Goal: Task Accomplishment & Management: Manage account settings

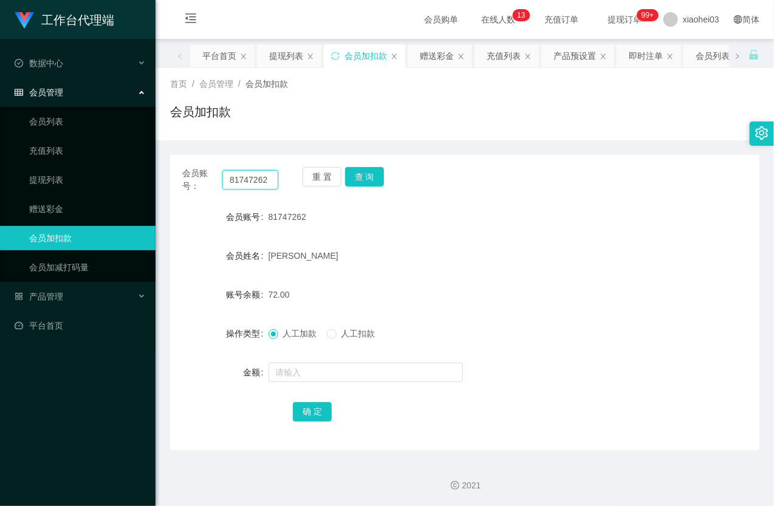
click at [230, 173] on input "81747262" at bounding box center [250, 179] width 56 height 19
click at [234, 174] on input "81747262" at bounding box center [250, 179] width 56 height 19
paste input "376828"
type input "81376828"
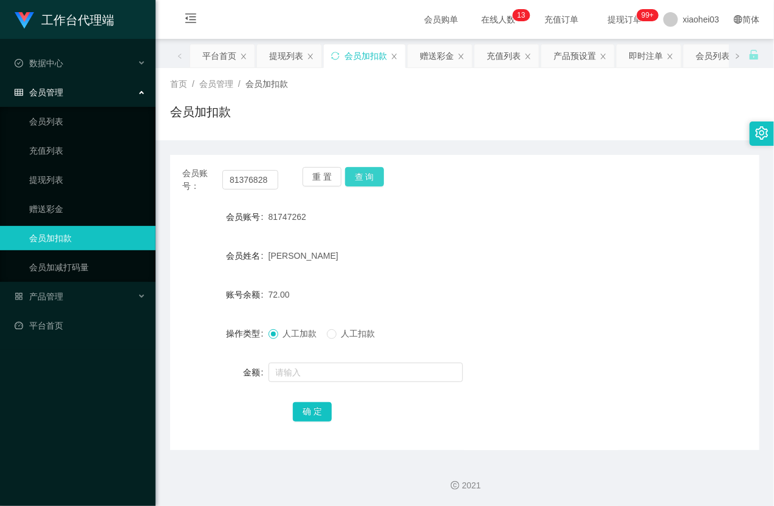
click at [367, 177] on button "查 询" at bounding box center [364, 176] width 39 height 19
click at [367, 177] on div "重 置 查 询" at bounding box center [350, 180] width 96 height 26
drag, startPoint x: 367, startPoint y: 177, endPoint x: 367, endPoint y: 185, distance: 7.9
click at [367, 177] on button "查 询" at bounding box center [364, 176] width 39 height 19
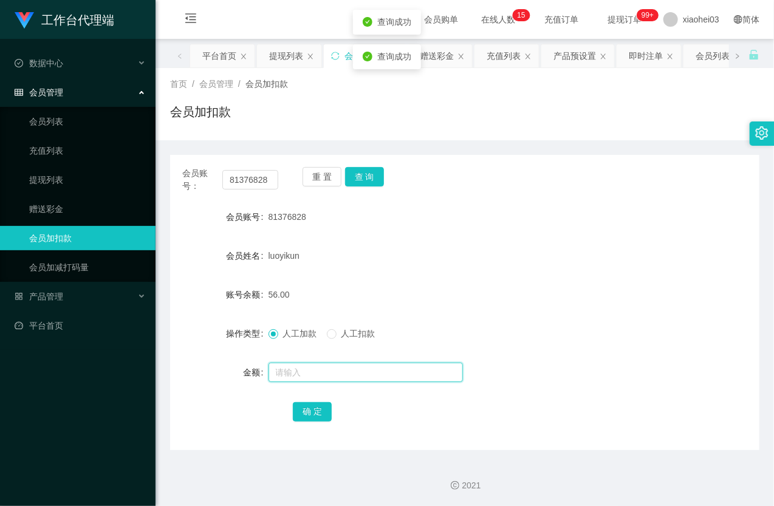
drag, startPoint x: 310, startPoint y: 377, endPoint x: 307, endPoint y: 371, distance: 6.8
click at [310, 377] on input "text" at bounding box center [365, 372] width 194 height 19
type input "16"
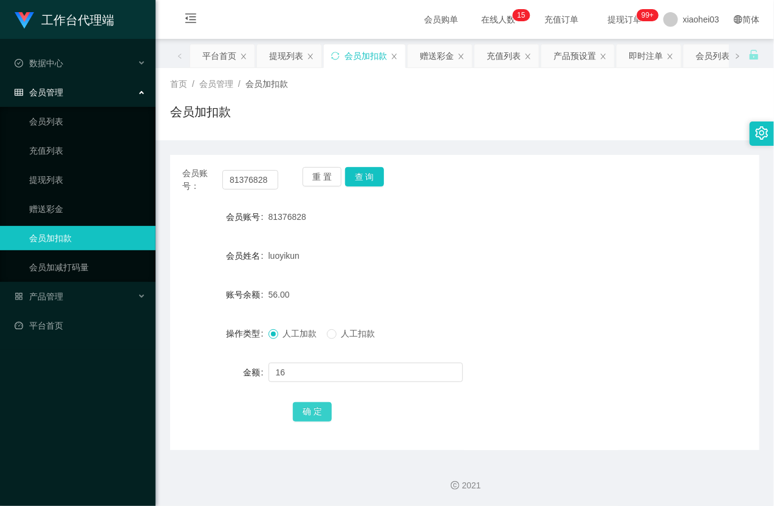
click at [312, 405] on button "确 定" at bounding box center [312, 411] width 39 height 19
click at [462, 255] on div "luoyikun" at bounding box center [440, 256] width 344 height 24
drag, startPoint x: 34, startPoint y: 180, endPoint x: 38, endPoint y: 167, distance: 13.4
click at [35, 180] on link "提现列表" at bounding box center [87, 180] width 117 height 24
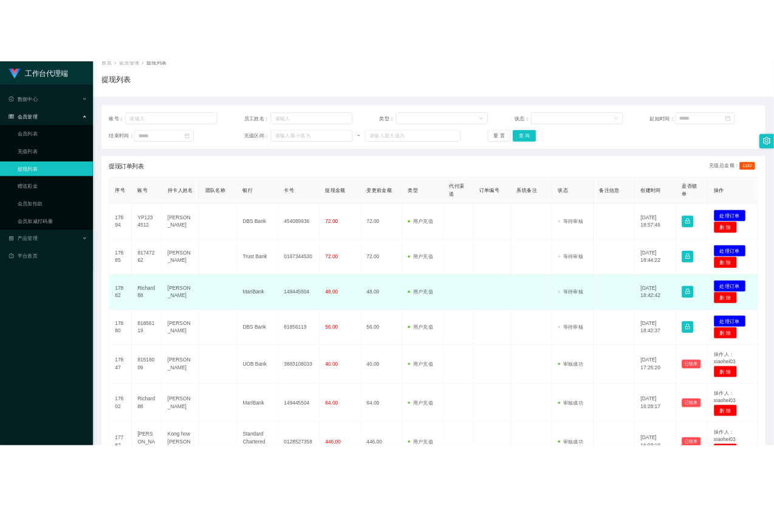
scroll to position [202, 0]
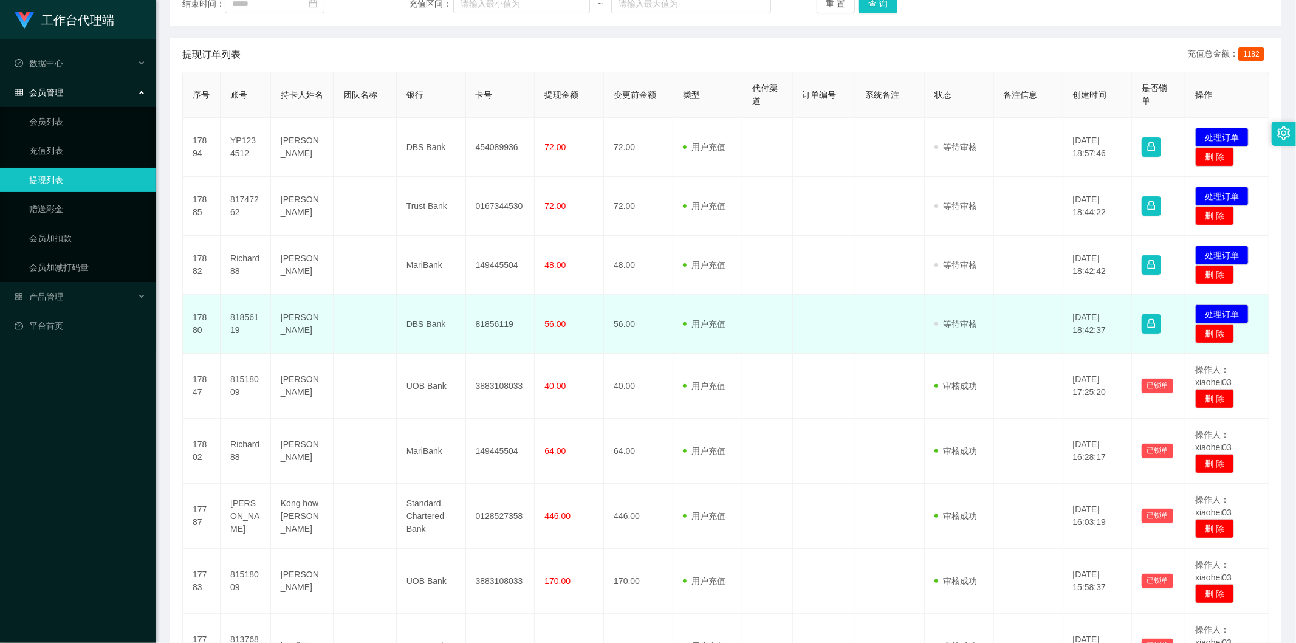
click at [514, 316] on td "81856119" at bounding box center [500, 324] width 69 height 59
click at [242, 318] on td "81856119" at bounding box center [245, 324] width 50 height 59
copy td "81856119"
click at [476, 323] on td "81856119" at bounding box center [500, 324] width 69 height 59
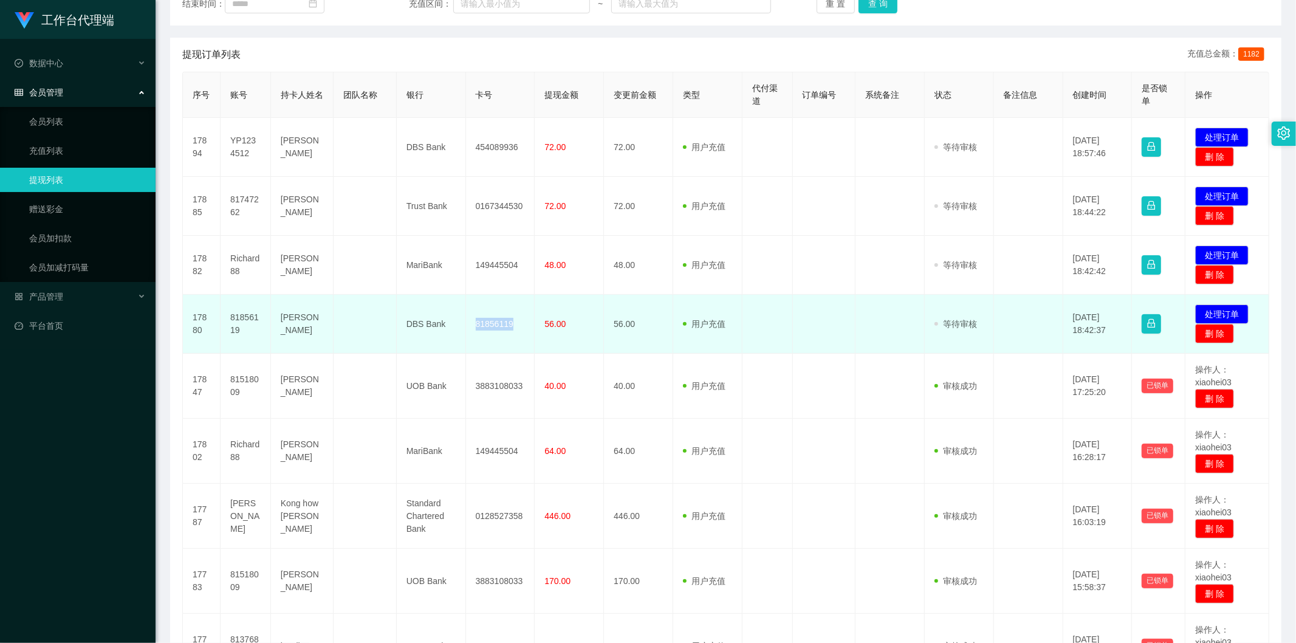
click at [476, 323] on td "81856119" at bounding box center [500, 324] width 69 height 59
copy td "81856119"
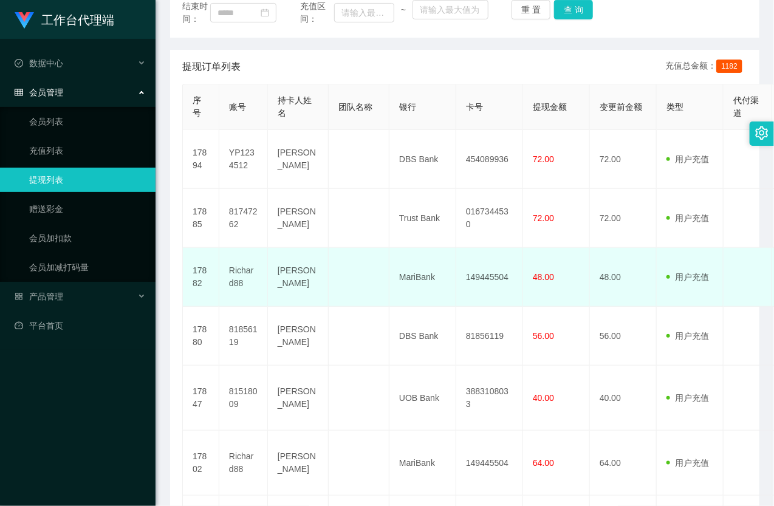
click at [497, 306] on td "149445504" at bounding box center [489, 277] width 67 height 59
copy td "149445504"
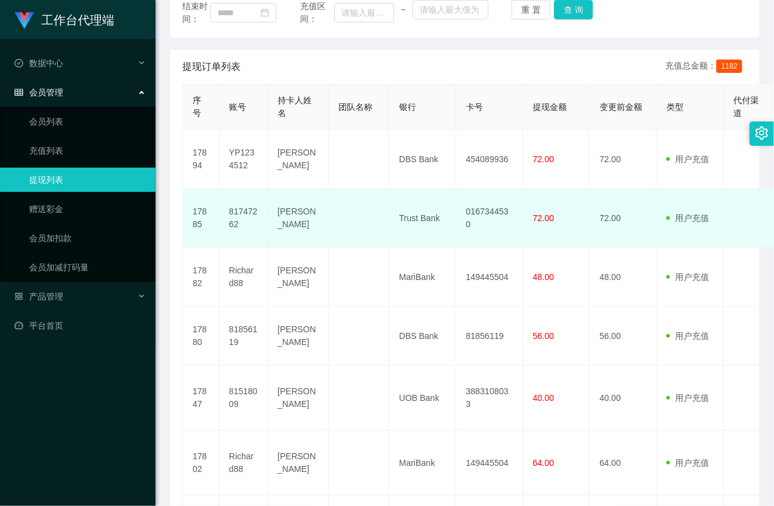
click at [491, 245] on td "0167344530" at bounding box center [489, 218] width 67 height 59
copy td "0167344530"
click at [243, 239] on td "81747262" at bounding box center [243, 218] width 49 height 59
click at [241, 239] on td "81747262" at bounding box center [243, 218] width 49 height 59
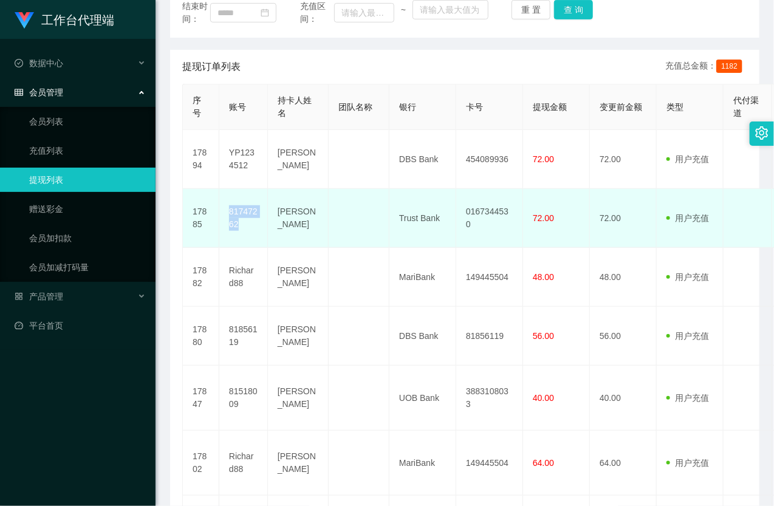
click at [240, 239] on td "81747262" at bounding box center [243, 218] width 49 height 59
copy td "81747262"
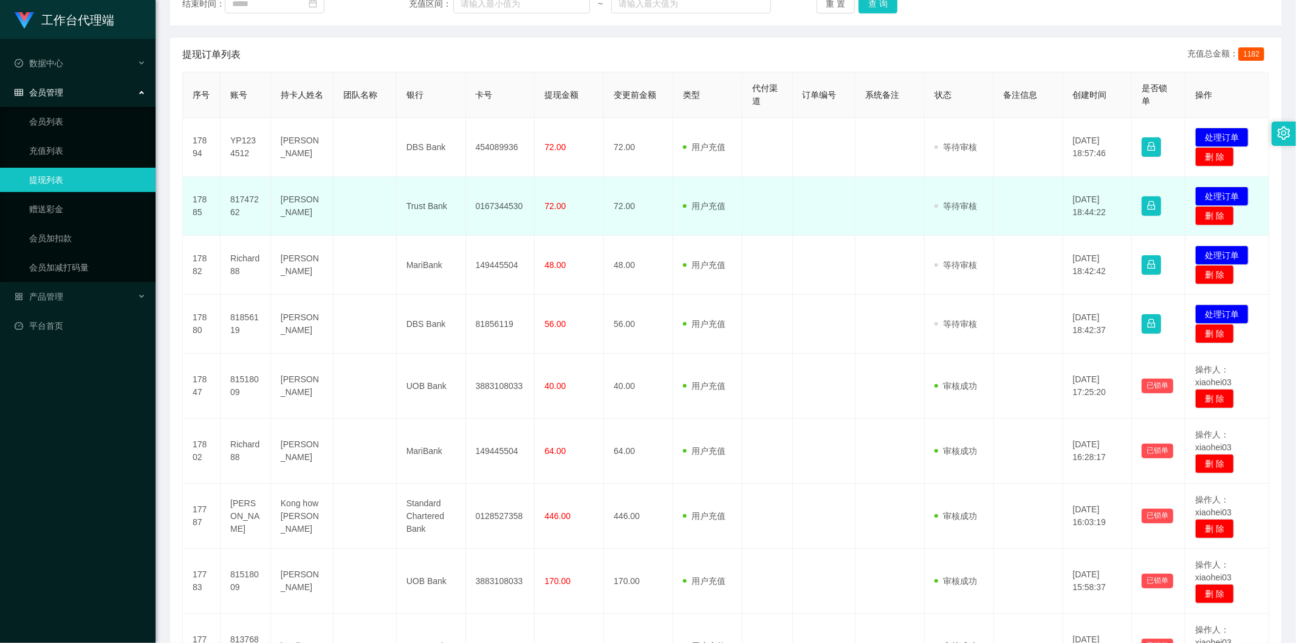
click at [554, 207] on span "72.00" at bounding box center [554, 206] width 21 height 10
click at [468, 205] on td "0167344530" at bounding box center [500, 206] width 69 height 59
click at [499, 197] on td "0167344530" at bounding box center [500, 206] width 69 height 59
click at [433, 204] on td "Trust Bank" at bounding box center [431, 206] width 69 height 59
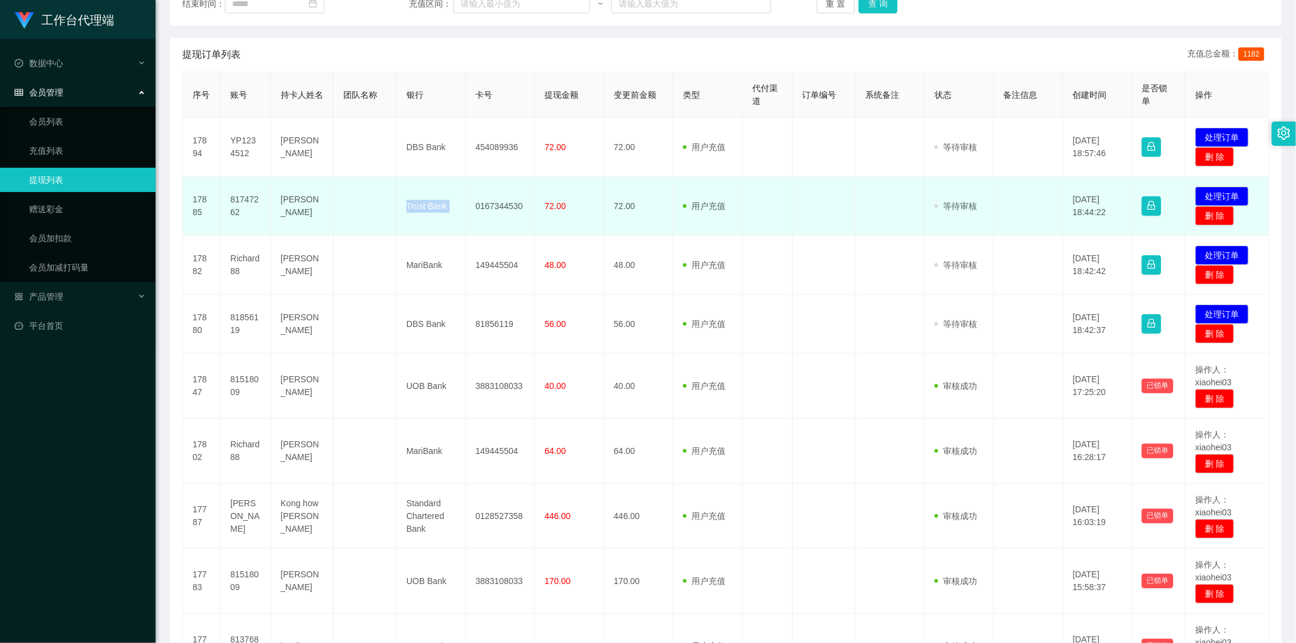
click at [433, 204] on td "Trust Bank" at bounding box center [431, 206] width 69 height 59
copy td "Trust Bank"
click at [502, 205] on td "0167344530" at bounding box center [500, 206] width 69 height 59
copy td "0167344530"
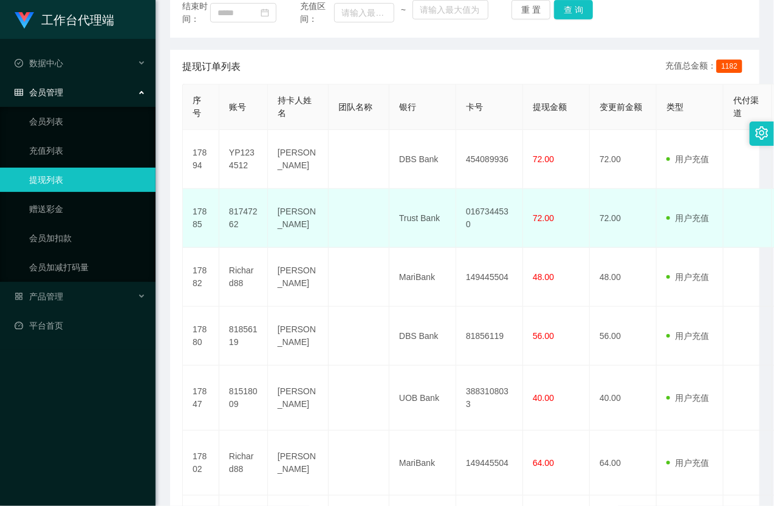
click at [410, 244] on td "Trust Bank" at bounding box center [422, 218] width 67 height 59
click at [431, 243] on td "Trust Bank" at bounding box center [422, 218] width 67 height 59
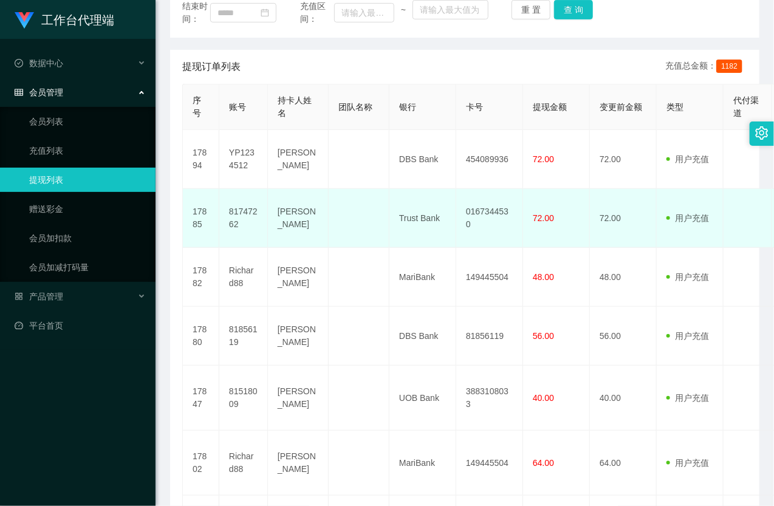
click at [294, 238] on td "[PERSON_NAME]" at bounding box center [298, 218] width 61 height 59
copy td "[PERSON_NAME]"
click at [466, 248] on td "0167344530" at bounding box center [489, 218] width 67 height 59
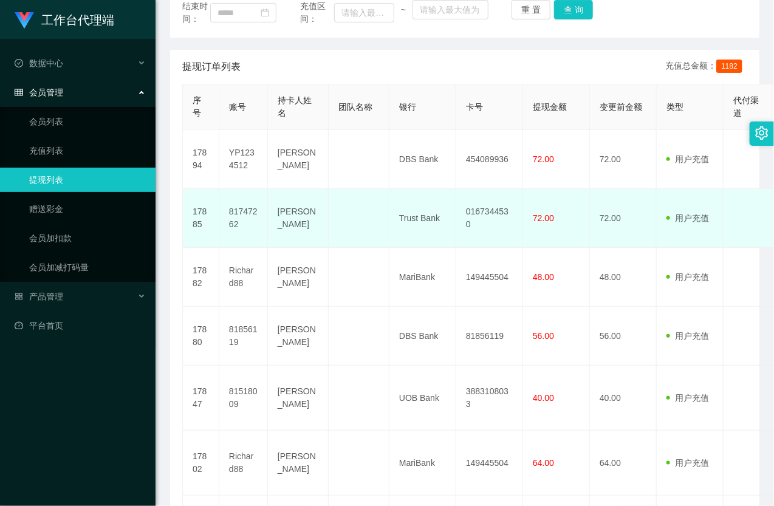
click at [493, 243] on td "0167344530" at bounding box center [489, 218] width 67 height 59
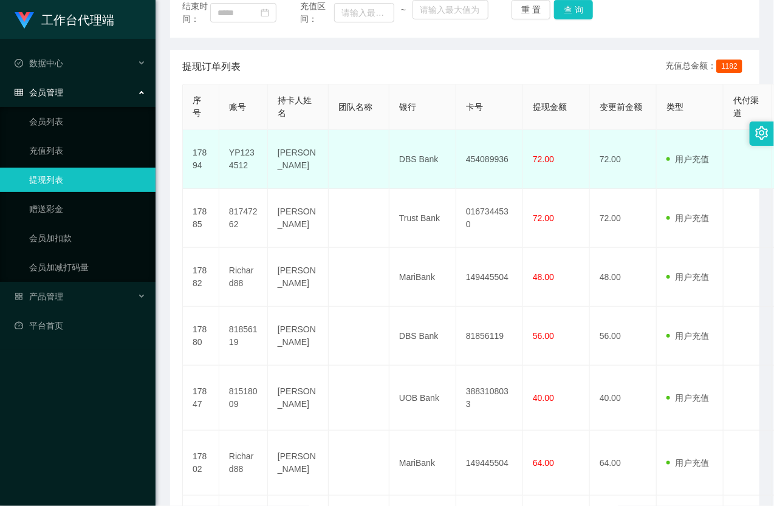
click at [484, 175] on td "454089936" at bounding box center [489, 159] width 67 height 59
copy td "454089936"
click at [231, 174] on td "YP1234512" at bounding box center [243, 159] width 49 height 59
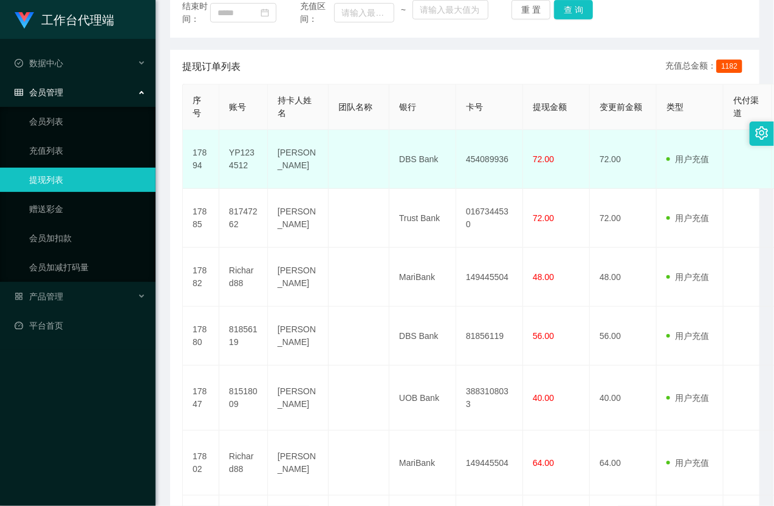
click at [495, 186] on td "454089936" at bounding box center [489, 159] width 67 height 59
copy td "454089936"
click at [239, 187] on td "YP1234512" at bounding box center [243, 159] width 49 height 59
click at [236, 184] on td "YP1234512" at bounding box center [243, 159] width 49 height 59
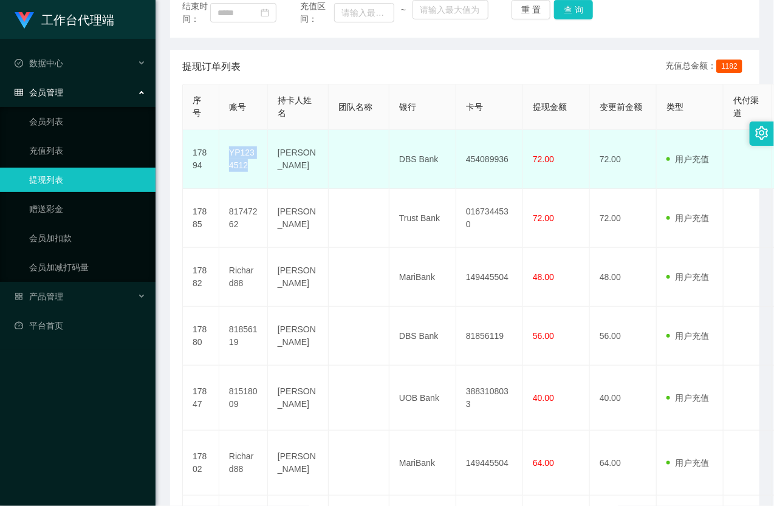
click at [236, 184] on td "YP1234512" at bounding box center [243, 159] width 49 height 59
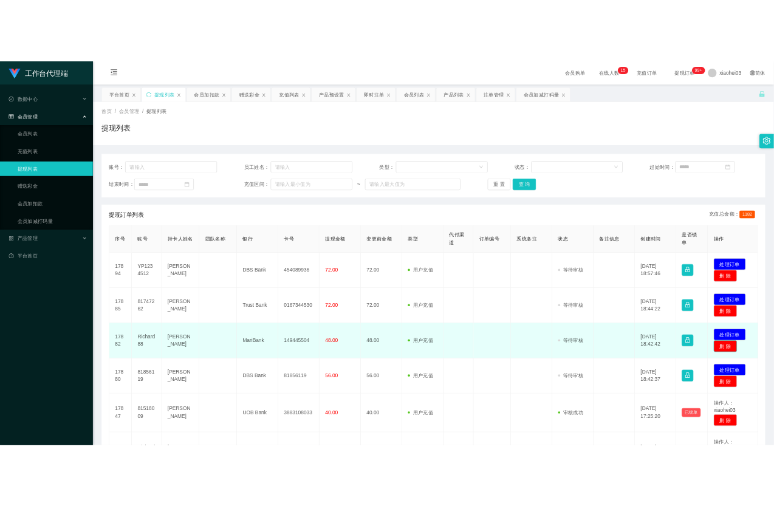
scroll to position [67, 0]
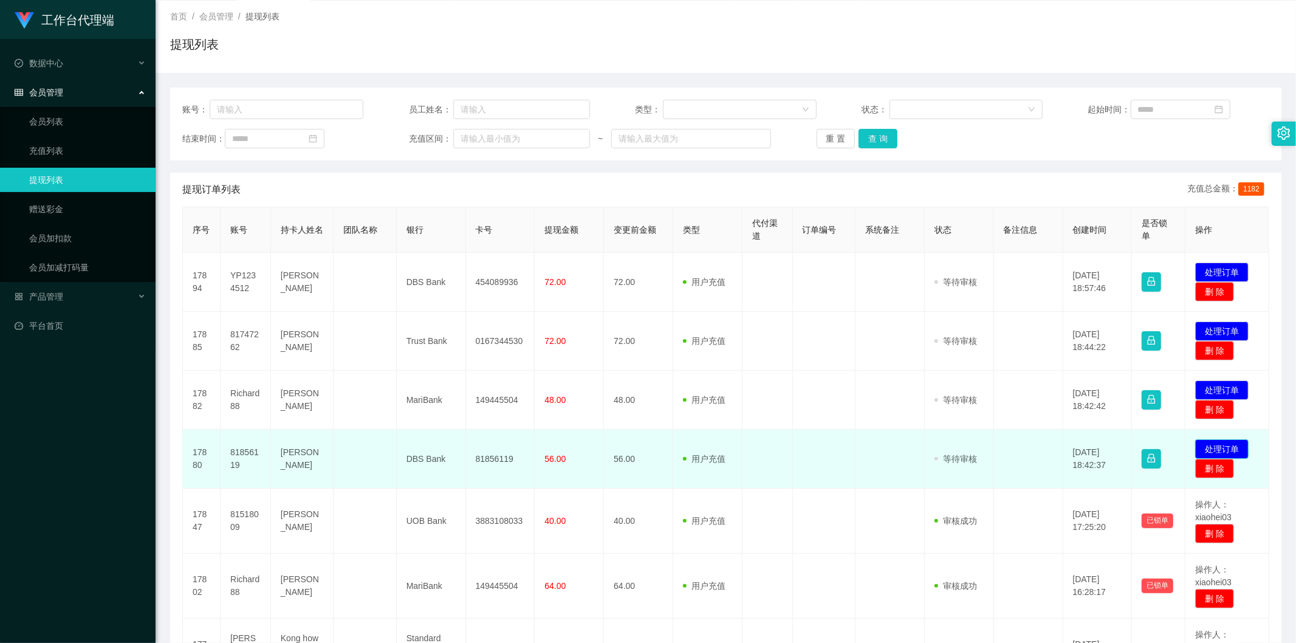
click at [1206, 445] on button "处理订单" at bounding box center [1221, 448] width 53 height 19
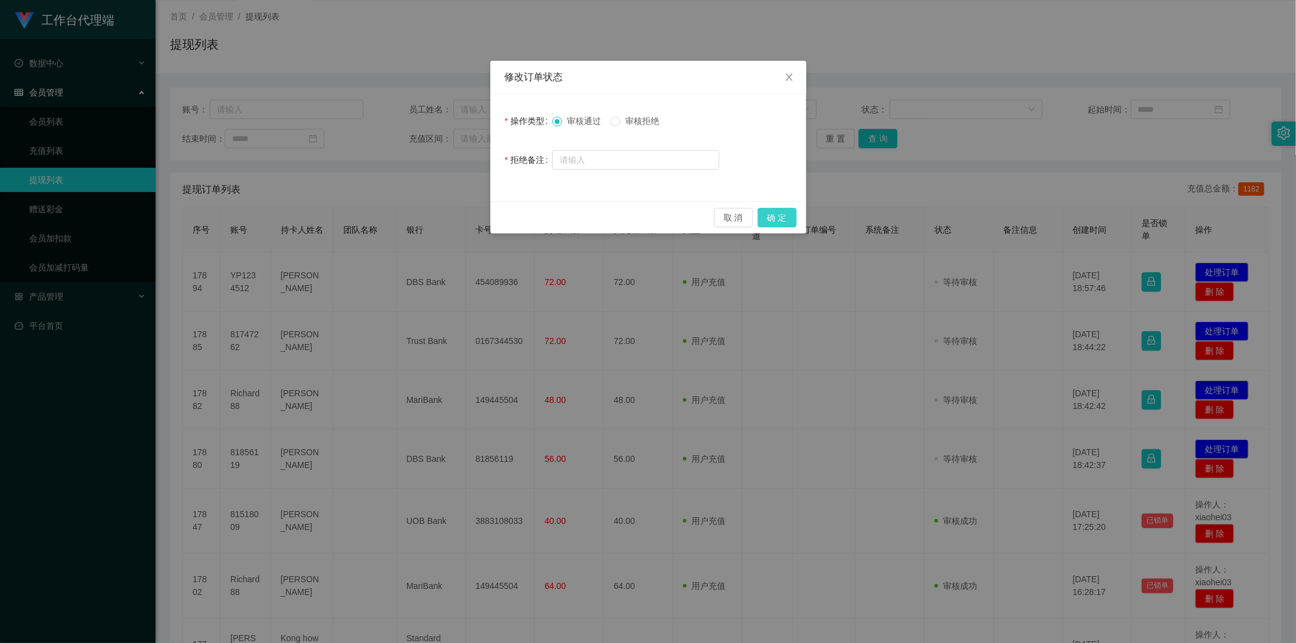
click at [774, 214] on button "确 定" at bounding box center [776, 217] width 39 height 19
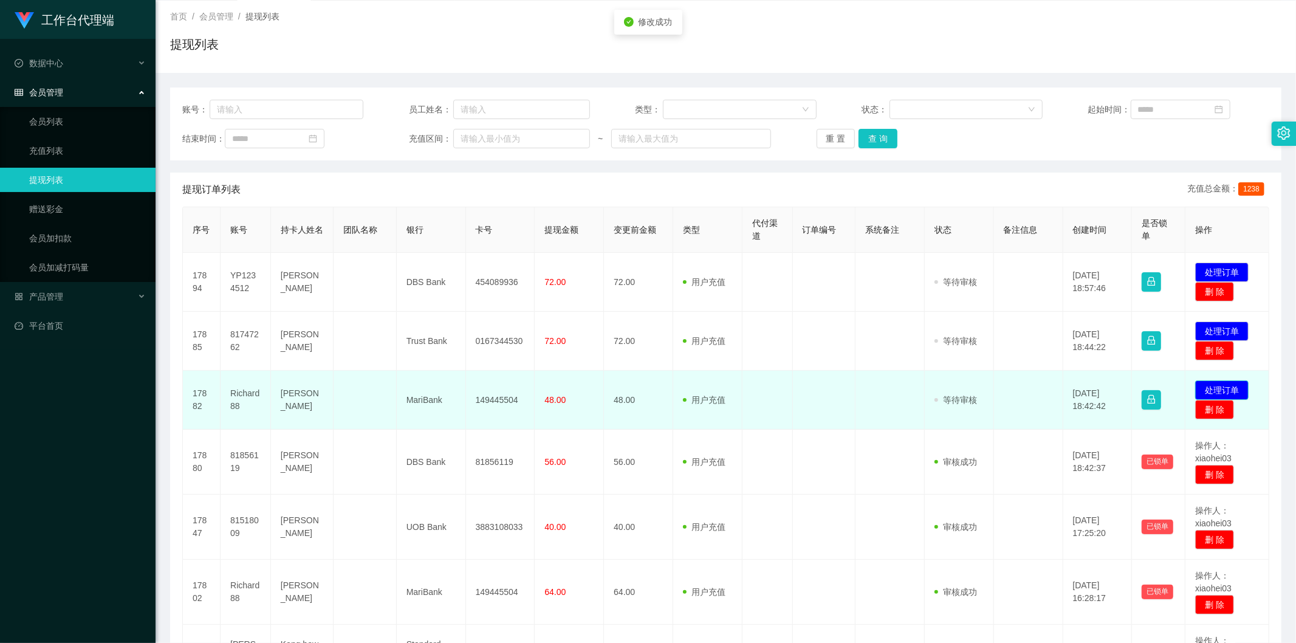
click at [1212, 385] on button "处理订单" at bounding box center [1221, 389] width 53 height 19
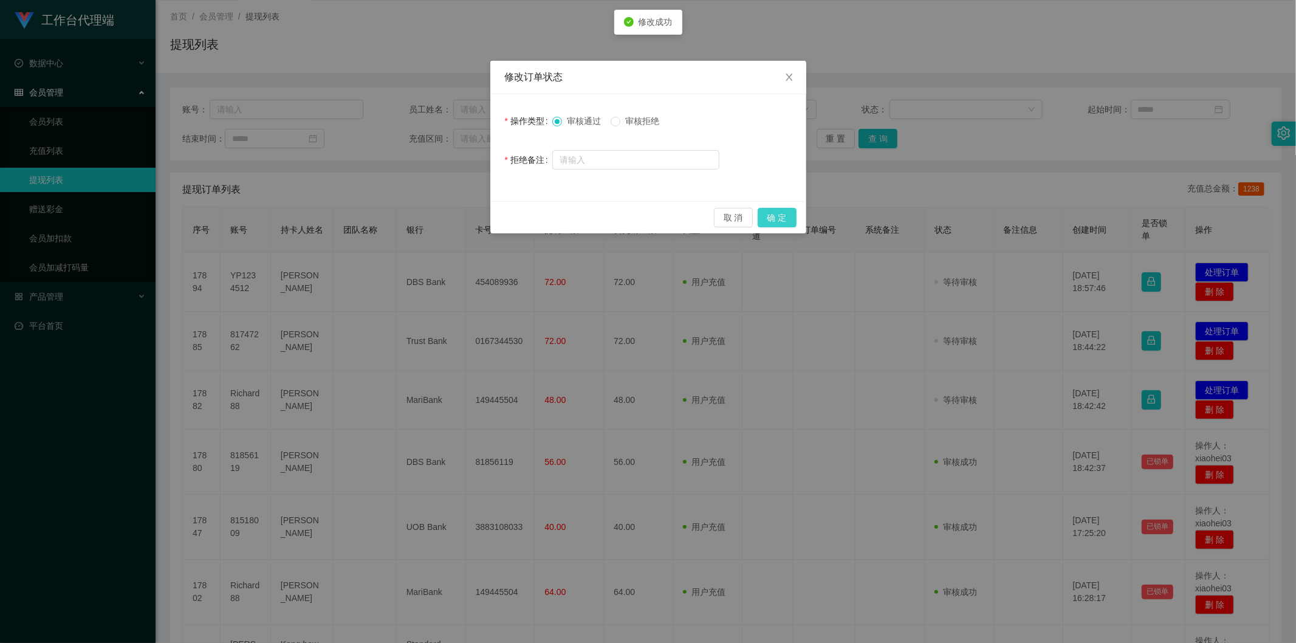
click at [776, 216] on button "确 定" at bounding box center [776, 217] width 39 height 19
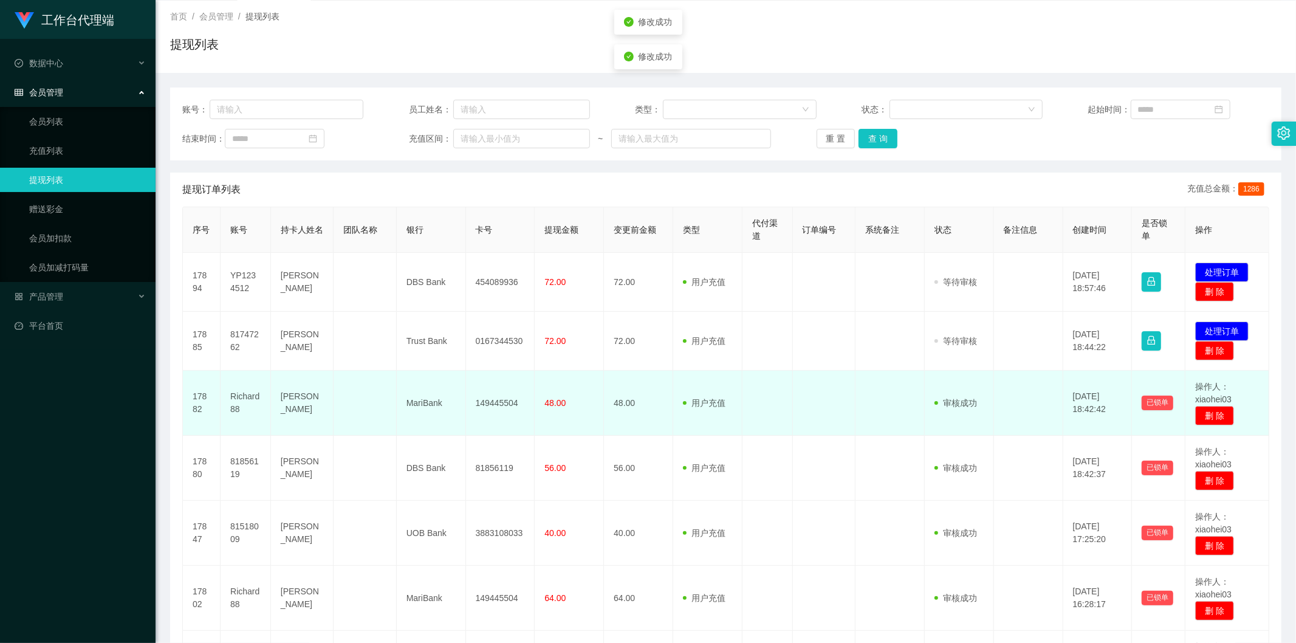
click at [776, 383] on td at bounding box center [767, 403] width 50 height 65
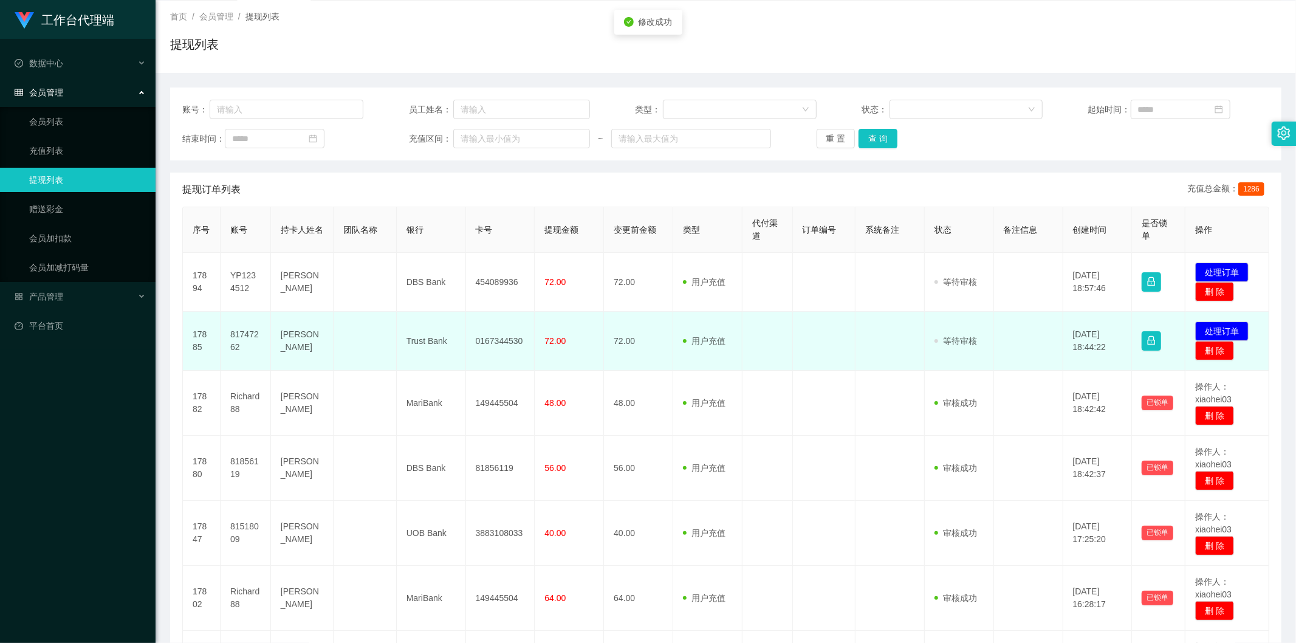
click at [262, 333] on td "81747262" at bounding box center [245, 341] width 50 height 59
click at [240, 333] on td "81747262" at bounding box center [245, 341] width 50 height 59
copy td "81747262"
click at [240, 333] on td "81747262" at bounding box center [245, 341] width 50 height 59
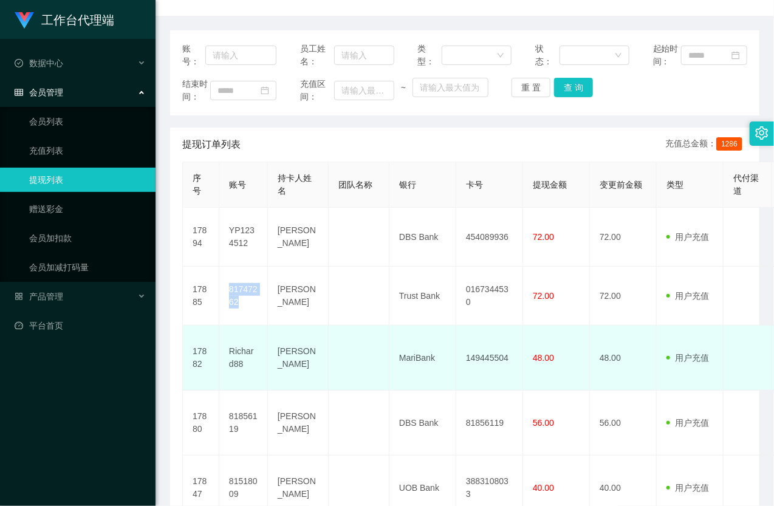
scroll to position [135, 0]
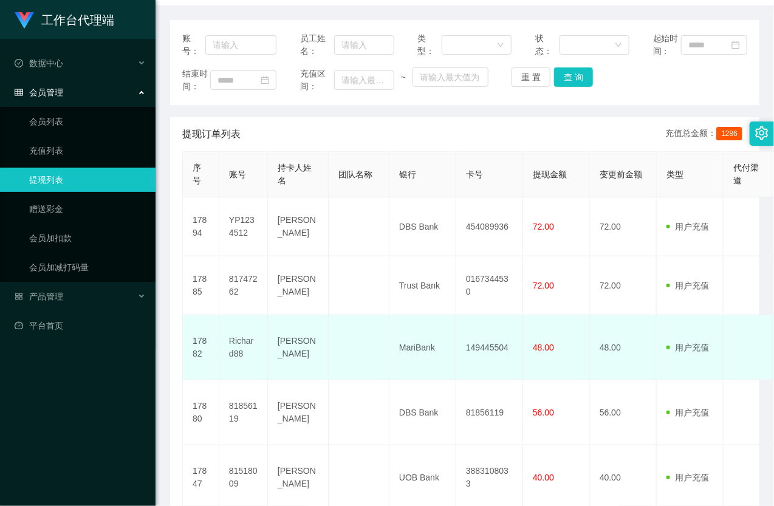
click at [245, 368] on td "Richard88" at bounding box center [243, 347] width 49 height 65
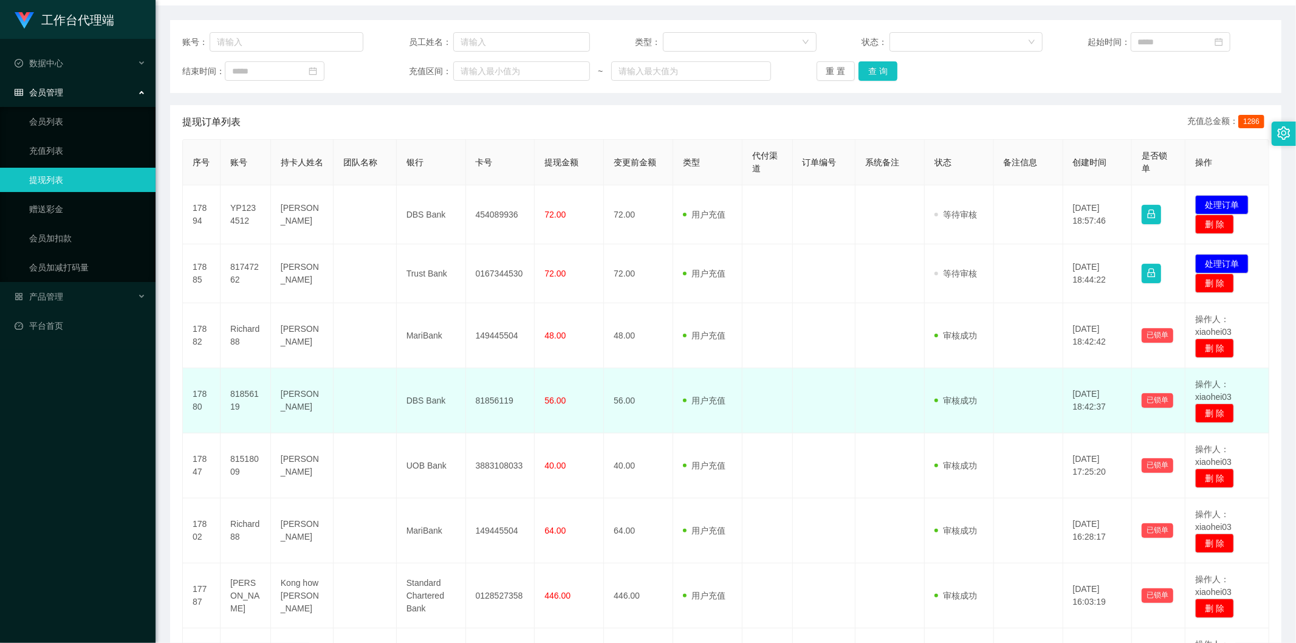
click at [284, 386] on td "Gerly Barrio" at bounding box center [302, 400] width 63 height 65
click at [238, 395] on td "81856119" at bounding box center [245, 400] width 50 height 65
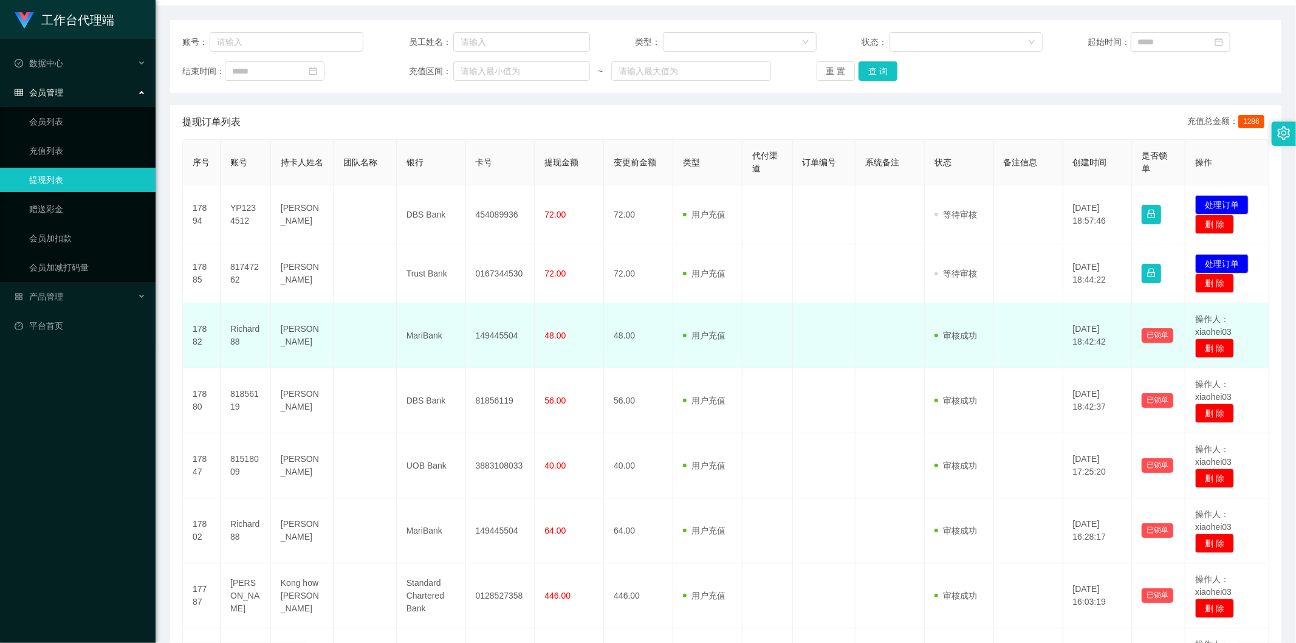
click at [243, 334] on td "Richard88" at bounding box center [245, 335] width 50 height 65
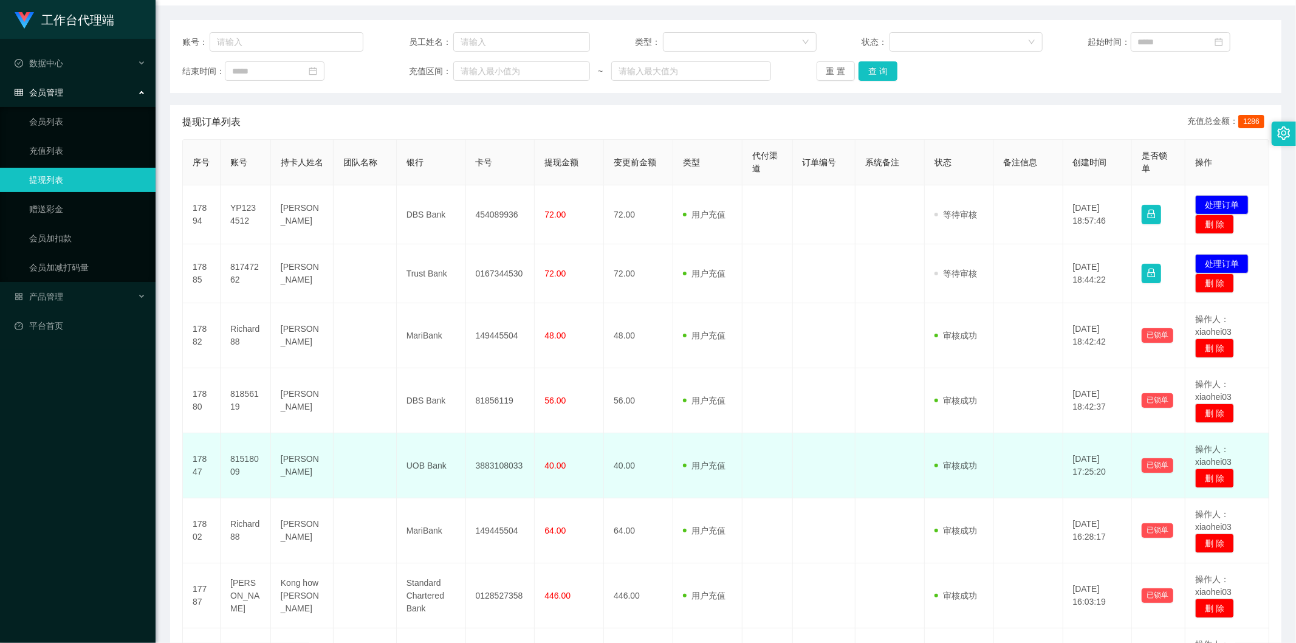
click at [252, 460] on td "81518009" at bounding box center [245, 465] width 50 height 65
click at [481, 459] on td "3883108033" at bounding box center [500, 465] width 69 height 65
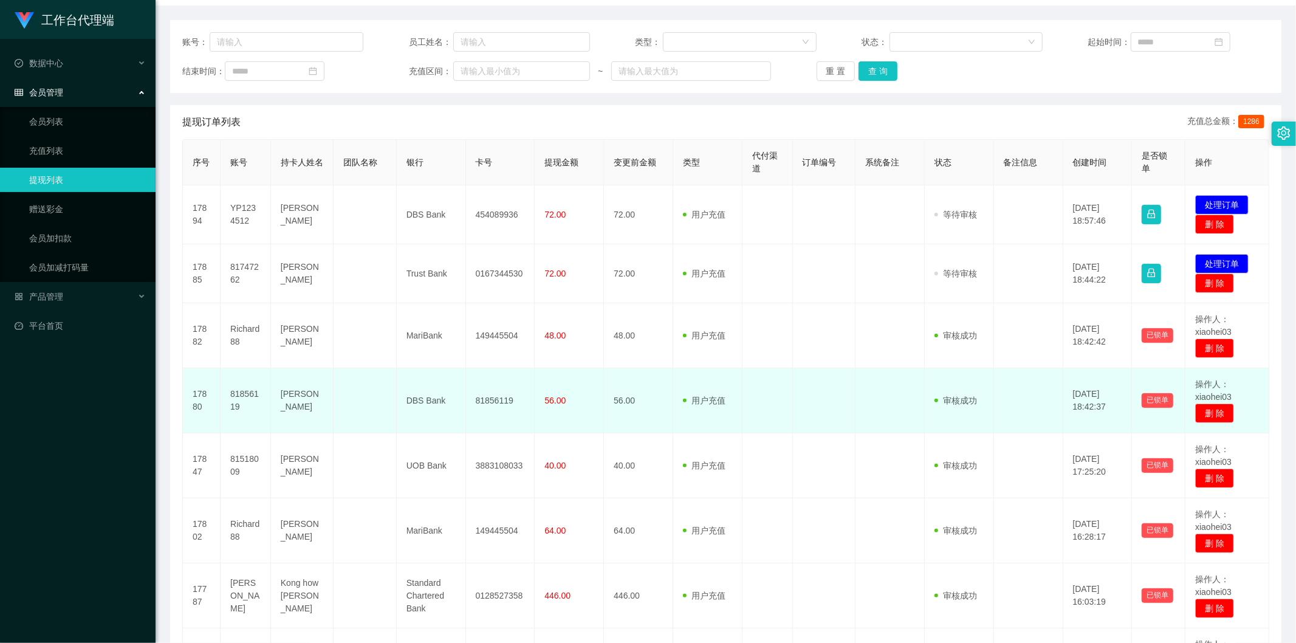
click at [489, 416] on td "81856119" at bounding box center [500, 400] width 69 height 65
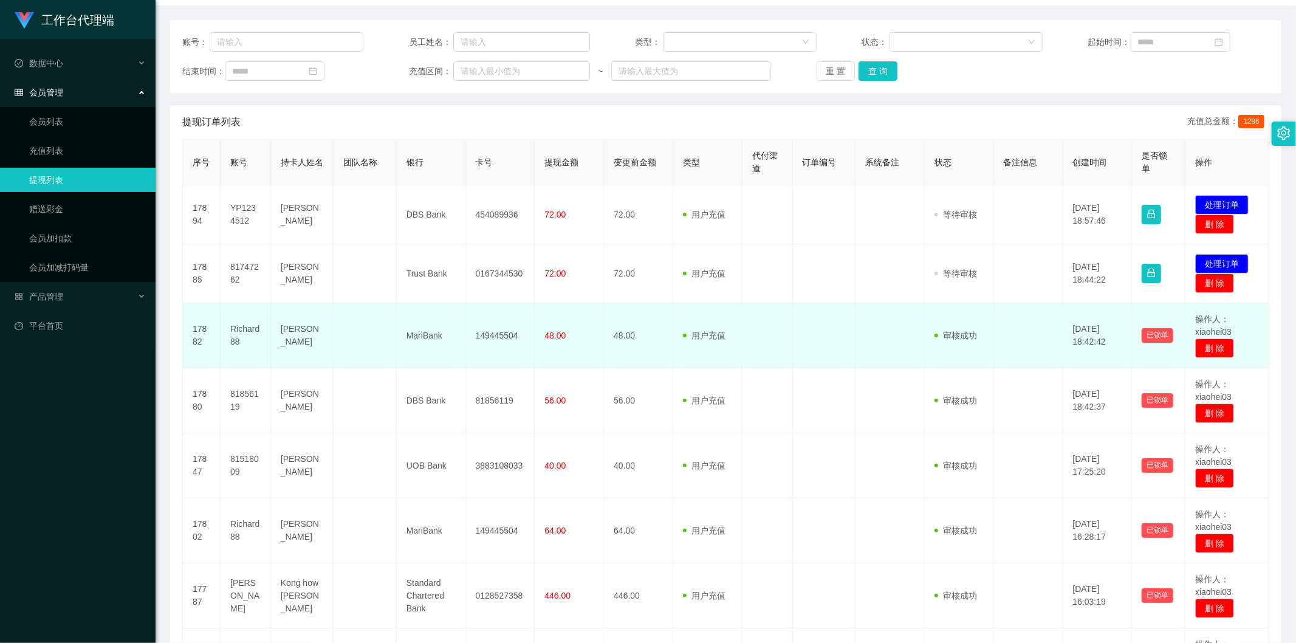
click at [476, 340] on td "149445504" at bounding box center [500, 335] width 69 height 65
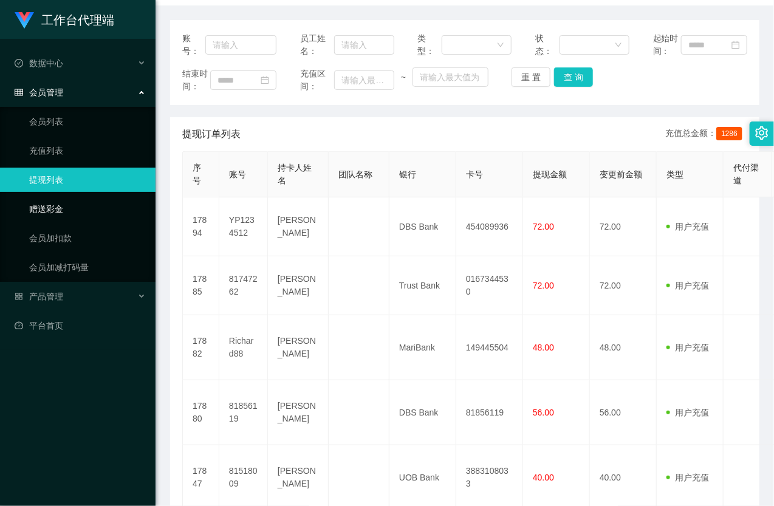
click at [80, 203] on link "赠送彩金" at bounding box center [87, 209] width 117 height 24
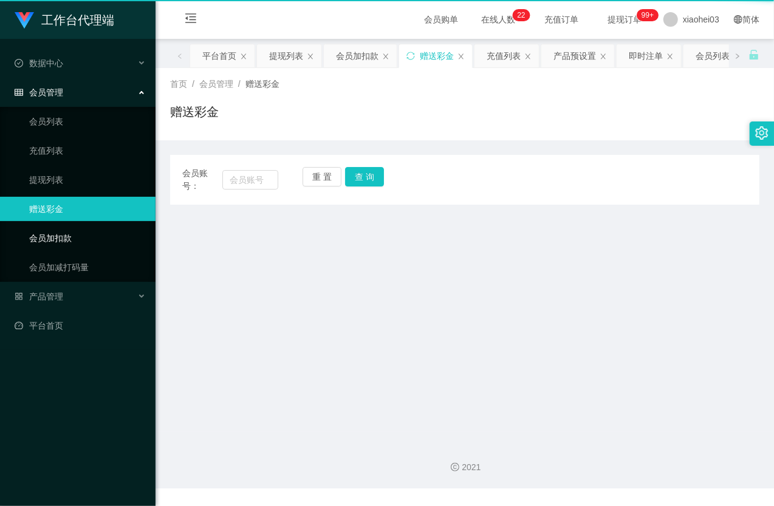
click at [86, 230] on link "会员加扣款" at bounding box center [87, 238] width 117 height 24
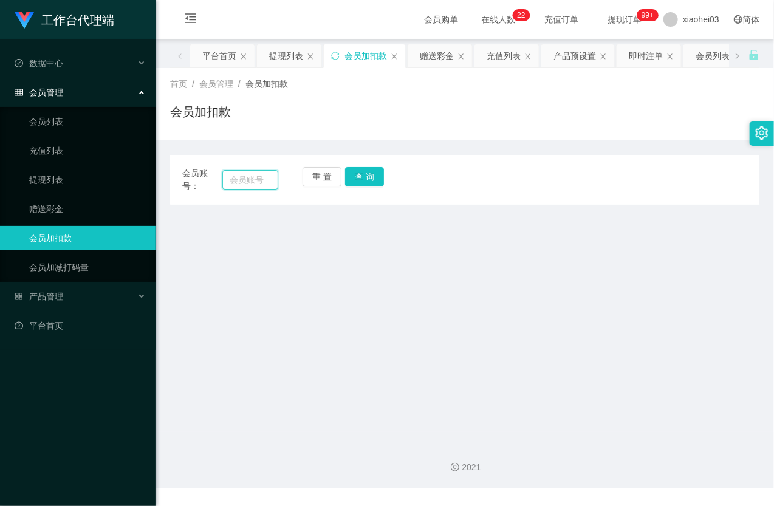
click at [245, 179] on input "text" at bounding box center [250, 179] width 56 height 19
paste input "81518009"
type input "81518009"
click at [378, 172] on button "查 询" at bounding box center [364, 176] width 39 height 19
click at [378, 172] on div "重 置 查 询" at bounding box center [350, 180] width 96 height 26
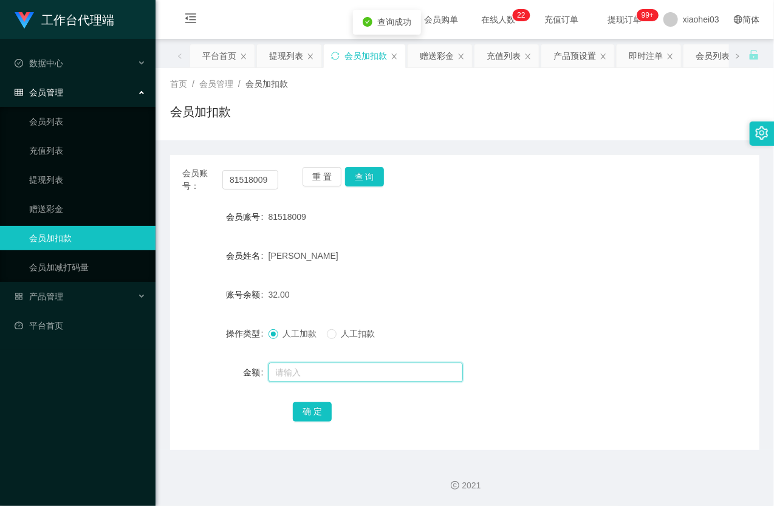
click at [326, 377] on input "text" at bounding box center [365, 372] width 194 height 19
type input "8"
click at [316, 411] on button "确 定" at bounding box center [312, 411] width 39 height 19
click at [491, 306] on div "32.00" at bounding box center [440, 294] width 344 height 24
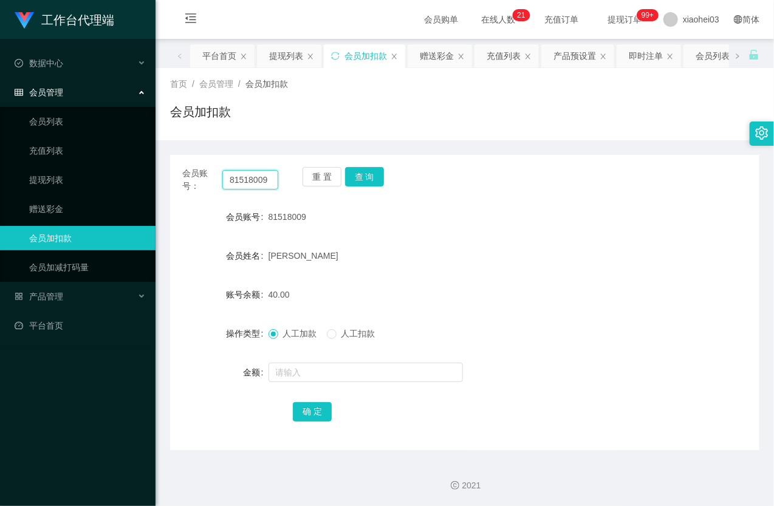
click at [258, 187] on input "81518009" at bounding box center [250, 179] width 56 height 19
paste input "[PERSON_NAME]"
type input "[PERSON_NAME]"
click at [363, 173] on button "查 询" at bounding box center [364, 176] width 39 height 19
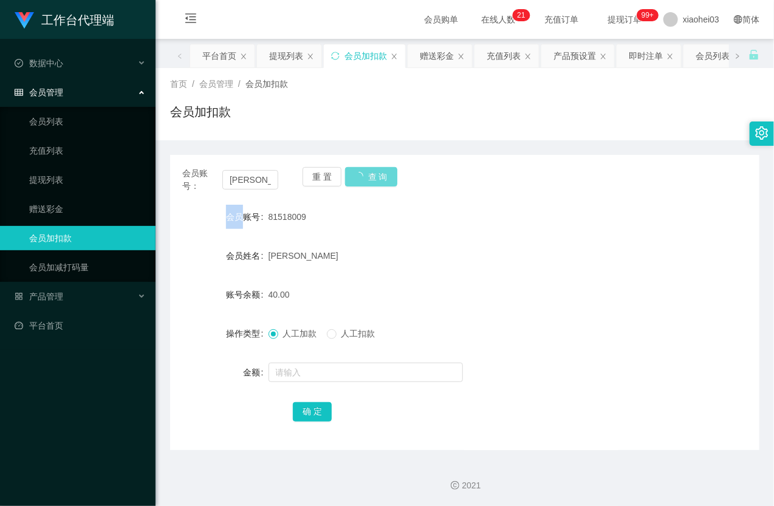
click at [363, 173] on div "重 置 查 询" at bounding box center [350, 180] width 96 height 26
click at [363, 173] on button "查 询" at bounding box center [364, 176] width 39 height 19
click at [260, 176] on input "[PERSON_NAME]" at bounding box center [250, 179] width 56 height 19
click at [372, 180] on button "查 询" at bounding box center [364, 176] width 39 height 19
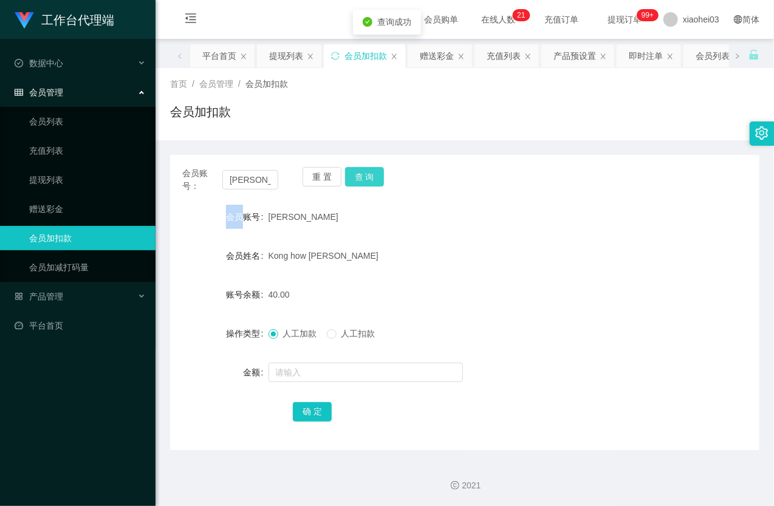
click at [372, 180] on div "重 置 查 询" at bounding box center [350, 180] width 96 height 26
click at [345, 369] on input "text" at bounding box center [365, 372] width 194 height 19
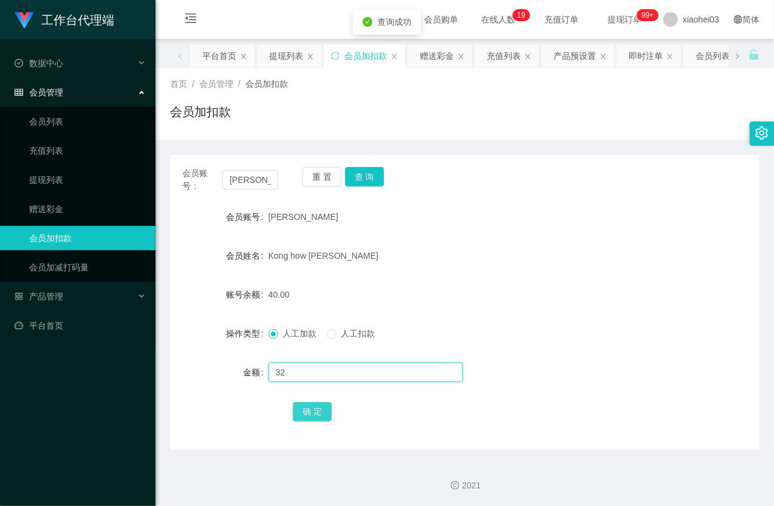
type input "32"
drag, startPoint x: 318, startPoint y: 413, endPoint x: 323, endPoint y: 405, distance: 9.8
click at [318, 413] on button "确 定" at bounding box center [312, 411] width 39 height 19
click at [460, 257] on div "Kong how [PERSON_NAME]" at bounding box center [440, 256] width 344 height 24
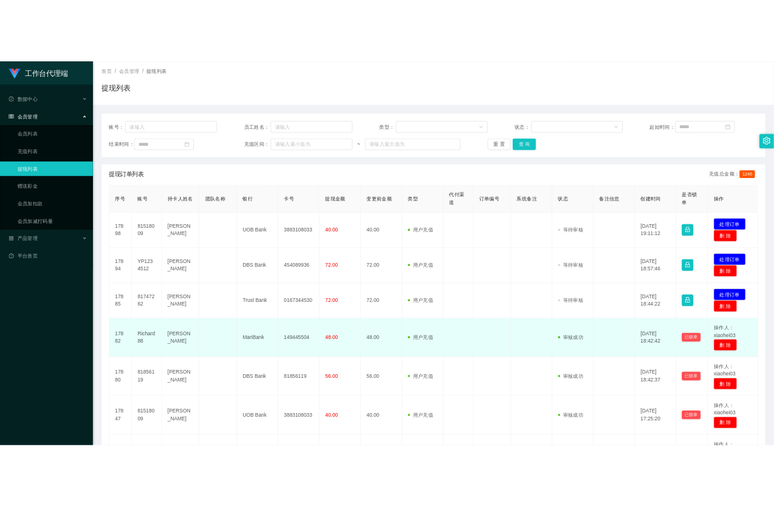
scroll to position [135, 0]
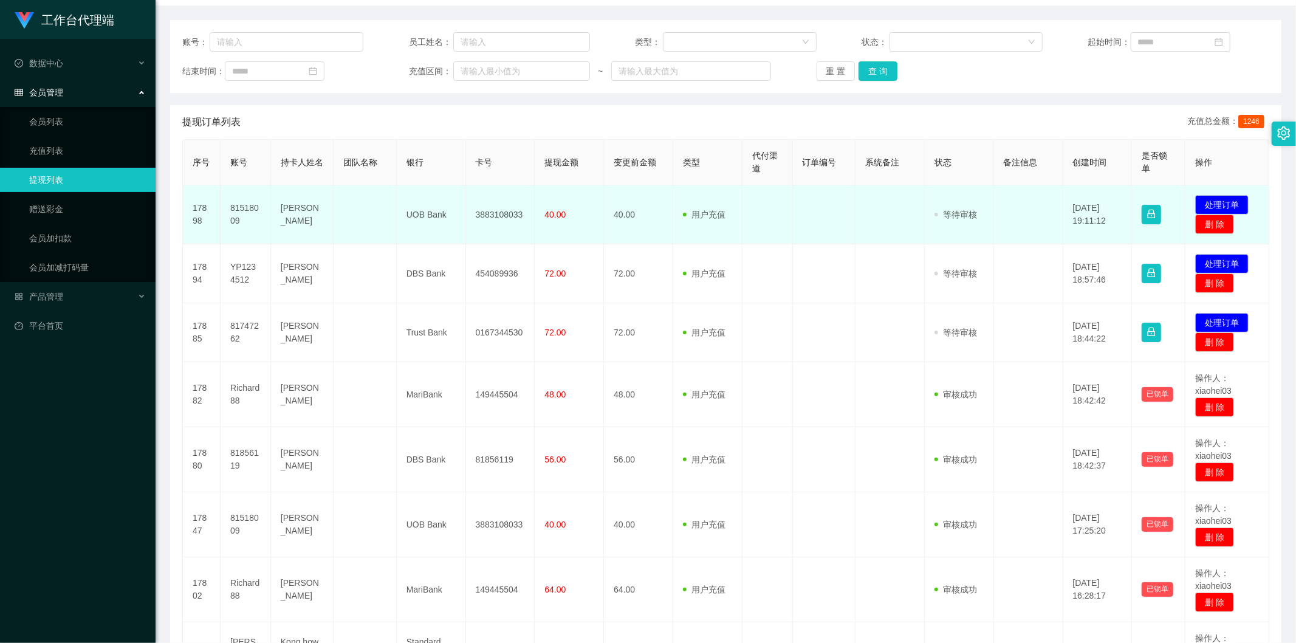
click at [248, 203] on td "81518009" at bounding box center [245, 214] width 50 height 59
copy td "81518009"
click at [248, 203] on td "81518009" at bounding box center [245, 214] width 50 height 59
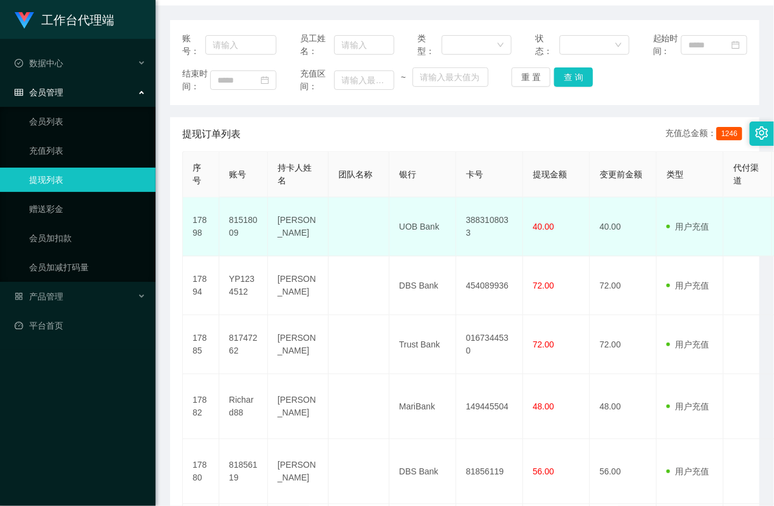
click at [503, 254] on td "3883108033" at bounding box center [489, 226] width 67 height 59
copy td "3883108033"
click at [425, 244] on td "UOB Bank" at bounding box center [422, 226] width 67 height 59
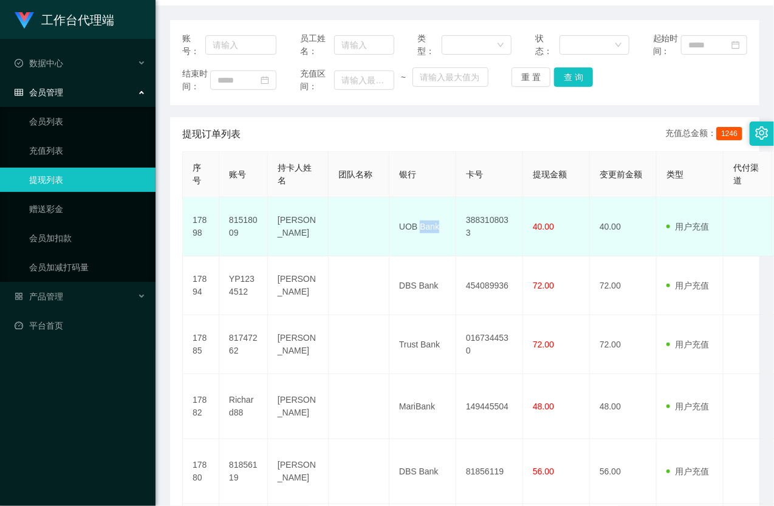
click at [425, 256] on td "UOB Bank" at bounding box center [422, 226] width 67 height 59
click at [501, 244] on td "3883108033" at bounding box center [489, 226] width 67 height 59
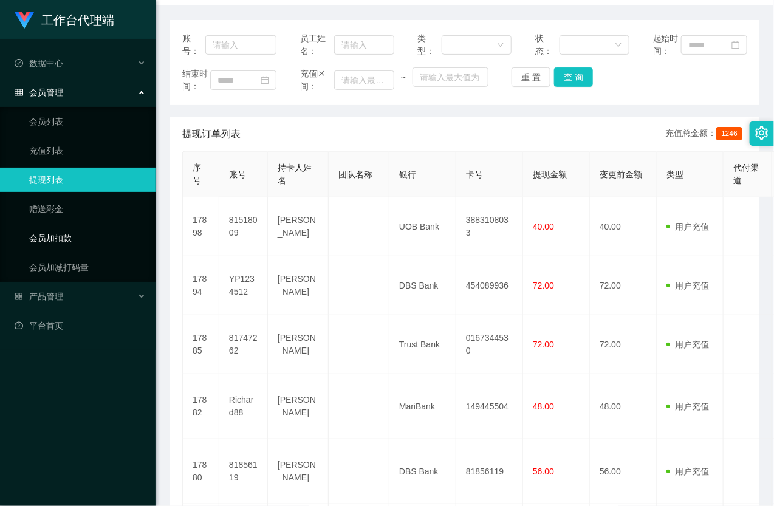
drag, startPoint x: 64, startPoint y: 233, endPoint x: 82, endPoint y: 232, distance: 17.6
click at [64, 234] on link "会员加扣款" at bounding box center [87, 238] width 117 height 24
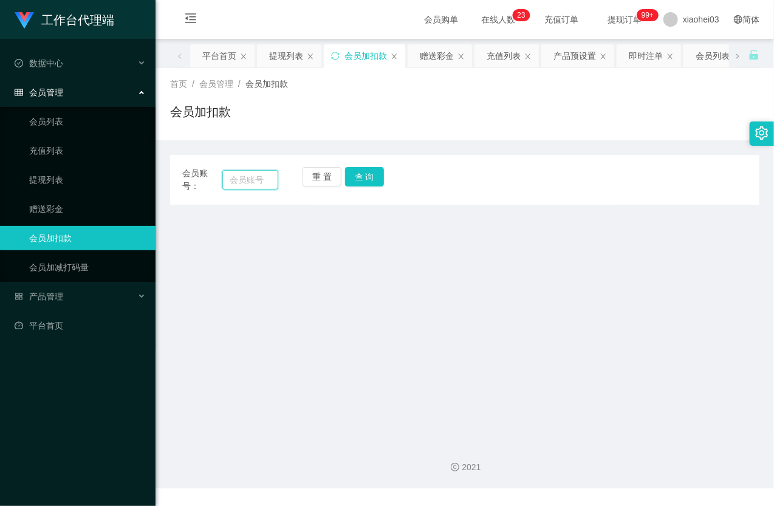
click at [250, 186] on input "text" at bounding box center [250, 179] width 56 height 19
paste input "81856119"
type input "81856119"
click at [372, 180] on button "查 询" at bounding box center [364, 176] width 39 height 19
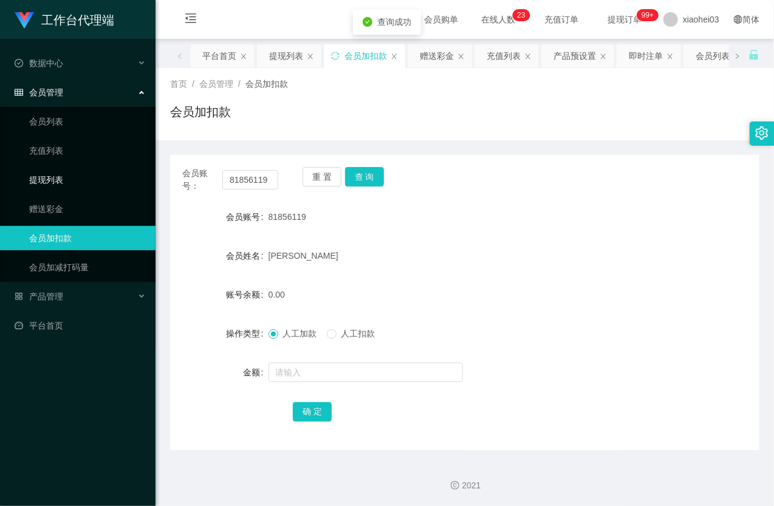
click at [69, 179] on link "提现列表" at bounding box center [87, 180] width 117 height 24
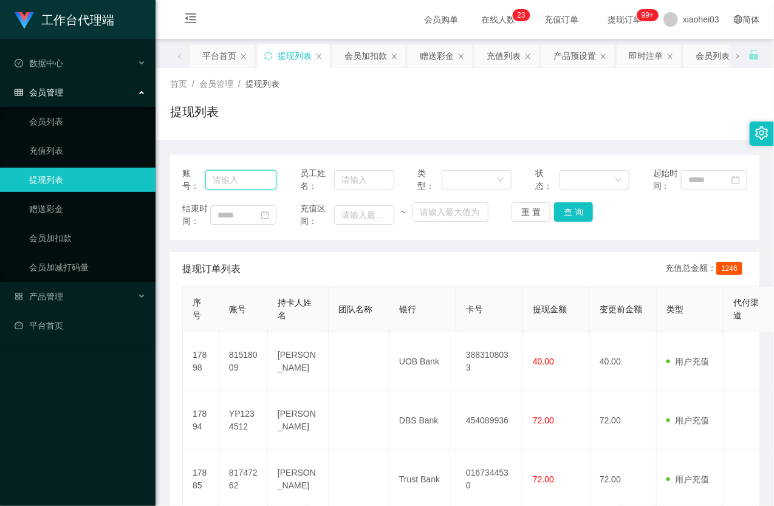
click at [228, 190] on input "text" at bounding box center [240, 179] width 71 height 19
paste input "81856119"
type input "81856119"
click at [567, 220] on button "查 询" at bounding box center [573, 211] width 39 height 19
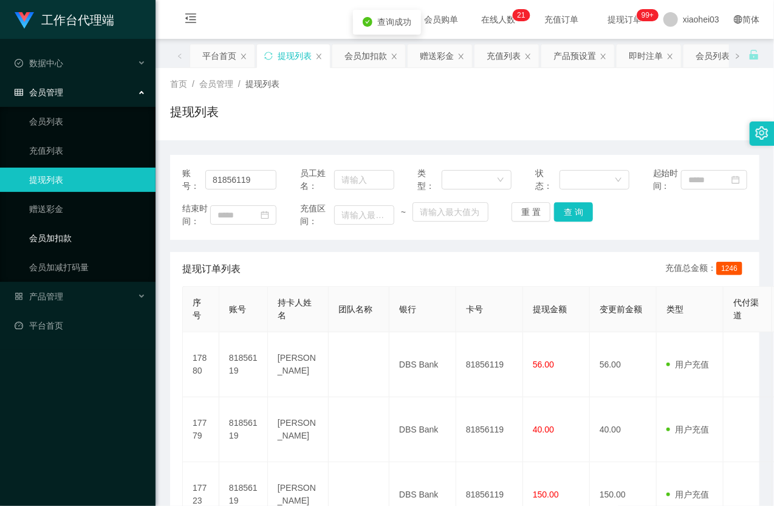
click at [50, 239] on link "会员加扣款" at bounding box center [87, 238] width 117 height 24
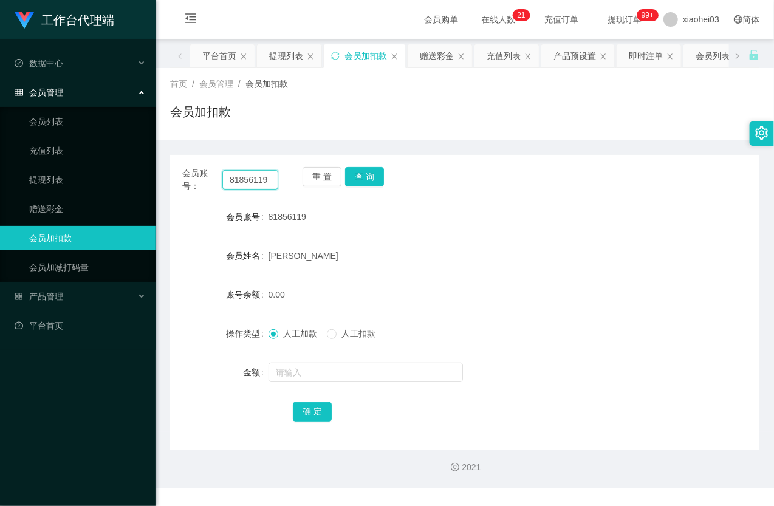
click at [242, 184] on input "81856119" at bounding box center [250, 179] width 56 height 19
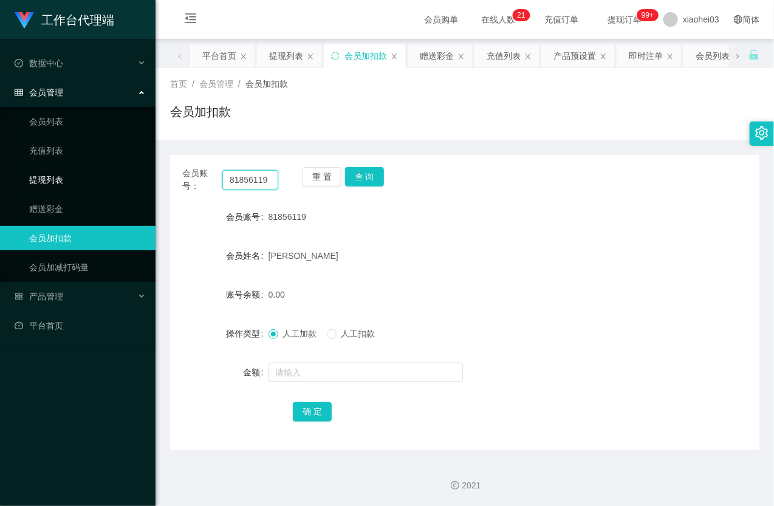
drag, startPoint x: 266, startPoint y: 184, endPoint x: 135, endPoint y: 173, distance: 131.1
click at [132, 174] on section "工作台代理端 数据中心 会员管理 会员列表 充值列表 提现列表 赠送彩金 会员加扣款 会员加减打码量 产品管理 平台首页 保存配置 重置配置 整体风格设置 主…" at bounding box center [387, 253] width 774 height 507
click at [365, 180] on button "查 询" at bounding box center [364, 176] width 39 height 19
click at [365, 180] on div "重 置 查 询" at bounding box center [350, 180] width 96 height 26
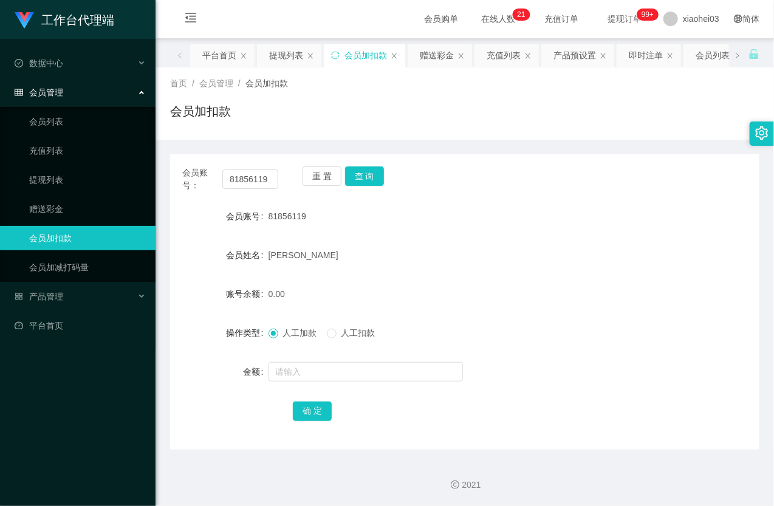
drag, startPoint x: 111, startPoint y: 343, endPoint x: 238, endPoint y: 247, distance: 158.8
click at [111, 337] on ul "数据中心 会员管理 会员列表 充值列表 提现列表 赠送彩金 会员加扣款 会员加减打码量 产品管理 平台首页" at bounding box center [77, 194] width 155 height 311
drag, startPoint x: 312, startPoint y: 349, endPoint x: 307, endPoint y: 368, distance: 20.0
click at [312, 349] on form "会员账号 81856119 会员姓名 Gerly Barrio 账号余额 0.00 操作类型 人工加款 人工扣款 金额 确 定" at bounding box center [464, 313] width 589 height 219
click at [306, 369] on input "text" at bounding box center [365, 371] width 194 height 19
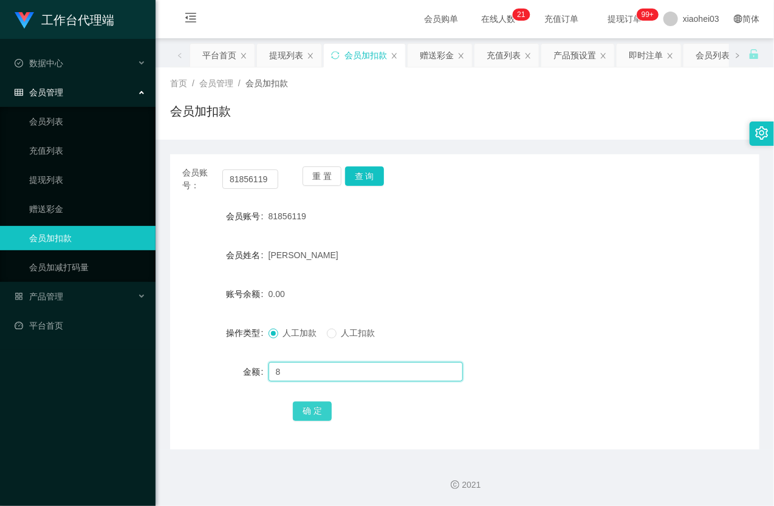
type input "8"
click at [324, 412] on button "确 定" at bounding box center [312, 411] width 39 height 19
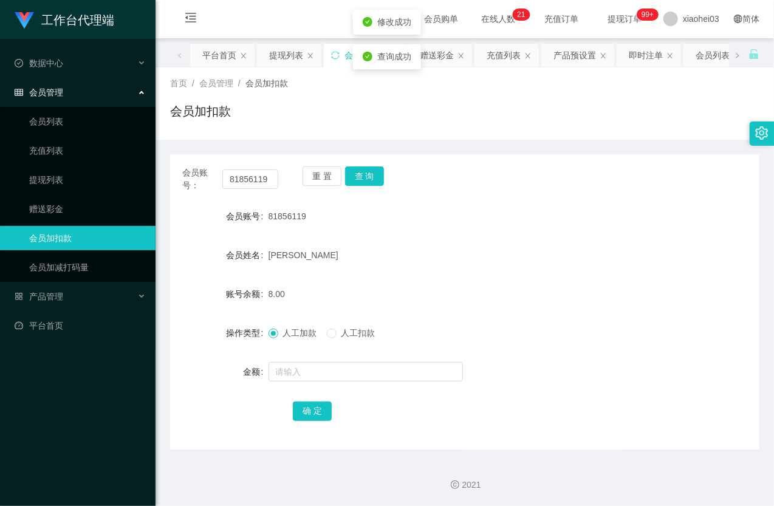
click at [482, 249] on div "Gerly Barrio" at bounding box center [440, 255] width 344 height 24
click at [60, 183] on link "提现列表" at bounding box center [87, 180] width 117 height 24
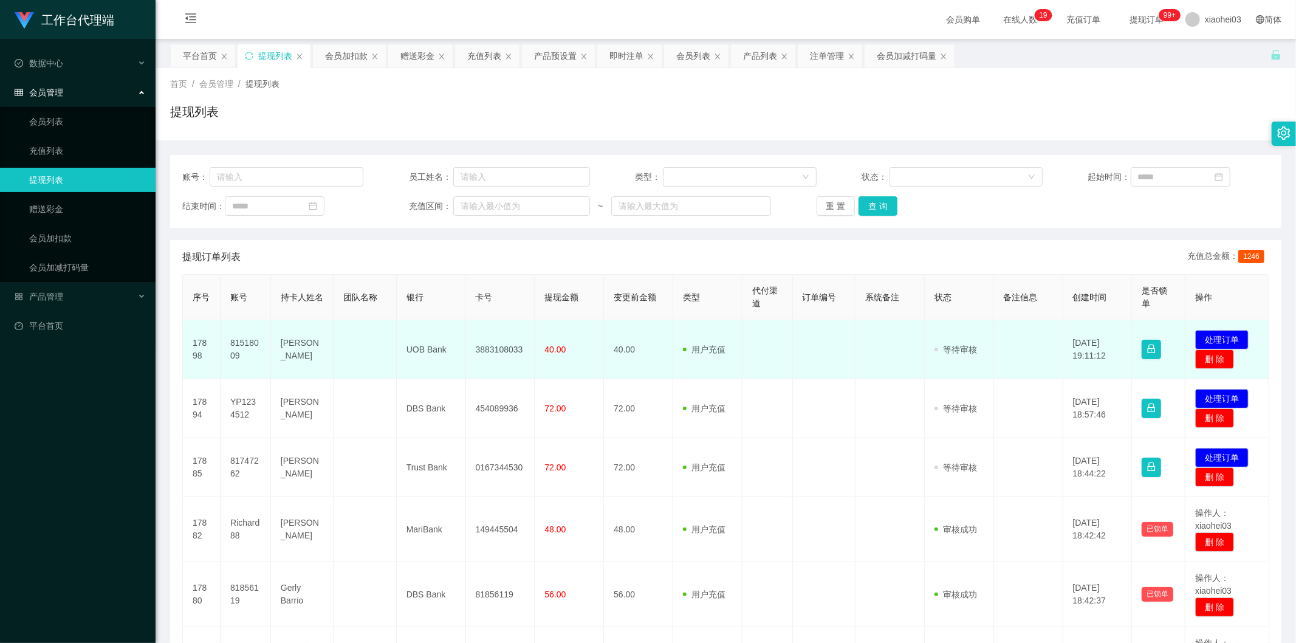
drag, startPoint x: 0, startPoint y: 0, endPoint x: 243, endPoint y: 345, distance: 422.0
click at [243, 345] on td "81518009" at bounding box center [245, 349] width 50 height 59
copy td "81518009"
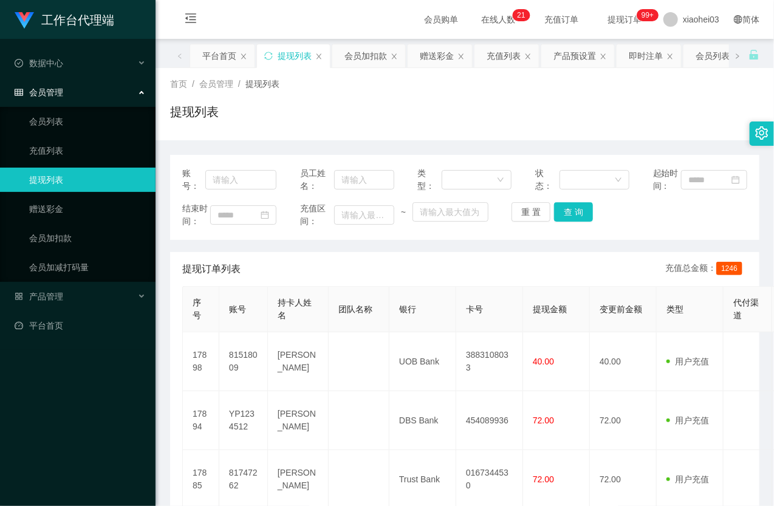
drag, startPoint x: 561, startPoint y: 292, endPoint x: 587, endPoint y: 236, distance: 61.7
click at [561, 286] on div "提现订单列表 充值总金额： 1246" at bounding box center [464, 269] width 565 height 34
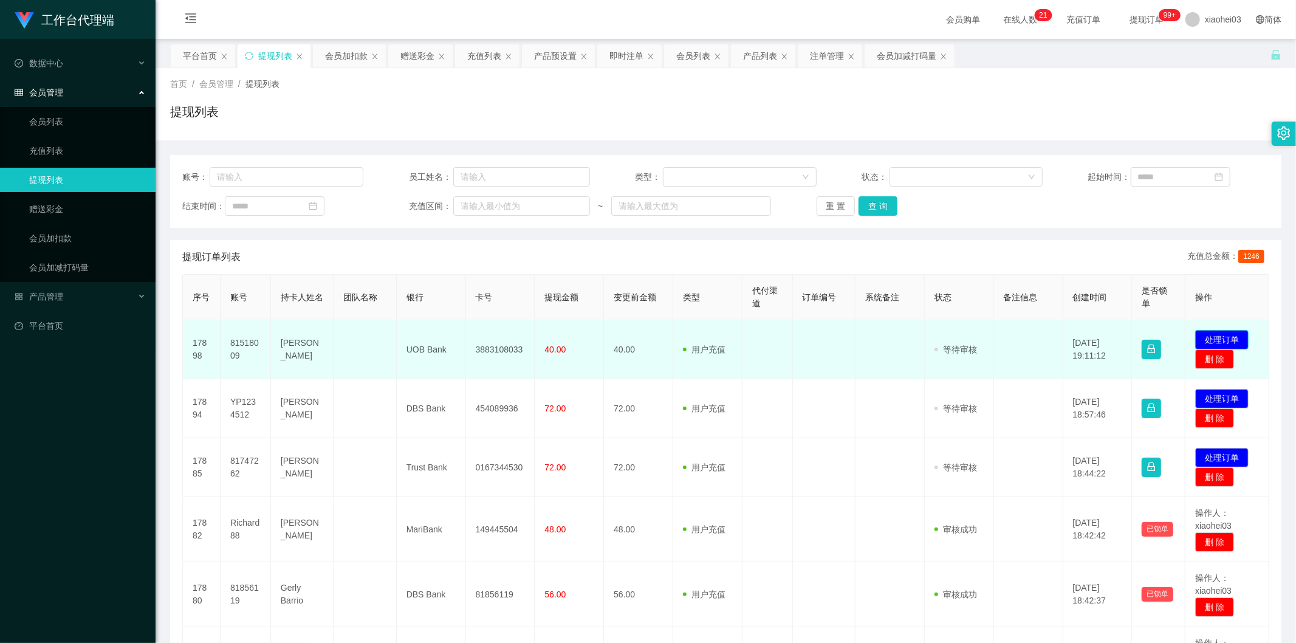
click at [1215, 338] on button "处理订单" at bounding box center [1221, 339] width 53 height 19
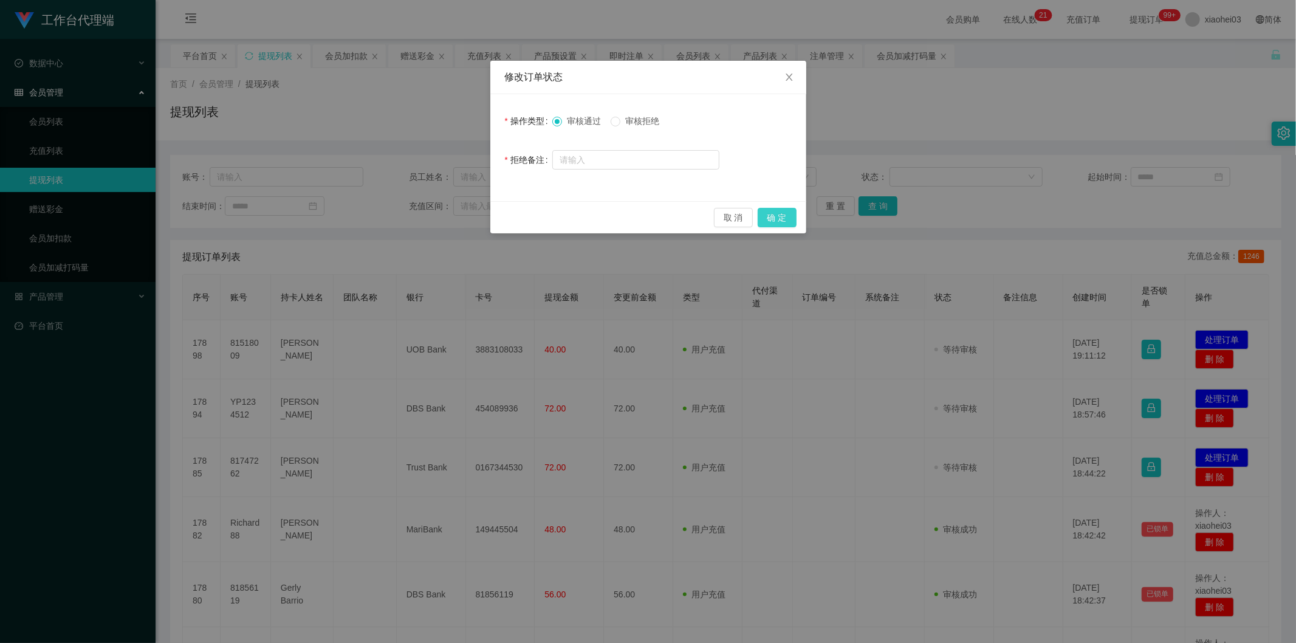
click at [791, 216] on button "确 定" at bounding box center [776, 217] width 39 height 19
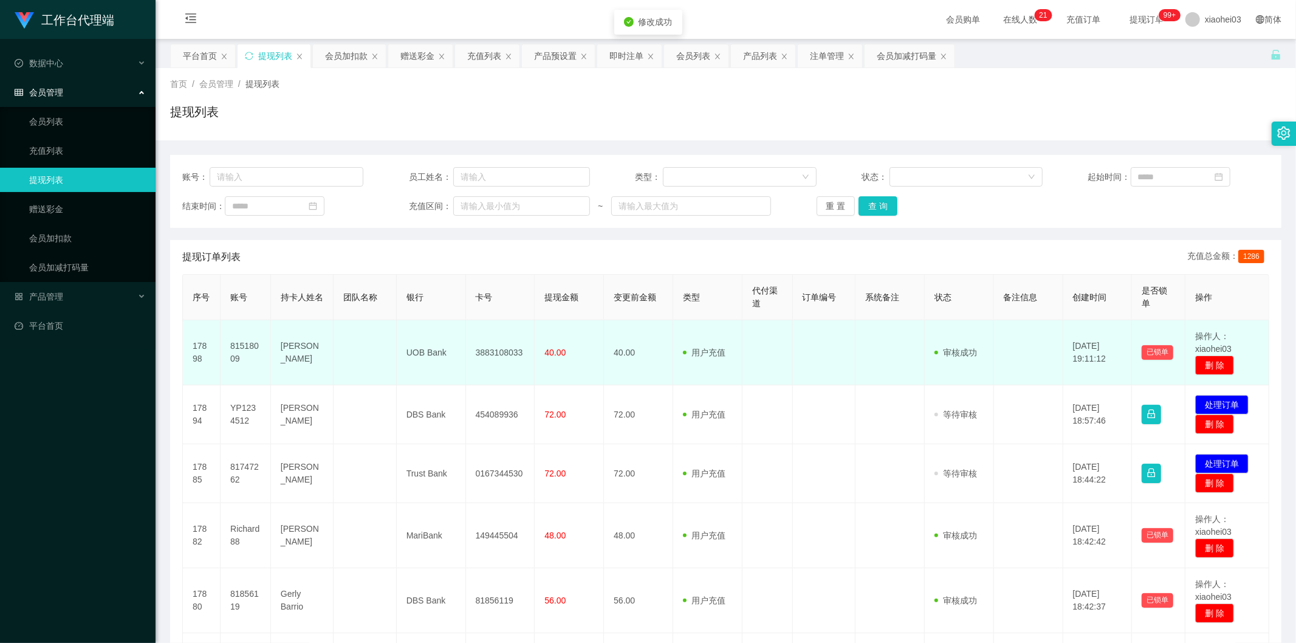
click at [861, 367] on td at bounding box center [889, 352] width 69 height 65
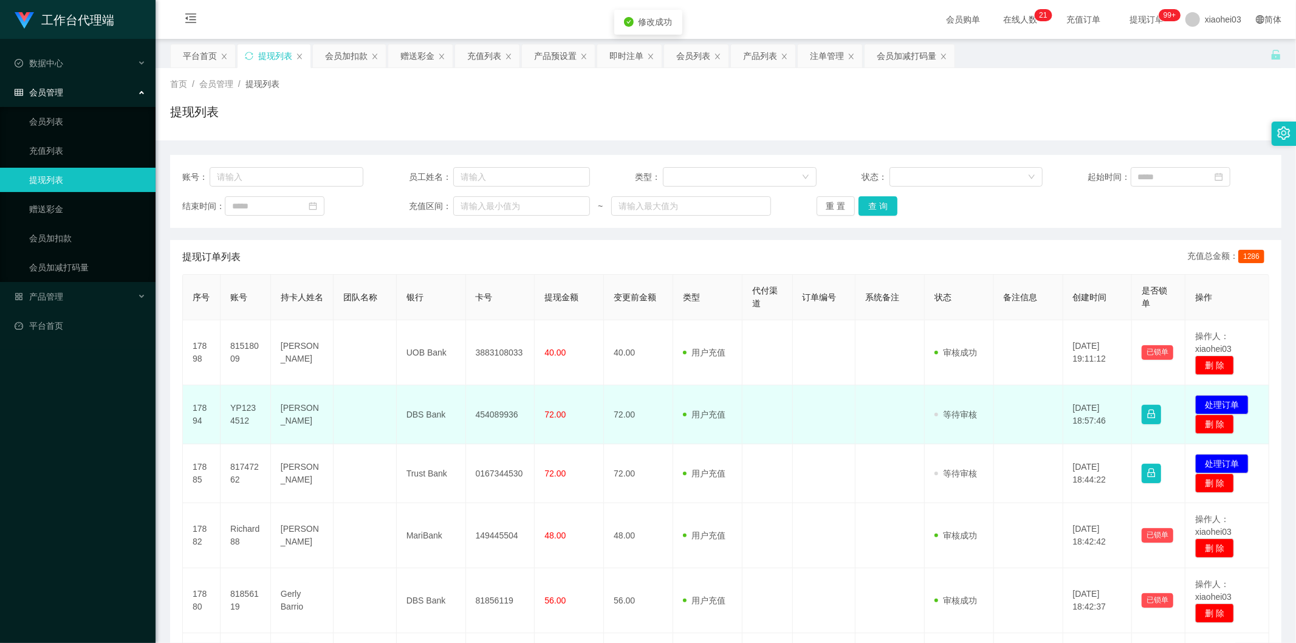
click at [593, 428] on td "72.00" at bounding box center [569, 414] width 69 height 59
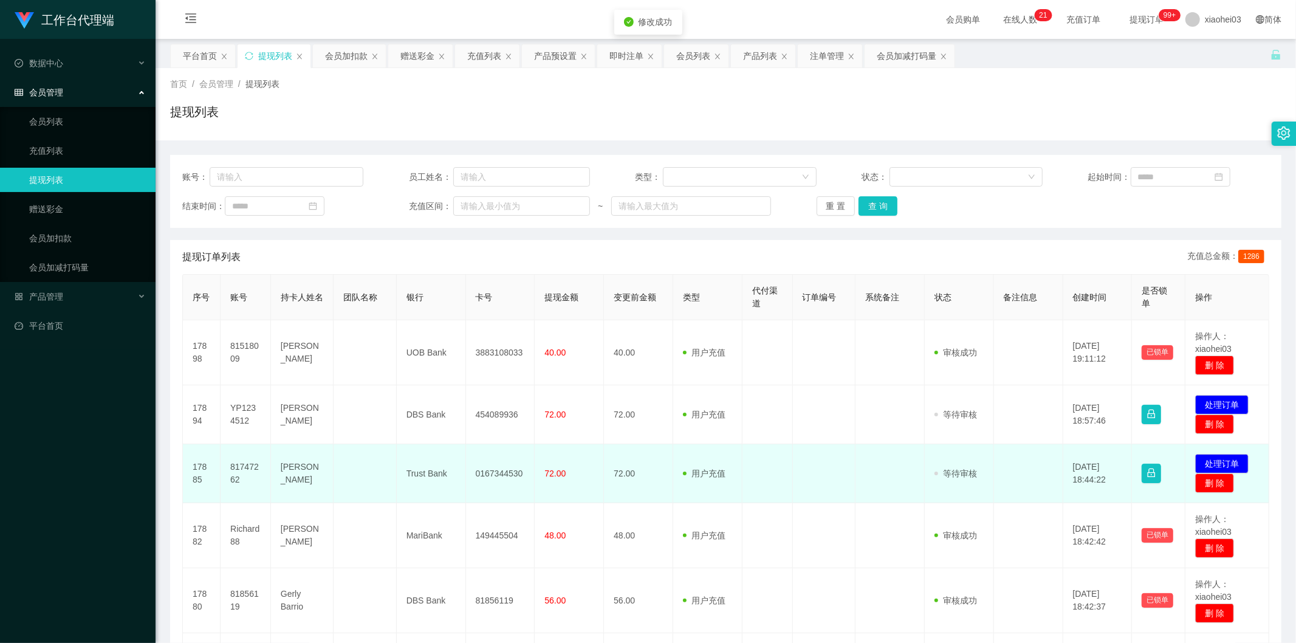
drag, startPoint x: 543, startPoint y: 472, endPoint x: 460, endPoint y: 446, distance: 87.0
click at [544, 473] on span "72.00" at bounding box center [554, 473] width 21 height 10
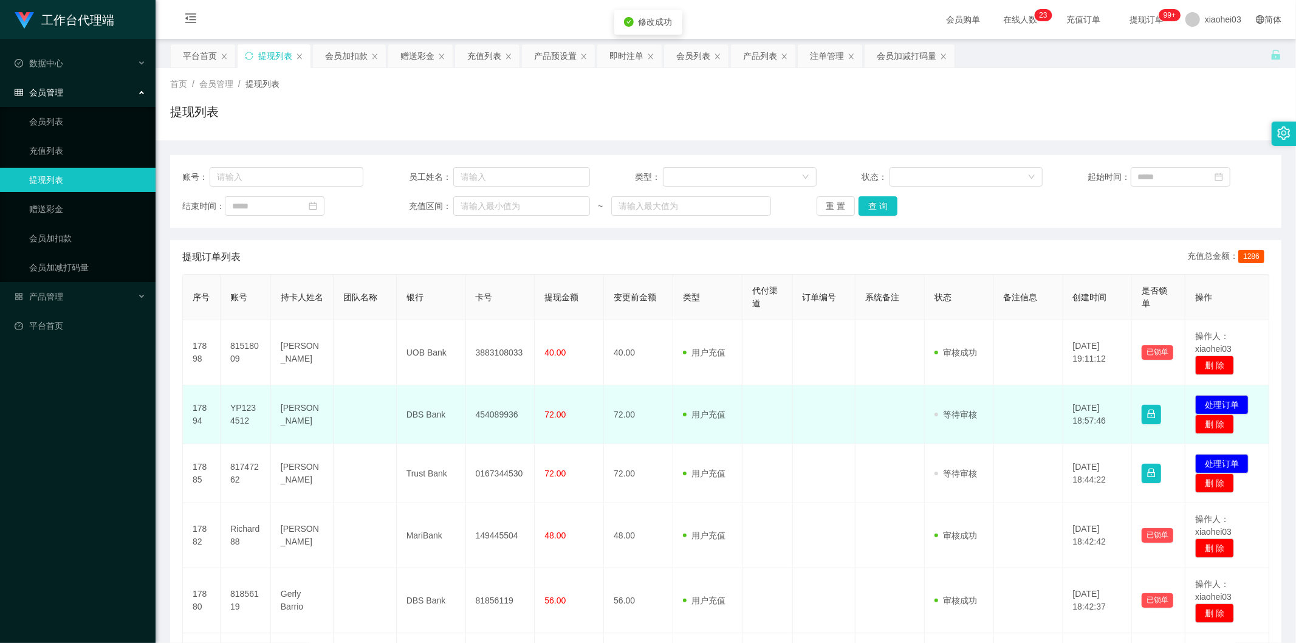
click at [414, 434] on td "DBS Bank" at bounding box center [431, 414] width 69 height 59
click at [239, 403] on td "YP1234512" at bounding box center [245, 414] width 50 height 59
copy td "YP1234512"
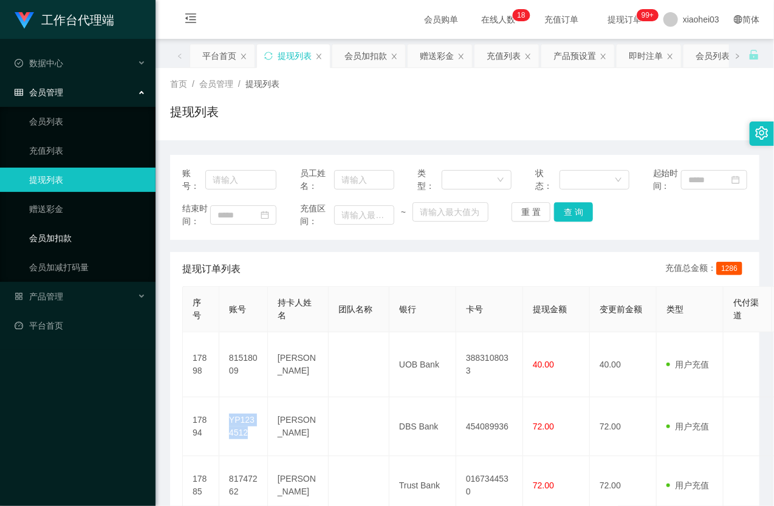
click at [98, 242] on link "会员加扣款" at bounding box center [87, 238] width 117 height 24
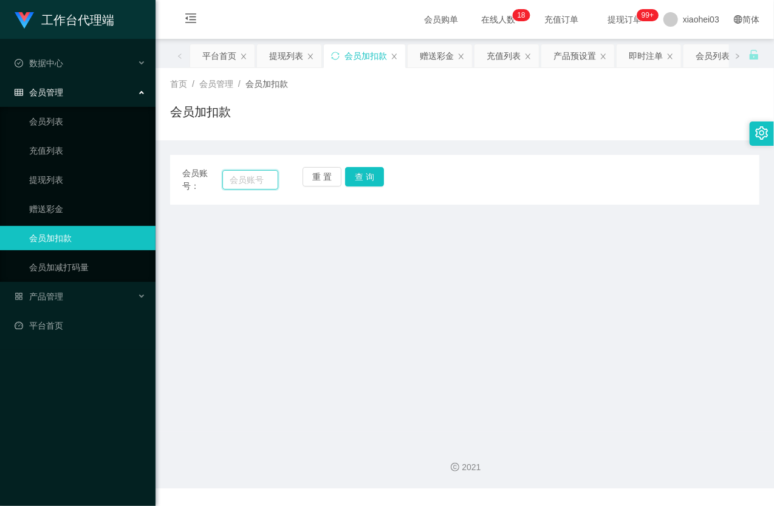
click at [244, 184] on input "text" at bounding box center [250, 179] width 56 height 19
paste input "81518009"
type input "81518009"
click at [379, 179] on button "查 询" at bounding box center [364, 176] width 39 height 19
click at [363, 179] on button "查 询" at bounding box center [371, 176] width 52 height 19
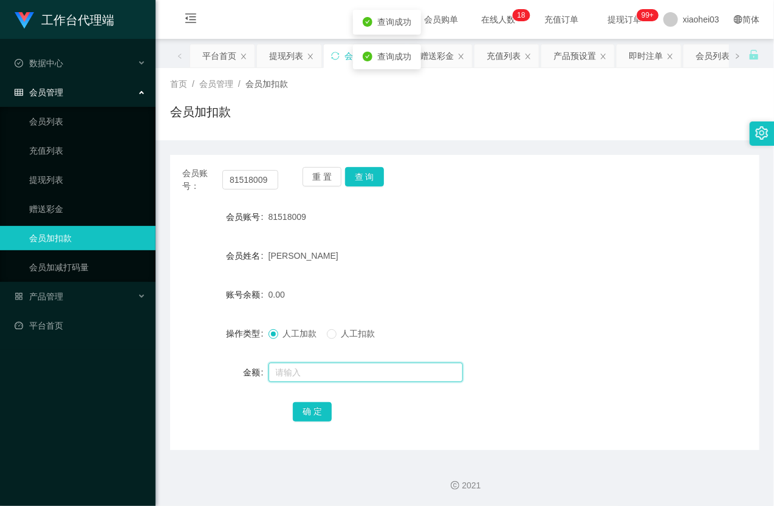
click at [290, 371] on input "text" at bounding box center [365, 372] width 194 height 19
type input "8"
click at [305, 402] on button "确 定" at bounding box center [312, 411] width 39 height 19
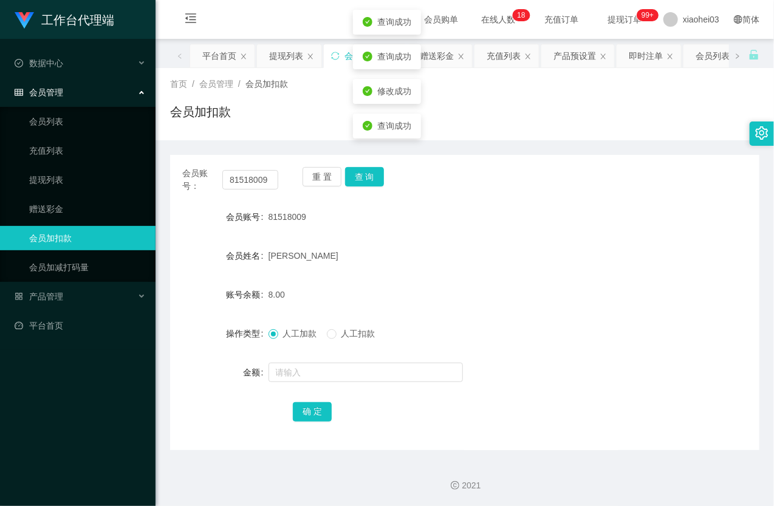
drag, startPoint x: 434, startPoint y: 281, endPoint x: 591, endPoint y: 115, distance: 228.2
click at [445, 270] on form "会员账号 81518009 会员姓名 Wong Yi Lun 账号余额 8.00 操作类型 人工加款 人工扣款 金额 确 定" at bounding box center [464, 314] width 589 height 219
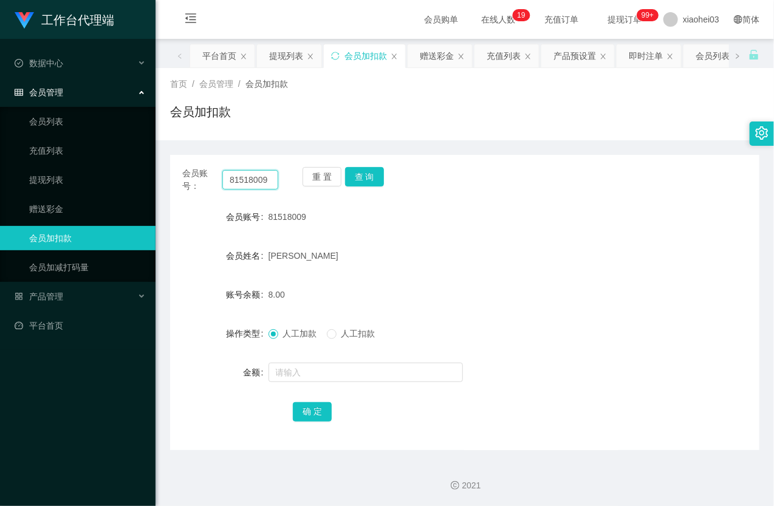
click at [242, 180] on input "81518009" at bounding box center [250, 179] width 56 height 19
paste input "376828"
type input "81376828"
click at [359, 178] on button "查 询" at bounding box center [364, 176] width 39 height 19
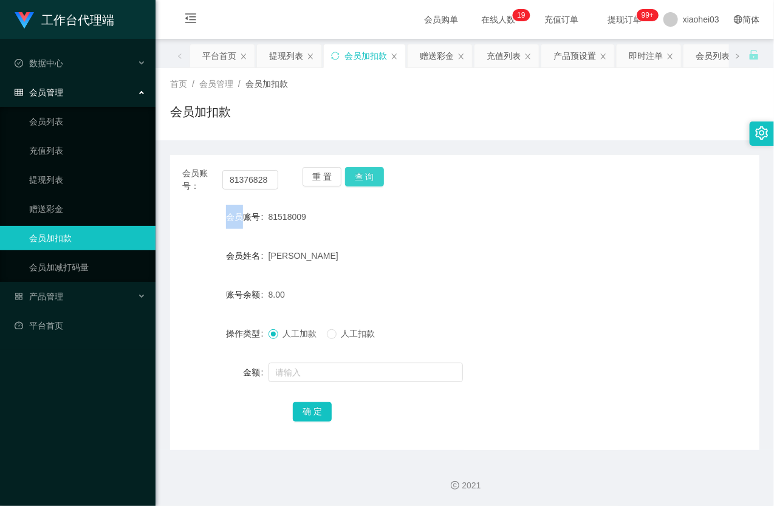
click at [359, 178] on div "重 置 查 询" at bounding box center [350, 180] width 96 height 26
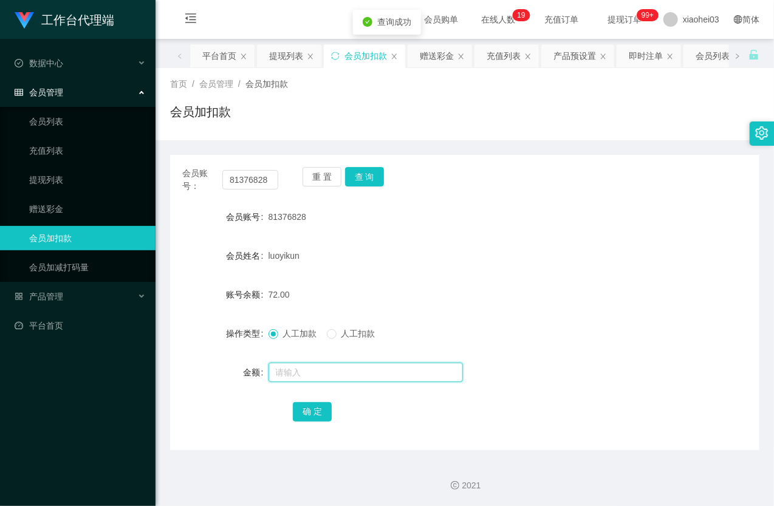
click at [328, 363] on input "text" at bounding box center [365, 372] width 194 height 19
type input "8"
click at [312, 411] on button "确 定" at bounding box center [312, 411] width 39 height 19
click at [371, 178] on button "查 询" at bounding box center [364, 176] width 39 height 19
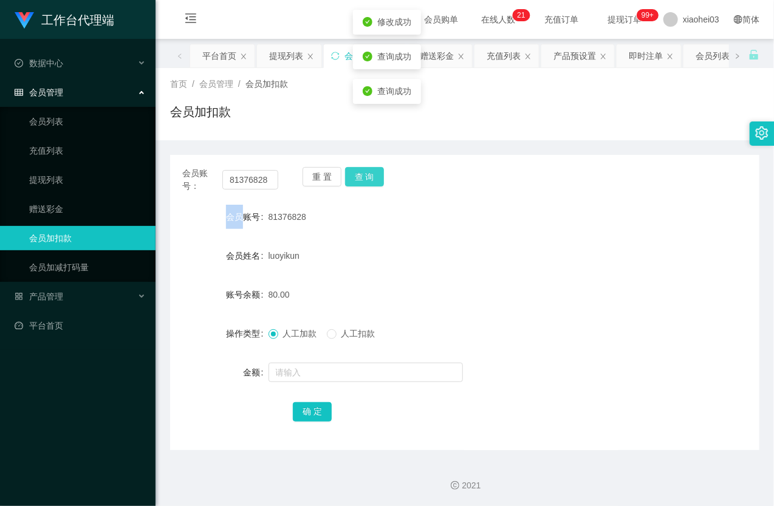
click at [371, 178] on div "重 置 查 询" at bounding box center [350, 180] width 96 height 26
click at [84, 184] on link "提现列表" at bounding box center [87, 180] width 117 height 24
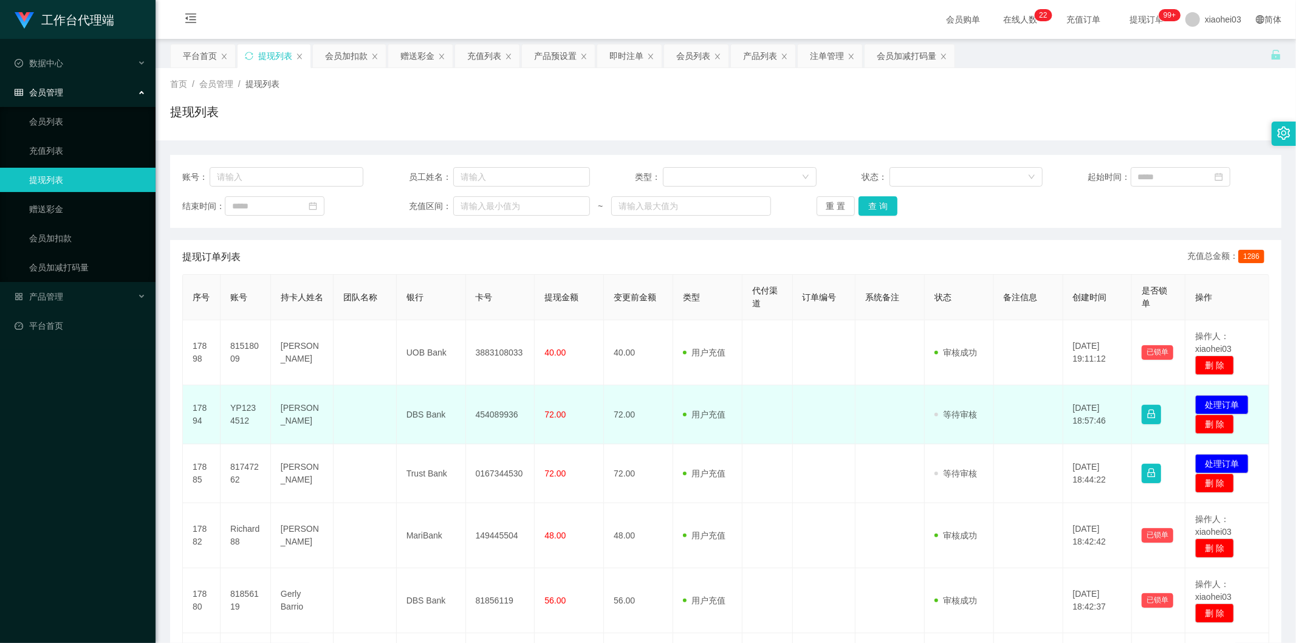
click at [488, 428] on td "454089936" at bounding box center [500, 414] width 69 height 59
click at [488, 415] on td "454089936" at bounding box center [500, 414] width 69 height 59
click at [327, 414] on td "[PERSON_NAME]" at bounding box center [302, 414] width 63 height 59
click at [292, 415] on td "[PERSON_NAME]" at bounding box center [302, 414] width 63 height 59
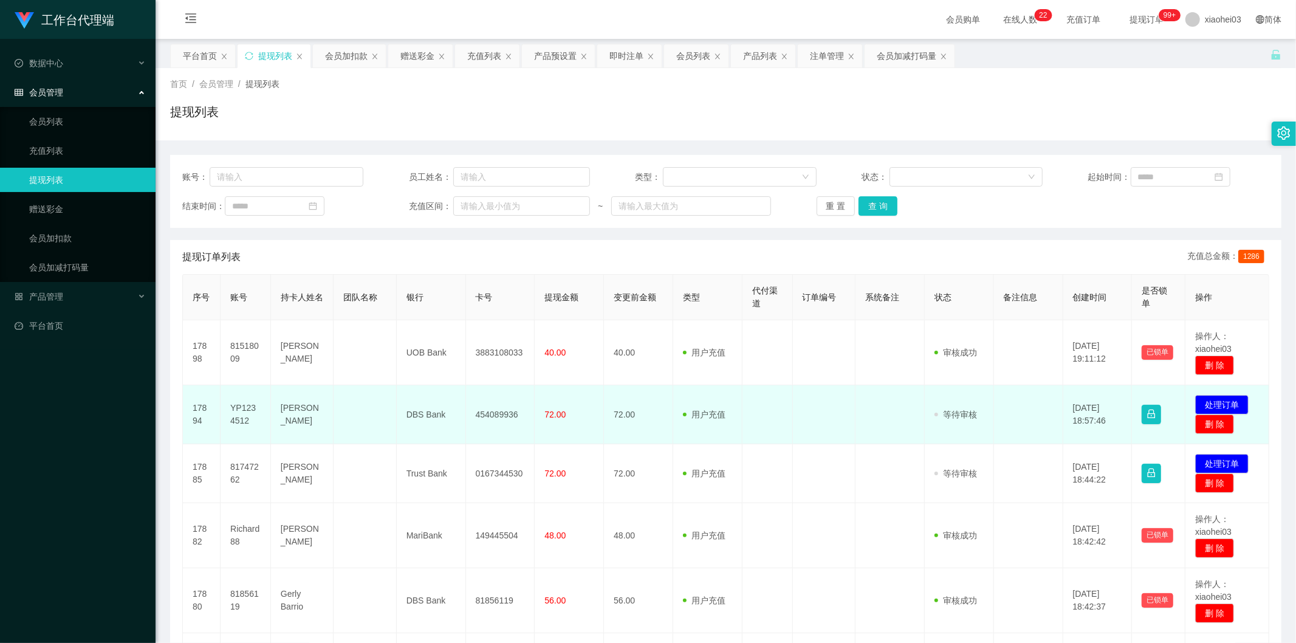
click at [246, 411] on td "YP1234512" at bounding box center [245, 414] width 50 height 59
copy td "YP1234512"
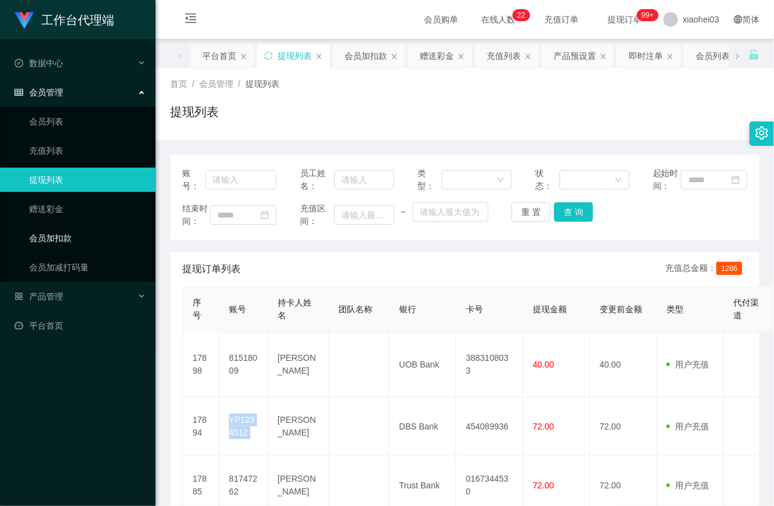
click at [81, 232] on link "会员加扣款" at bounding box center [87, 238] width 117 height 24
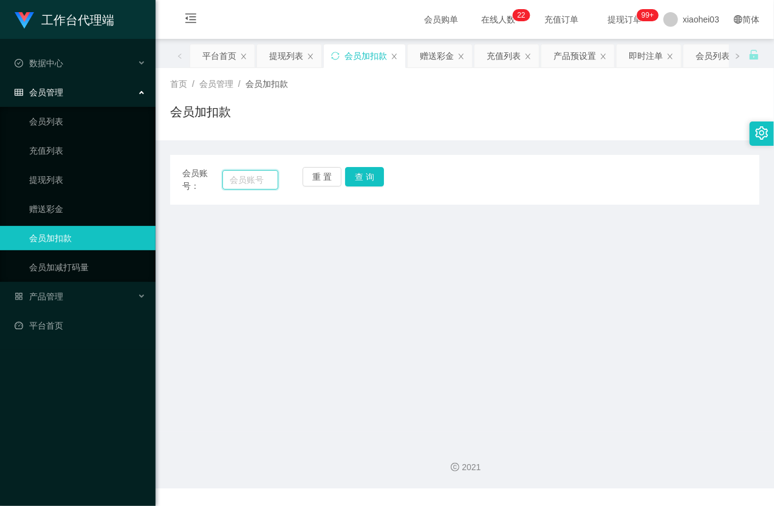
drag, startPoint x: 275, startPoint y: 171, endPoint x: 268, endPoint y: 176, distance: 8.3
click at [275, 171] on input "text" at bounding box center [250, 179] width 56 height 19
drag, startPoint x: 268, startPoint y: 176, endPoint x: 288, endPoint y: 176, distance: 19.4
click at [268, 176] on input "text" at bounding box center [250, 179] width 56 height 19
paste input "Richard88"
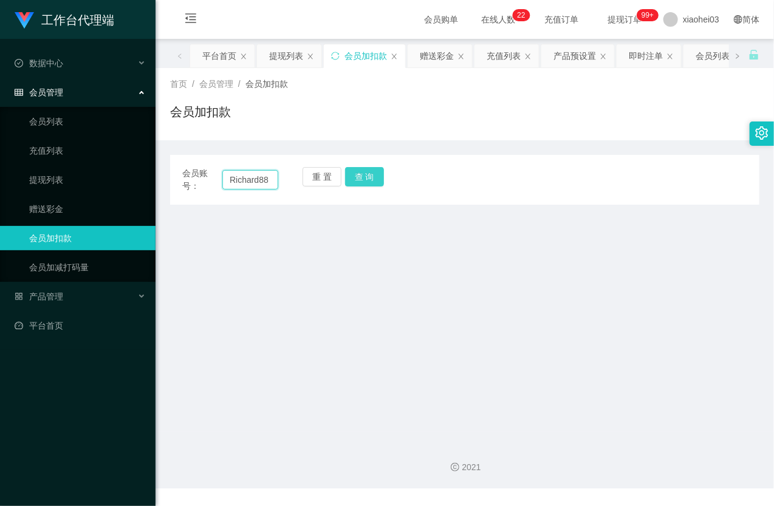
type input "Richard88"
click at [363, 180] on button "查 询" at bounding box center [364, 176] width 39 height 19
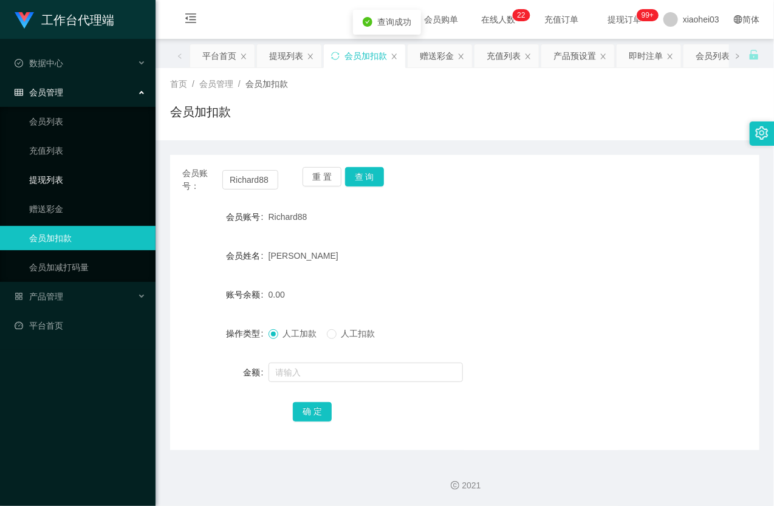
click at [55, 178] on link "提现列表" at bounding box center [87, 180] width 117 height 24
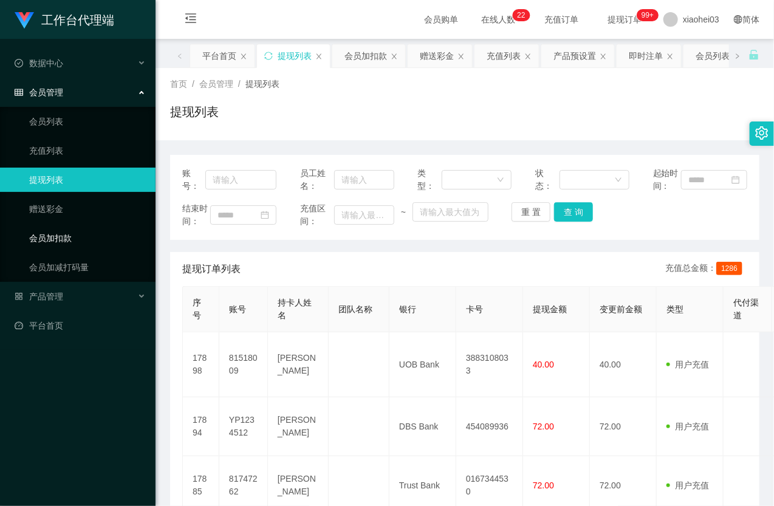
click at [52, 238] on link "会员加扣款" at bounding box center [87, 238] width 117 height 24
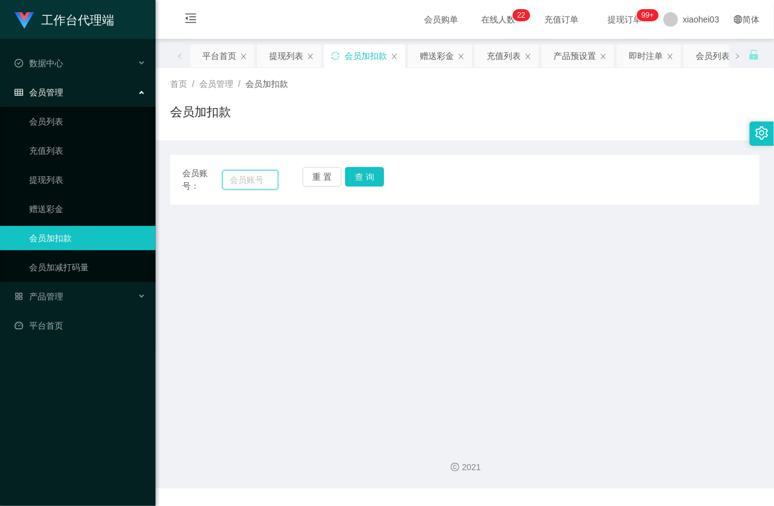
click at [239, 176] on input "text" at bounding box center [250, 179] width 56 height 19
drag, startPoint x: 239, startPoint y: 176, endPoint x: 279, endPoint y: 182, distance: 41.1
click at [239, 177] on input "text" at bounding box center [250, 179] width 56 height 19
paste input "81376828"
type input "81376828"
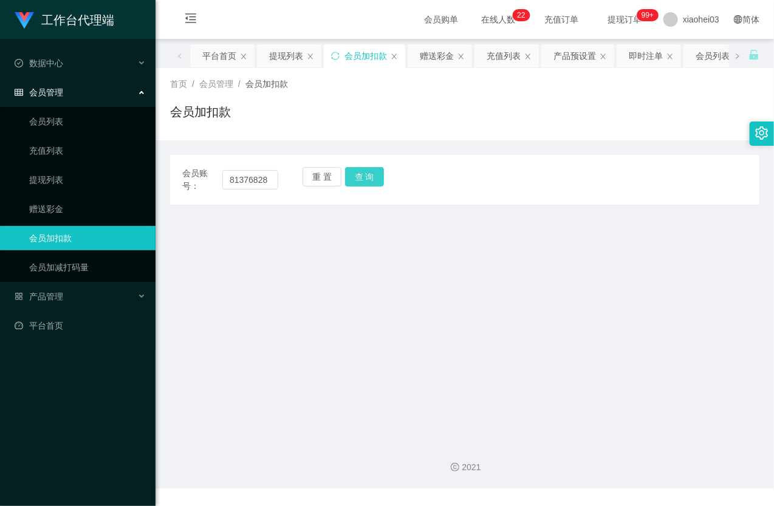
click at [364, 177] on button "查 询" at bounding box center [364, 176] width 39 height 19
drag, startPoint x: 364, startPoint y: 177, endPoint x: 350, endPoint y: 316, distance: 139.8
click at [364, 177] on div "重 置 查 询" at bounding box center [350, 180] width 96 height 26
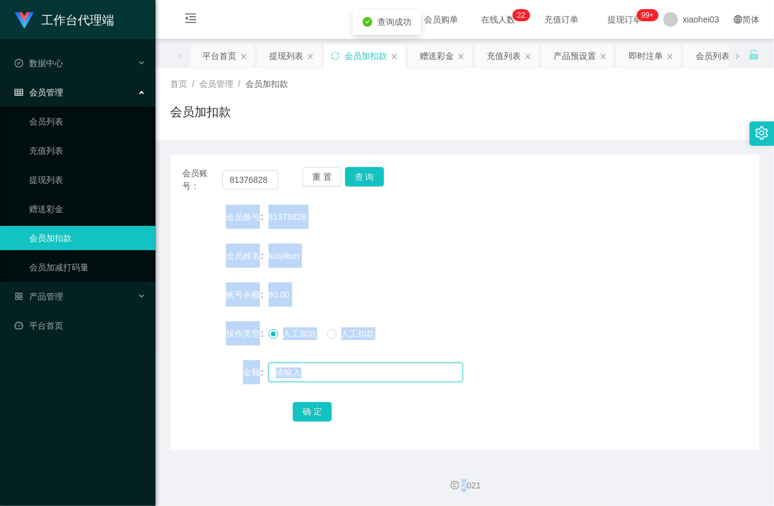
click at [322, 368] on input "text" at bounding box center [365, 372] width 194 height 19
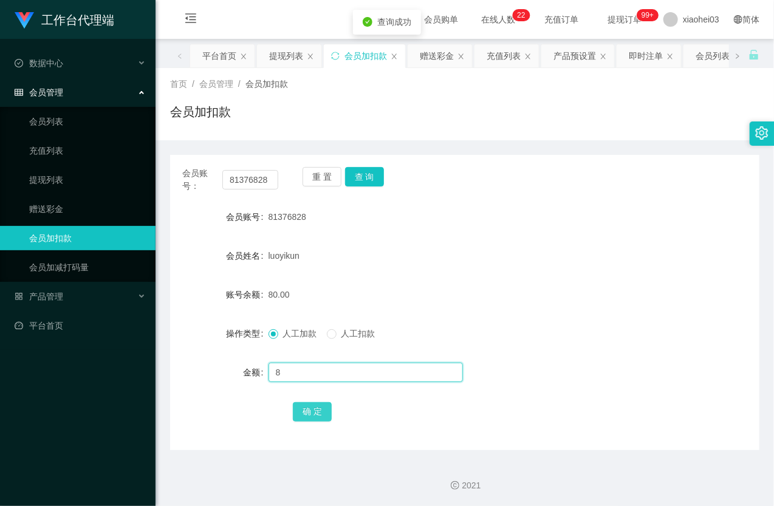
type input "8"
click at [316, 405] on button "确 定" at bounding box center [312, 411] width 39 height 19
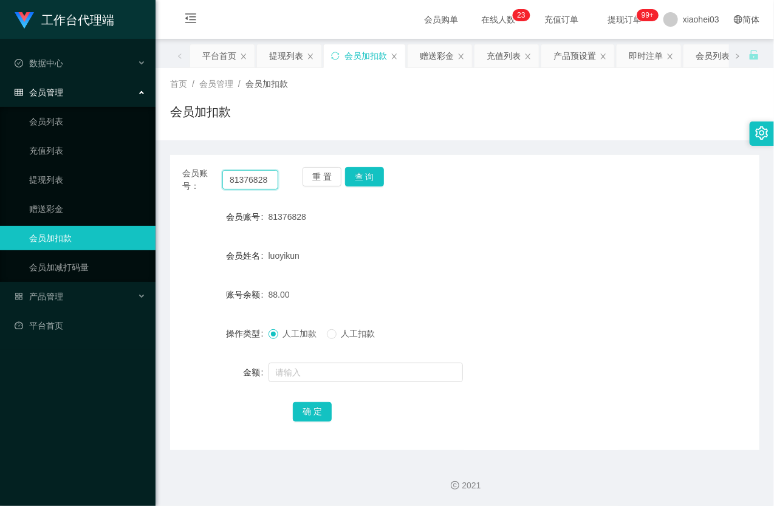
click at [253, 180] on input "81376828" at bounding box center [250, 179] width 56 height 19
paste input "518009"
type input "81518009"
click at [377, 175] on button "查 询" at bounding box center [364, 176] width 39 height 19
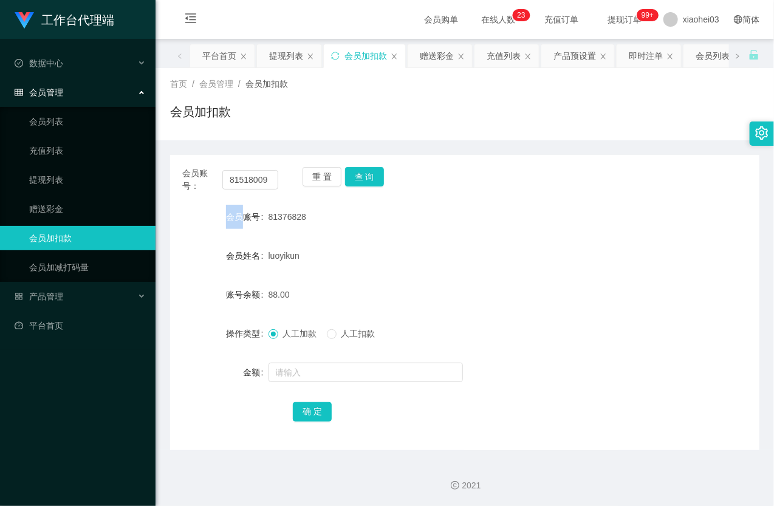
drag, startPoint x: 377, startPoint y: 175, endPoint x: 367, endPoint y: 192, distance: 19.6
click at [377, 177] on div "重 置 查 询" at bounding box center [350, 180] width 96 height 26
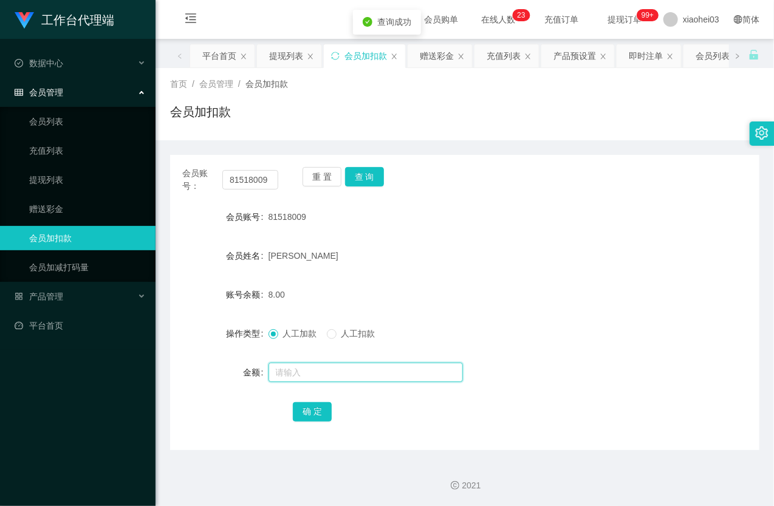
click at [338, 375] on input "text" at bounding box center [365, 372] width 194 height 19
type input "8"
click at [305, 405] on button "确 定" at bounding box center [312, 411] width 39 height 19
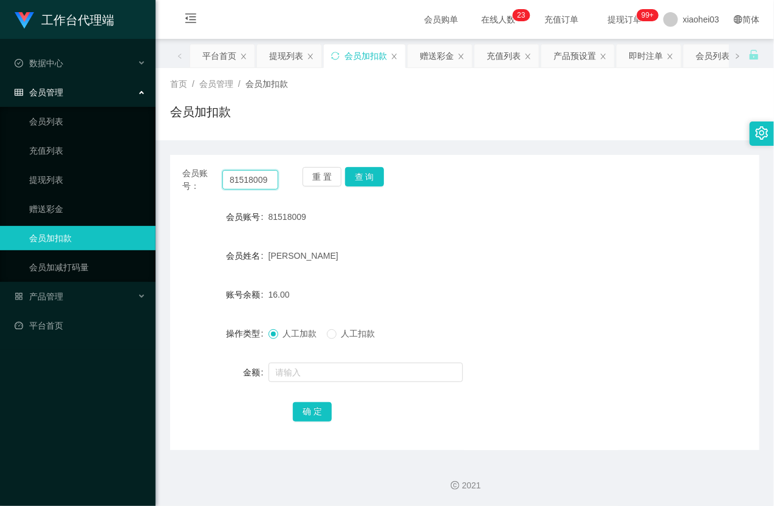
click at [254, 173] on input "81518009" at bounding box center [250, 179] width 56 height 19
click at [360, 177] on button "查 询" at bounding box center [364, 176] width 39 height 19
click at [360, 177] on div "重 置 查 询" at bounding box center [350, 180] width 96 height 26
click at [321, 383] on div at bounding box center [440, 372] width 344 height 24
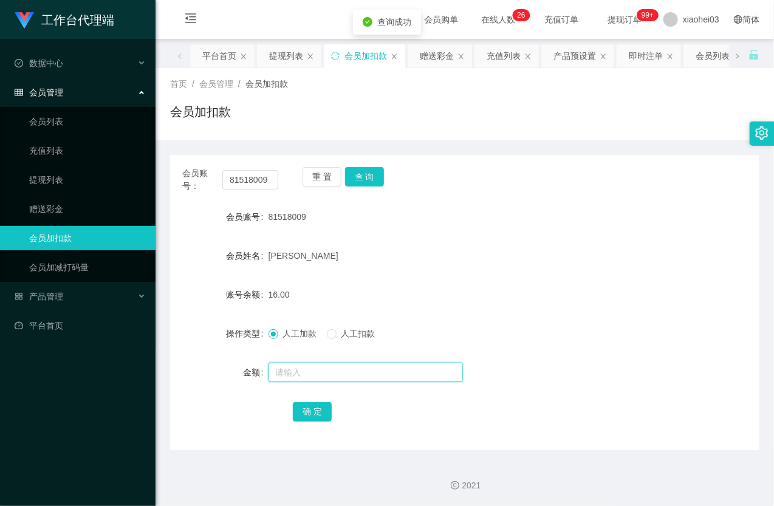
click at [328, 373] on input "text" at bounding box center [365, 372] width 194 height 19
type input "8"
click at [323, 412] on button "确 定" at bounding box center [312, 411] width 39 height 19
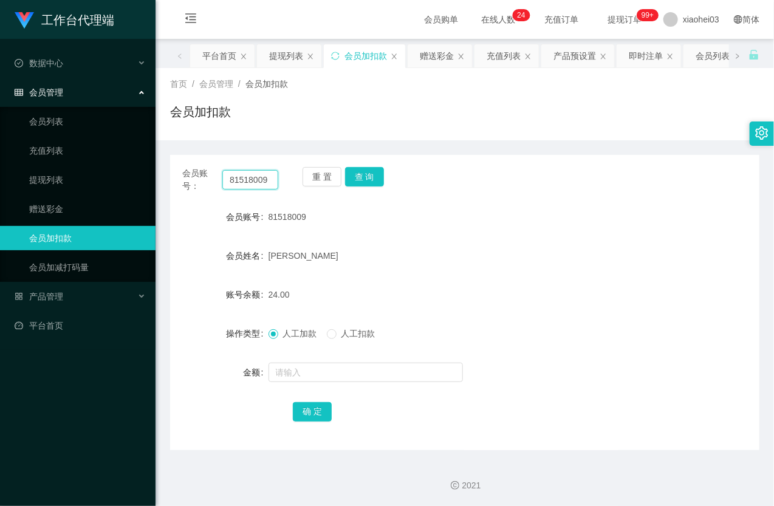
click at [258, 179] on input "81518009" at bounding box center [250, 179] width 56 height 19
paste input "376828"
type input "81376828"
click at [368, 174] on button "查 询" at bounding box center [364, 176] width 39 height 19
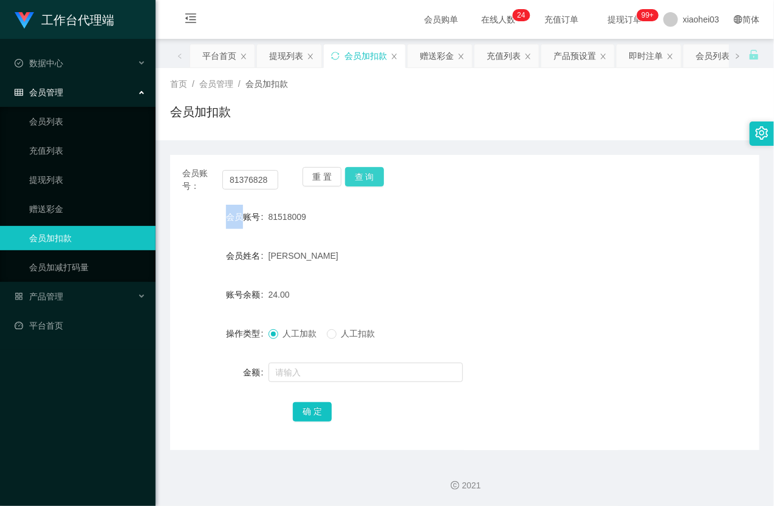
click at [368, 174] on div "重 置 查 询" at bounding box center [350, 180] width 96 height 26
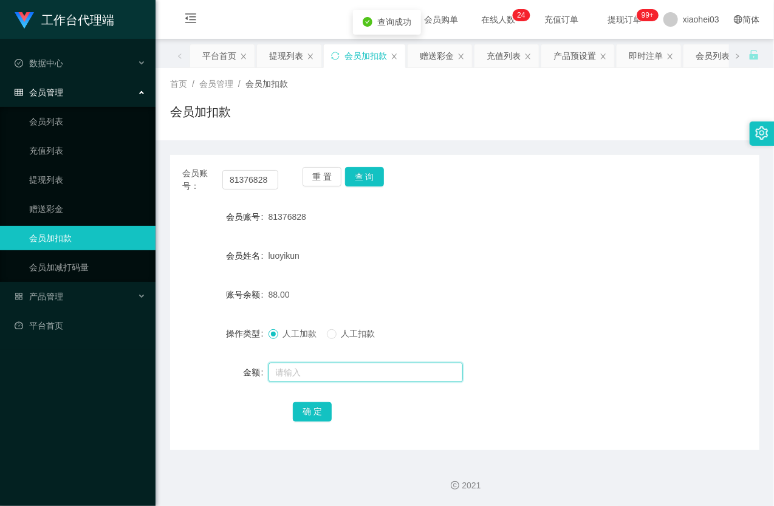
click at [306, 371] on input "text" at bounding box center [365, 372] width 194 height 19
type input "8"
click at [324, 406] on button "确 定" at bounding box center [312, 411] width 39 height 19
click at [423, 293] on div "96.00" at bounding box center [440, 294] width 344 height 24
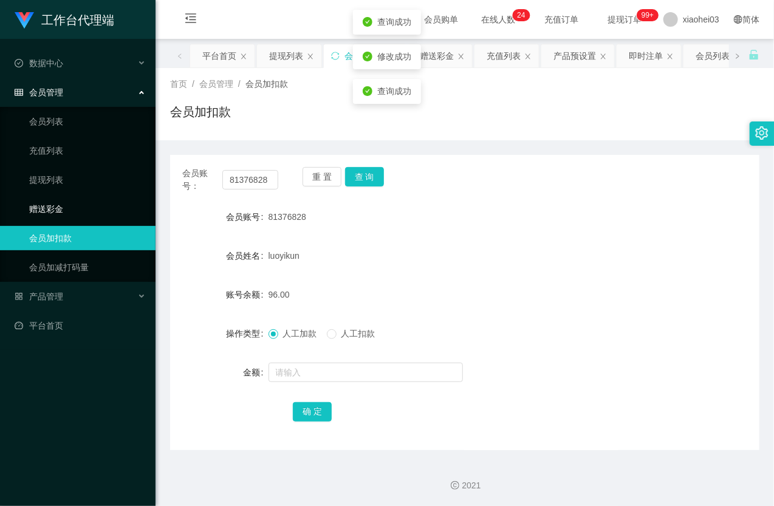
drag, startPoint x: 75, startPoint y: 205, endPoint x: 67, endPoint y: 197, distance: 11.6
click at [73, 204] on link "赠送彩金" at bounding box center [87, 209] width 117 height 24
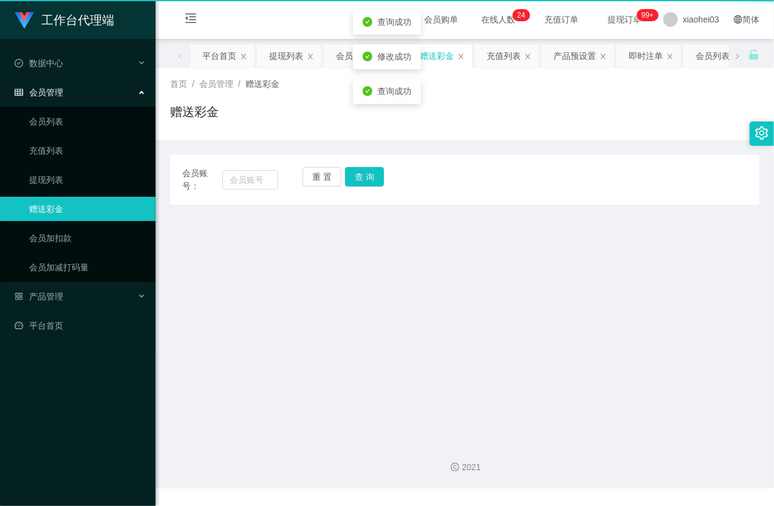
click at [67, 197] on link "赠送彩金" at bounding box center [87, 209] width 117 height 24
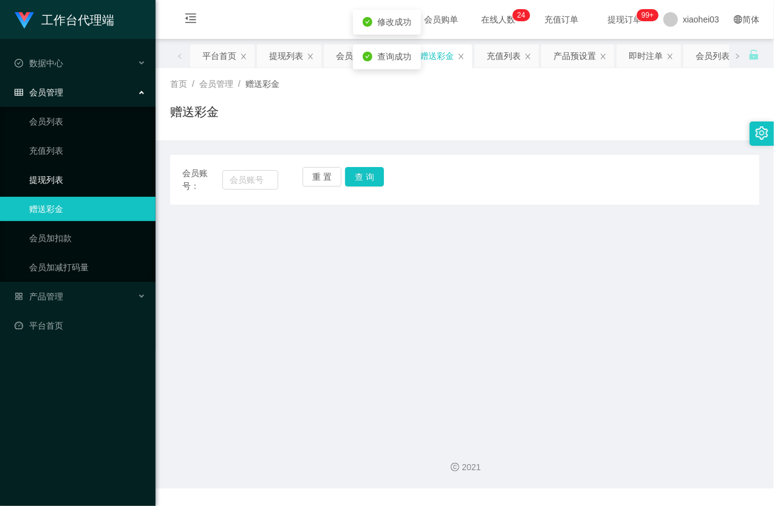
click at [63, 183] on link "提现列表" at bounding box center [87, 180] width 117 height 24
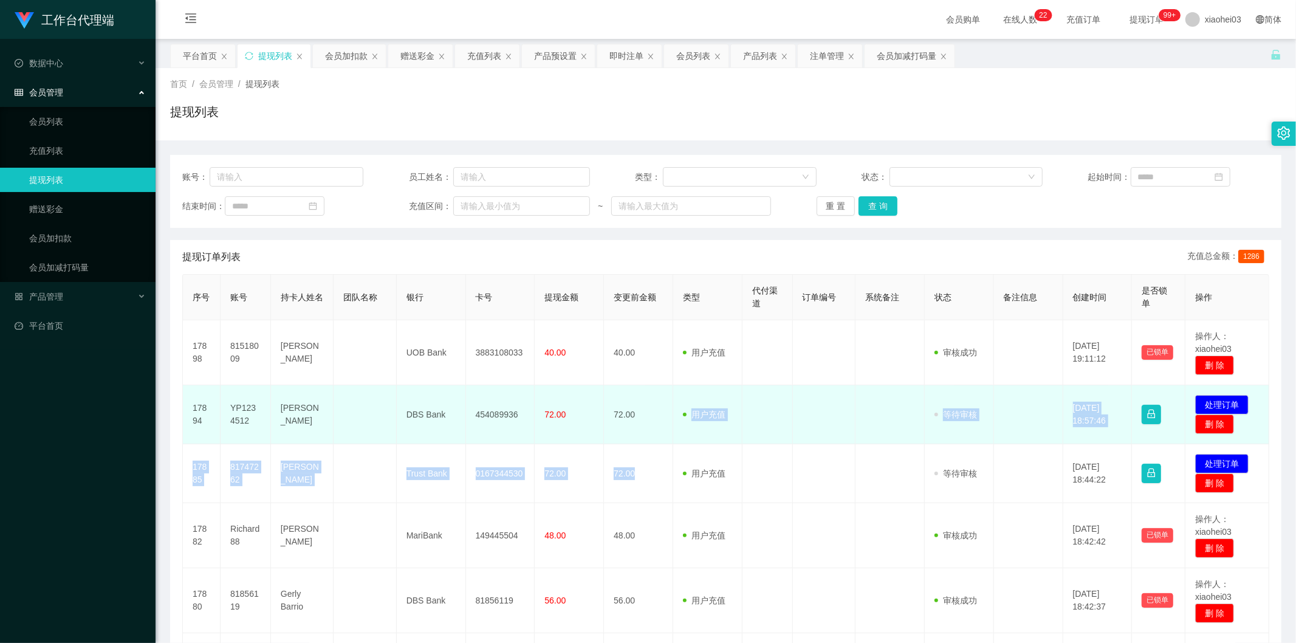
click at [713, 415] on span "用户充值" at bounding box center [704, 414] width 43 height 10
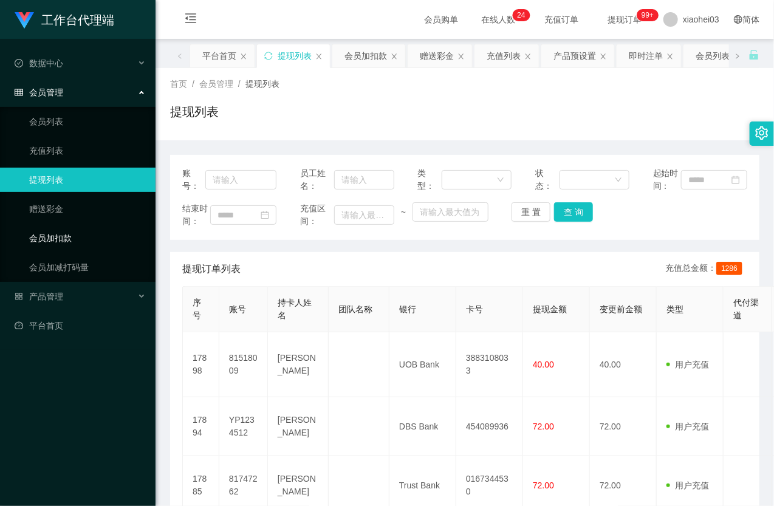
click at [60, 231] on link "会员加扣款" at bounding box center [87, 238] width 117 height 24
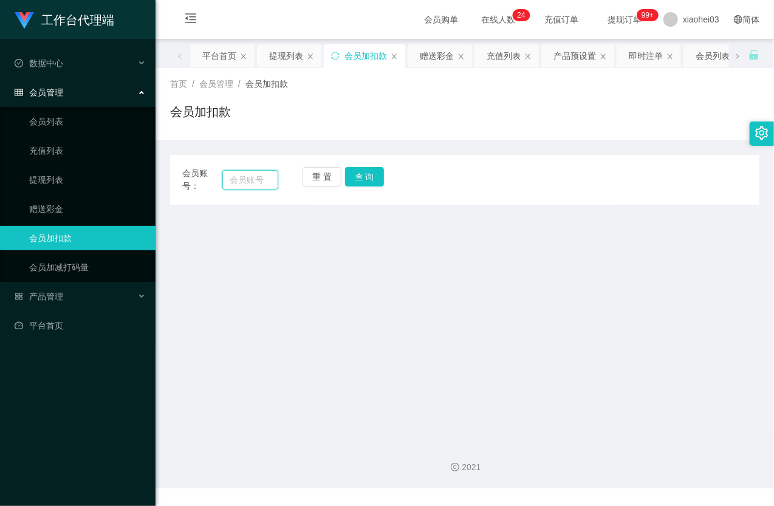
drag, startPoint x: 248, startPoint y: 183, endPoint x: 259, endPoint y: 181, distance: 11.7
click at [250, 182] on input "text" at bounding box center [250, 179] width 56 height 19
paste input "[PERSON_NAME]"
type input "[PERSON_NAME]"
click at [374, 178] on button "查 询" at bounding box center [364, 176] width 39 height 19
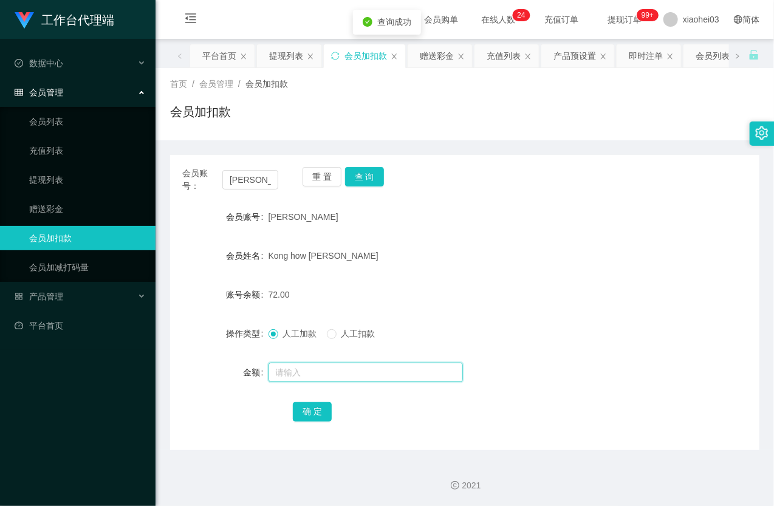
click at [307, 377] on input "text" at bounding box center [365, 372] width 194 height 19
type input "8"
click at [324, 409] on button "确 定" at bounding box center [312, 411] width 39 height 19
click at [450, 301] on div "80.00" at bounding box center [440, 294] width 344 height 24
click at [55, 179] on link "提现列表" at bounding box center [87, 180] width 117 height 24
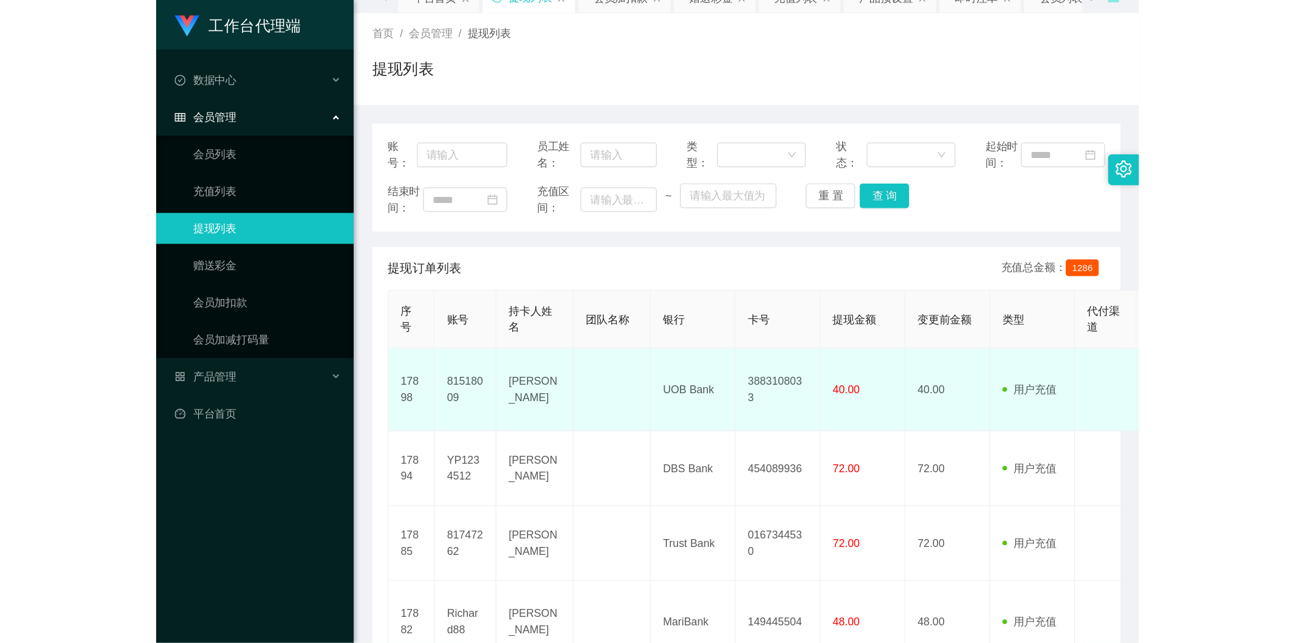
scroll to position [135, 0]
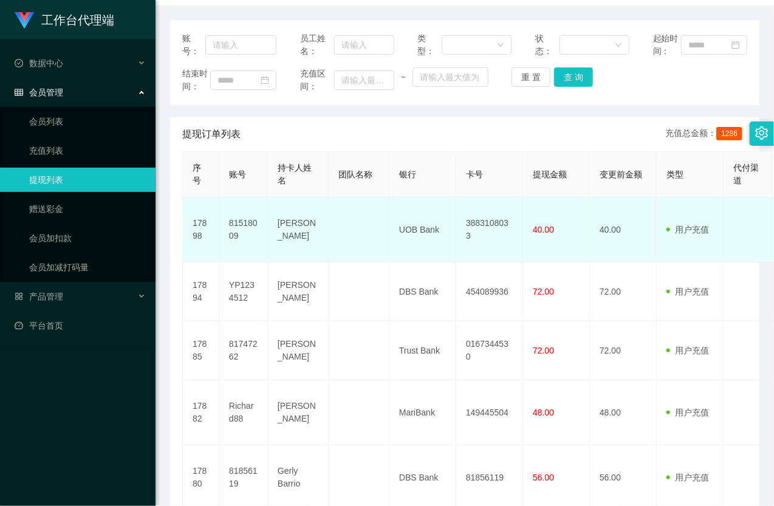
click at [535, 262] on td "40.00" at bounding box center [556, 229] width 67 height 65
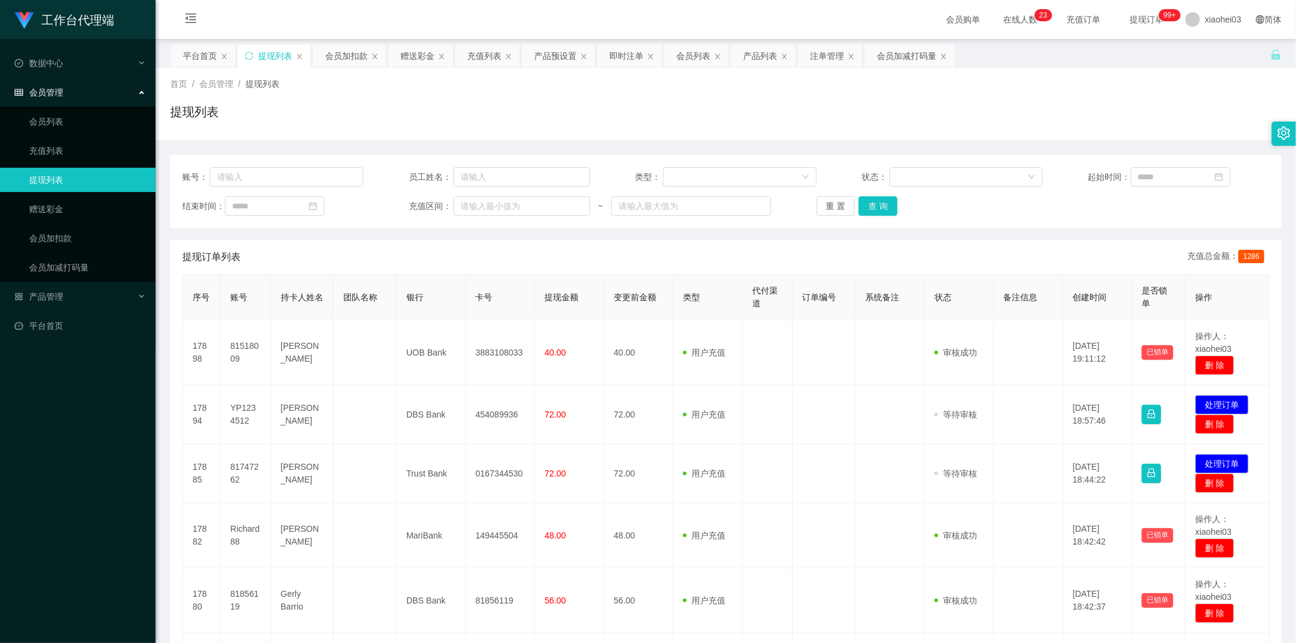
click at [793, 316] on th "订单编号" at bounding box center [824, 298] width 63 height 46
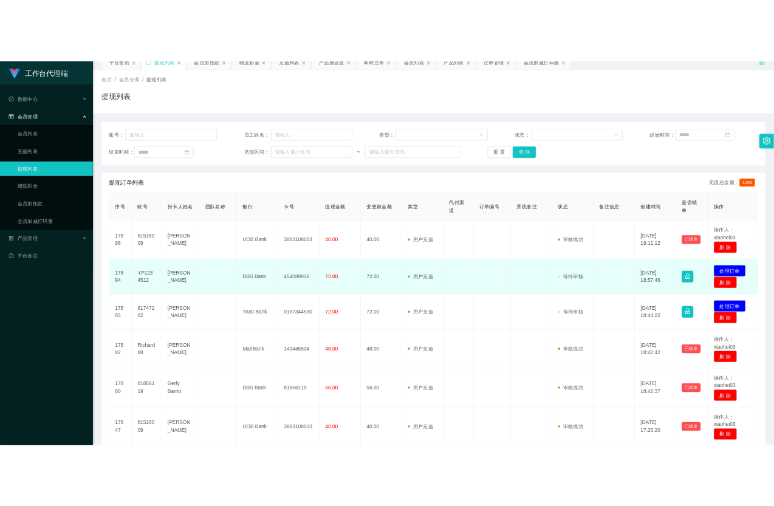
scroll to position [67, 0]
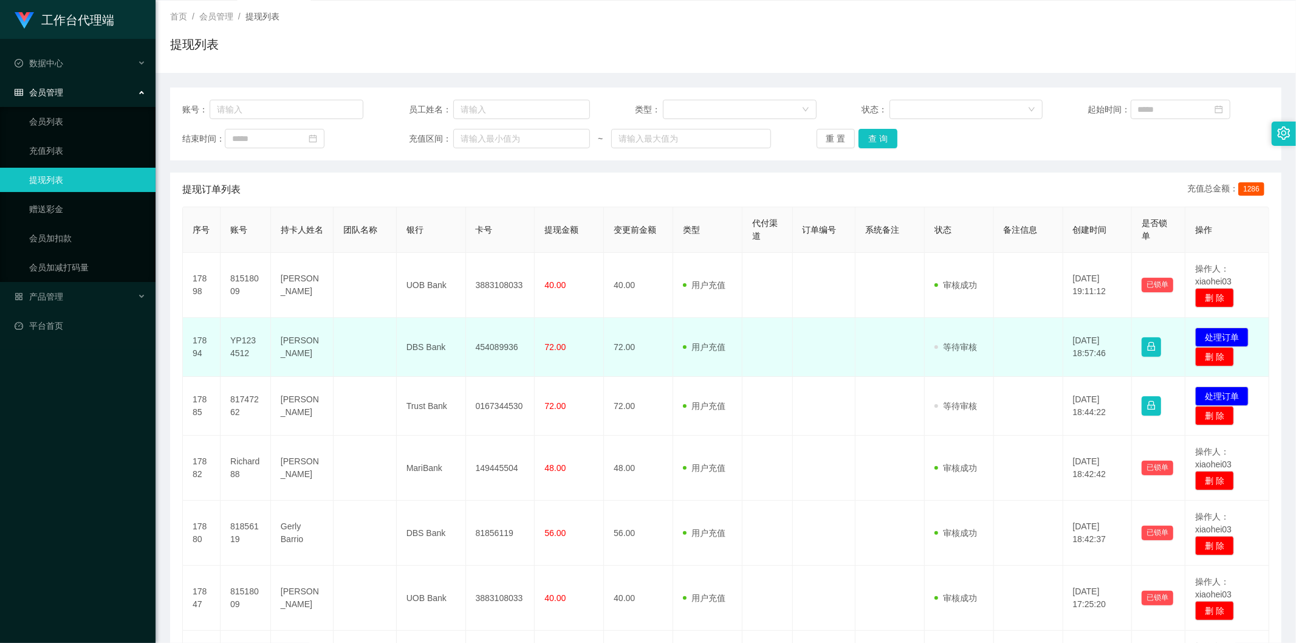
click at [742, 375] on td at bounding box center [767, 347] width 50 height 59
click at [1203, 333] on button "处理订单" at bounding box center [1221, 336] width 53 height 19
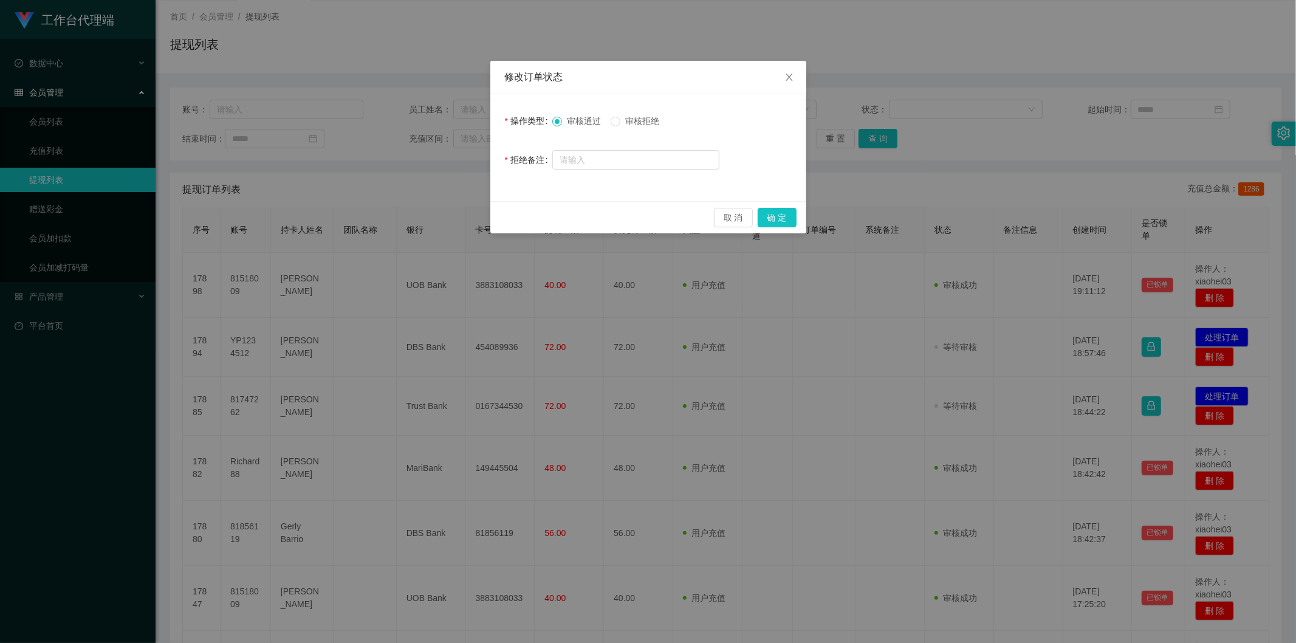
click at [626, 114] on div "审核通过 审核拒绝" at bounding box center [635, 121] width 167 height 24
click at [641, 120] on span "审核拒绝" at bounding box center [642, 121] width 44 height 10
click at [778, 216] on button "确 定" at bounding box center [776, 217] width 39 height 19
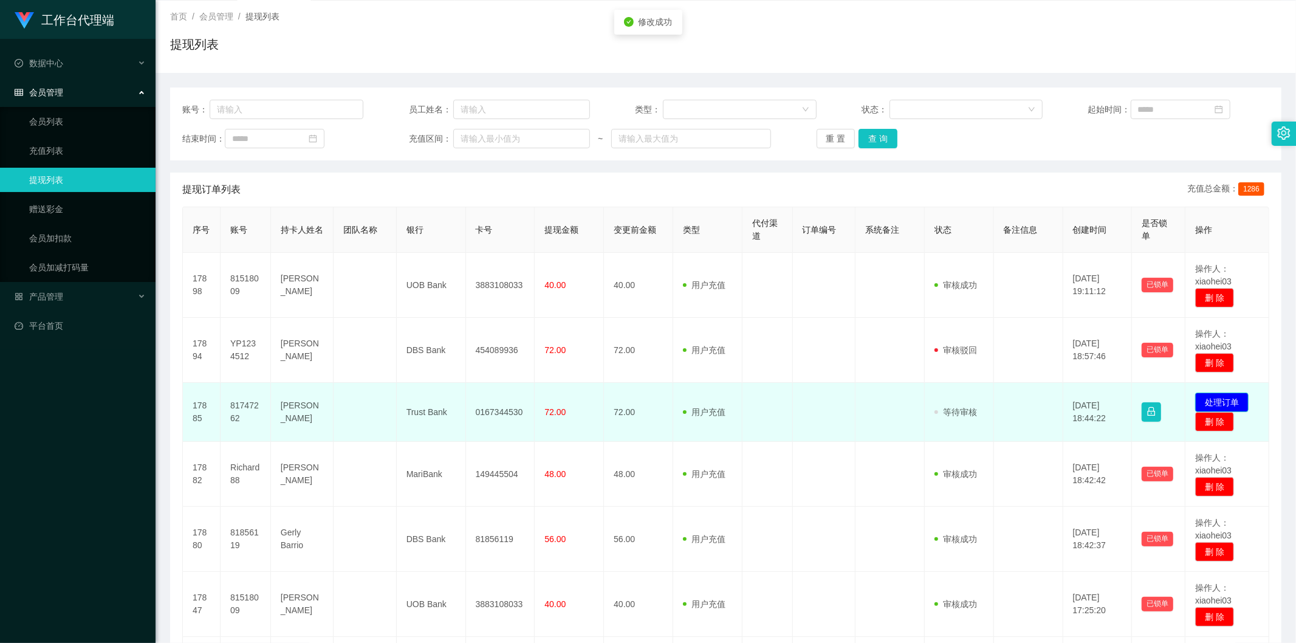
click at [1210, 400] on button "处理订单" at bounding box center [1221, 401] width 53 height 19
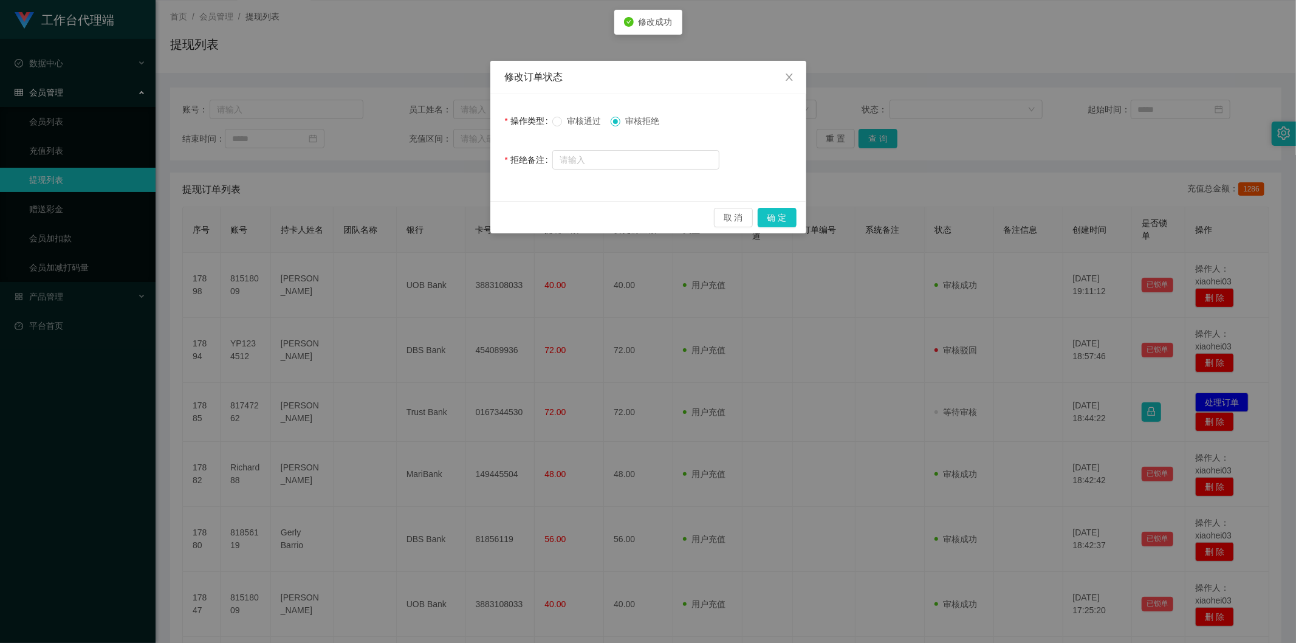
click at [647, 118] on span "审核拒绝" at bounding box center [642, 121] width 44 height 10
click at [790, 223] on button "确 定" at bounding box center [776, 217] width 39 height 19
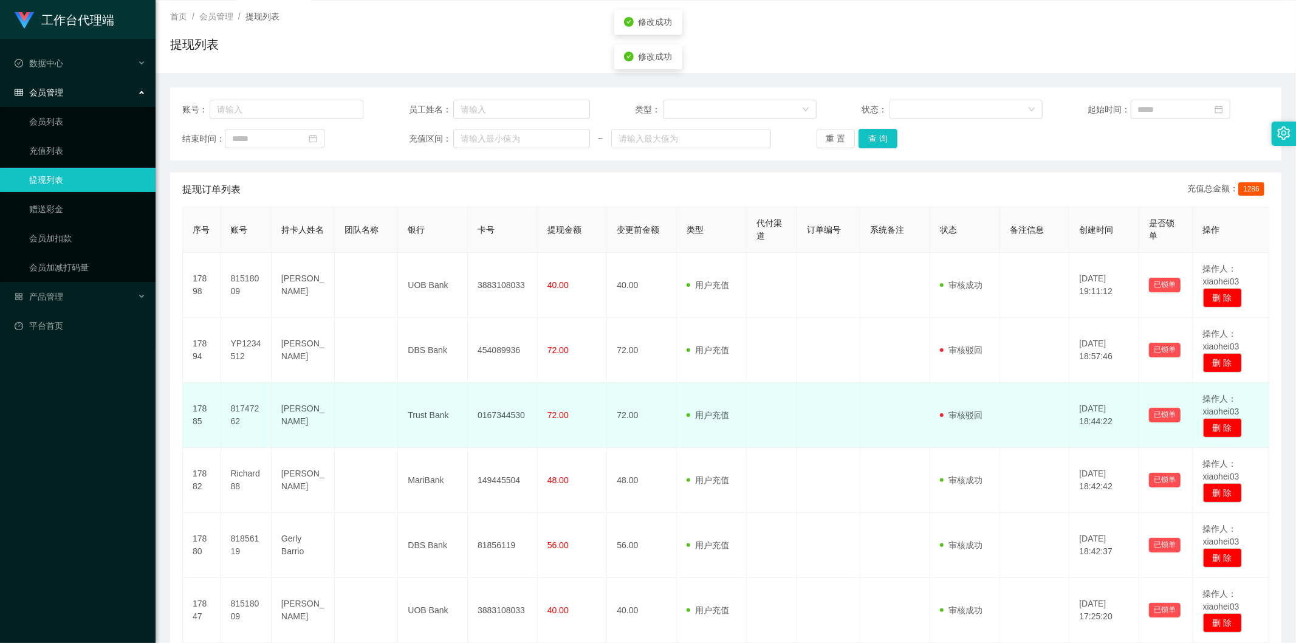
drag, startPoint x: 872, startPoint y: 393, endPoint x: 892, endPoint y: 427, distance: 39.5
click at [873, 397] on td at bounding box center [895, 415] width 70 height 65
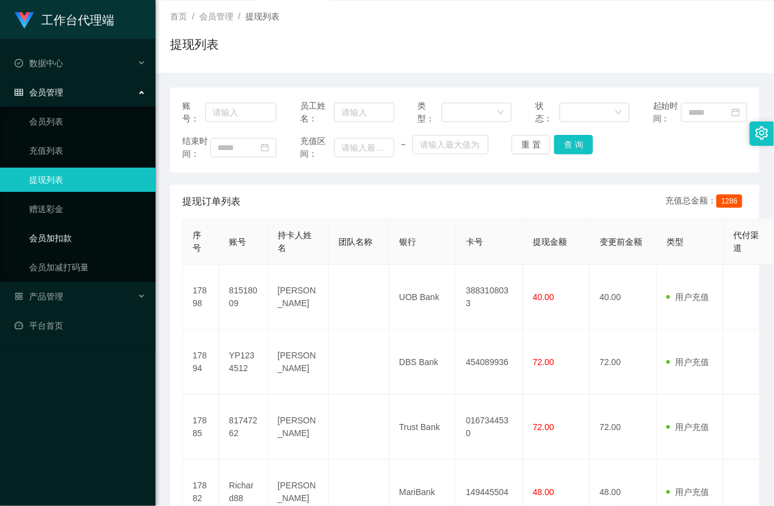
click at [71, 231] on link "会员加扣款" at bounding box center [87, 238] width 117 height 24
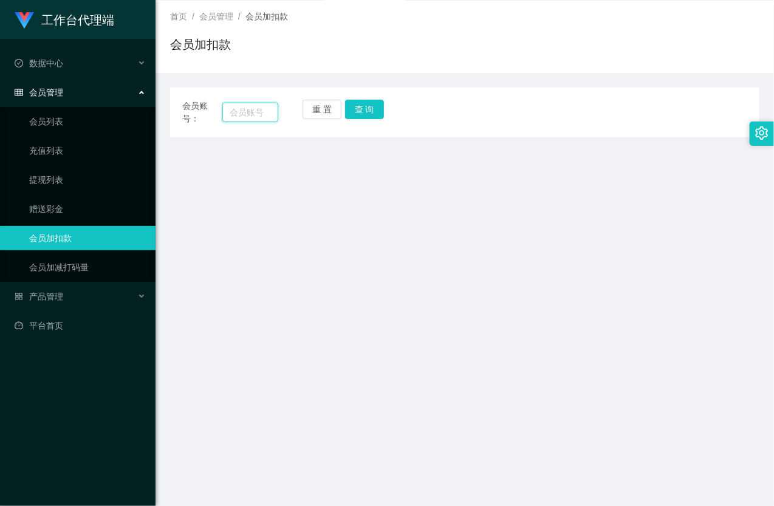
click at [262, 112] on input "text" at bounding box center [250, 112] width 56 height 19
paste input "81518009"
type input "81518009"
click at [360, 106] on button "查 询" at bounding box center [364, 109] width 39 height 19
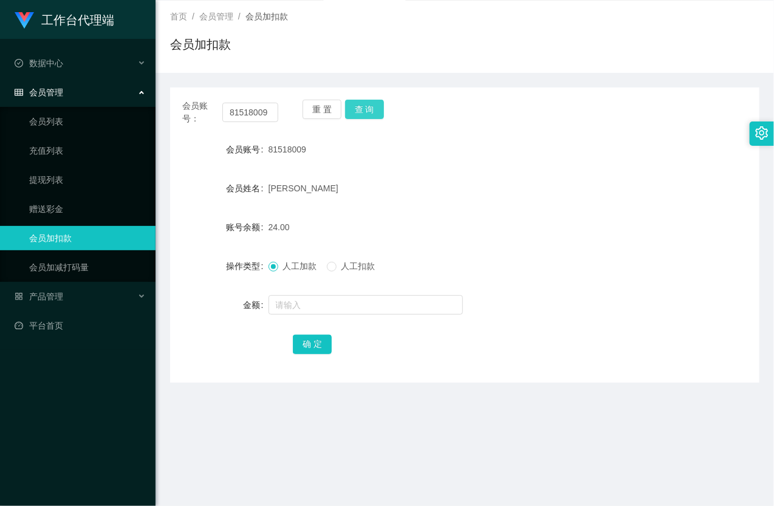
click at [360, 106] on button "查 询" at bounding box center [364, 109] width 39 height 19
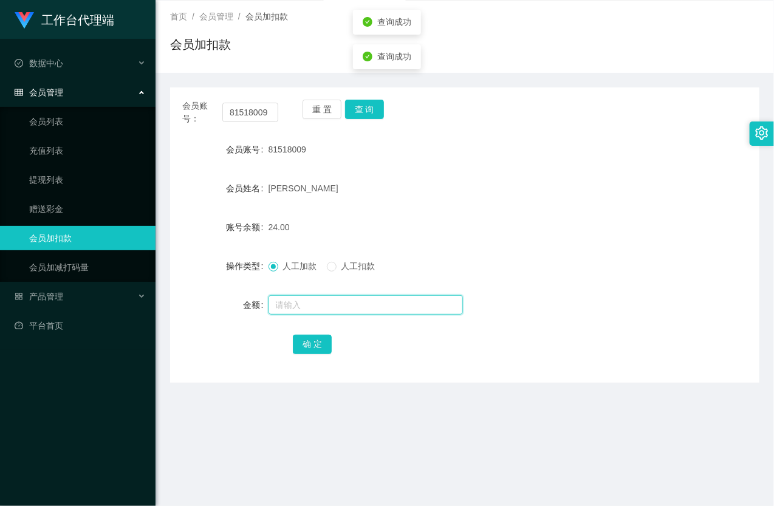
click at [312, 310] on input "text" at bounding box center [365, 304] width 194 height 19
type input "8"
click at [307, 351] on button "确 定" at bounding box center [312, 344] width 39 height 19
click at [49, 168] on link "提现列表" at bounding box center [87, 180] width 117 height 24
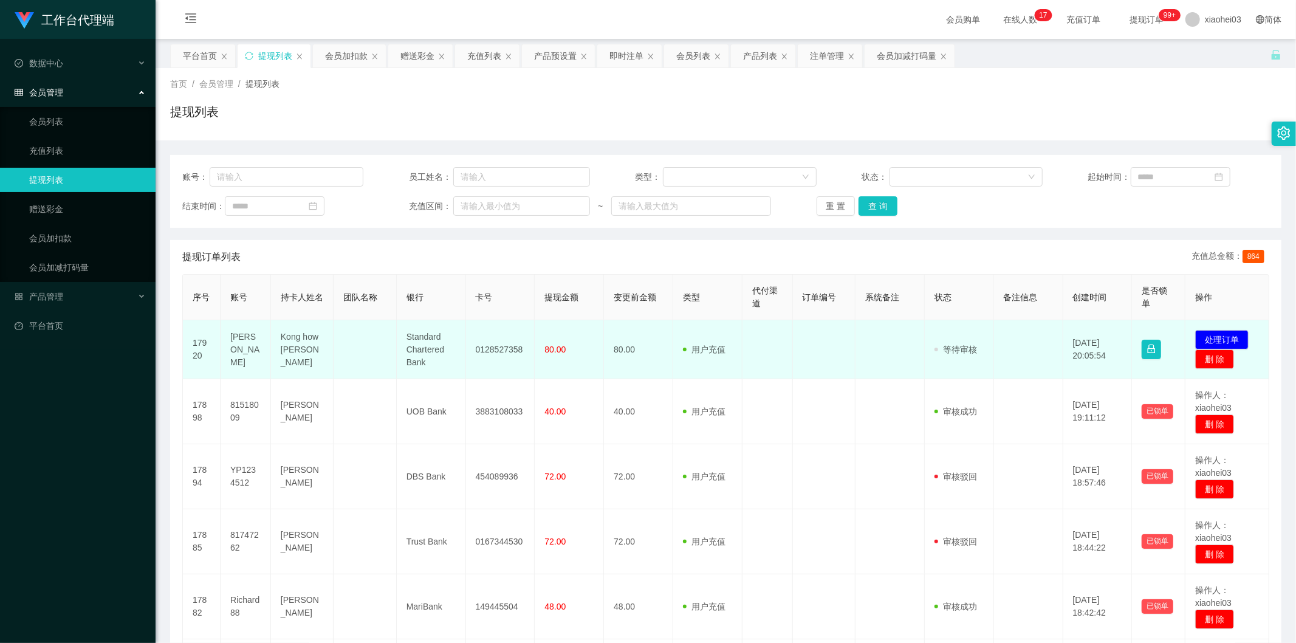
click at [250, 343] on td "[PERSON_NAME]" at bounding box center [245, 349] width 50 height 59
copy td "[PERSON_NAME]"
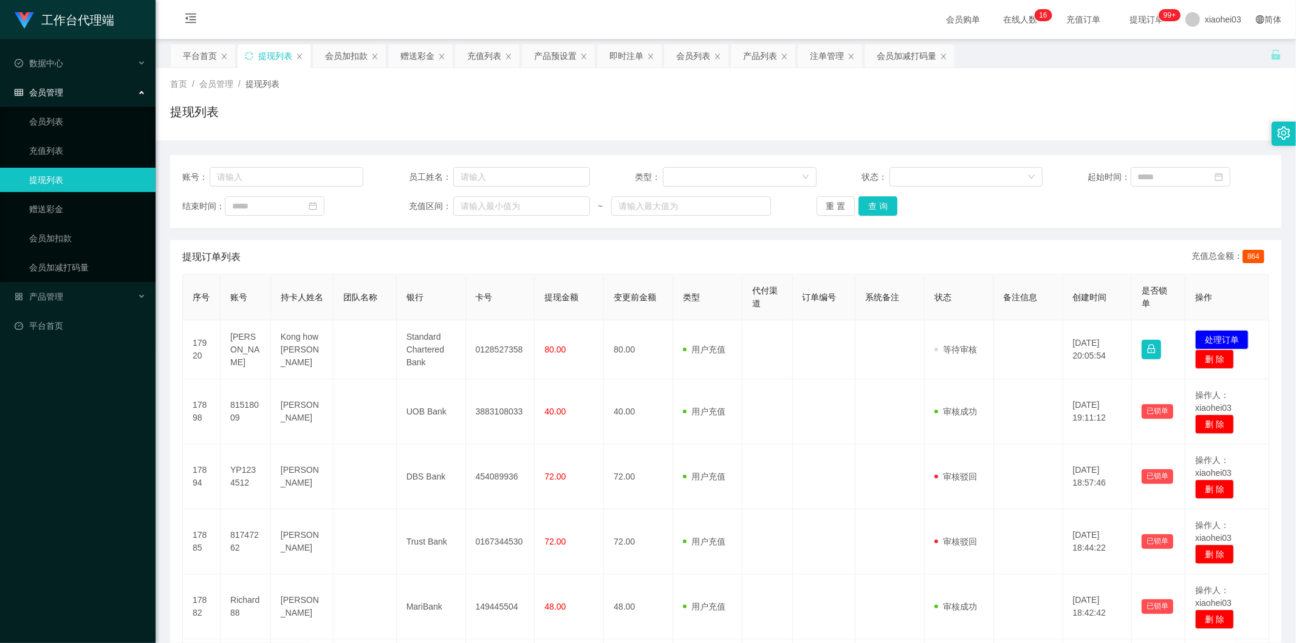
click at [773, 296] on span "系统备注" at bounding box center [882, 297] width 34 height 10
click at [638, 256] on div "提现订单列表 充值总金额： 864" at bounding box center [725, 257] width 1087 height 34
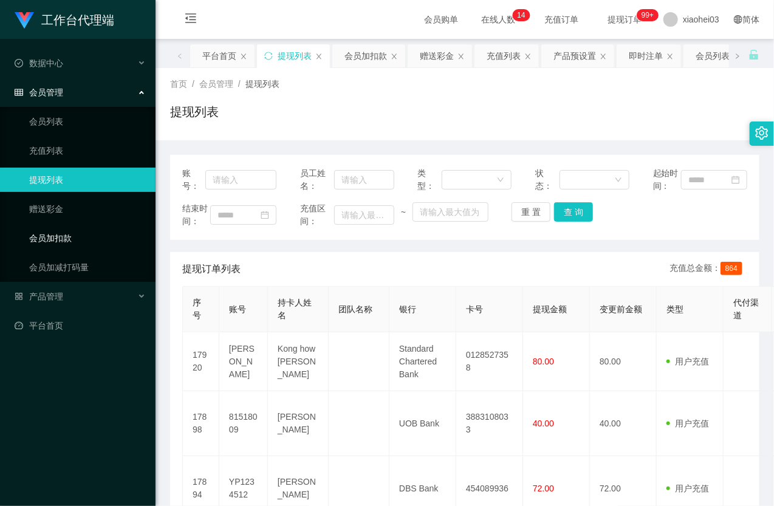
drag, startPoint x: 80, startPoint y: 233, endPoint x: 86, endPoint y: 229, distance: 7.4
click at [77, 233] on link "会员加扣款" at bounding box center [87, 238] width 117 height 24
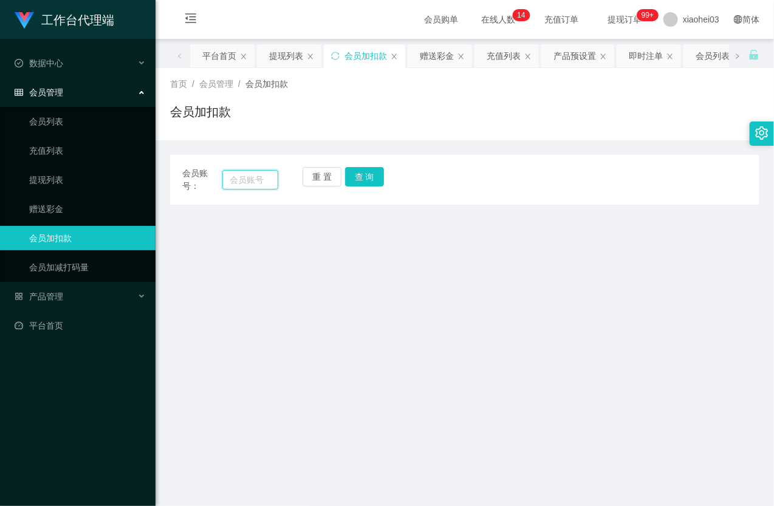
click at [259, 183] on input "text" at bounding box center [250, 179] width 56 height 19
paste input "🔔 当前未结算累计薪资：S$5 × 1 📌 完成满5个任务即可申请结算，也可继续累计，所有薪资将于当天结算！ 💰需要结算时请发送【结算】，我将为您提交至财务发…"
type input "🔔 当前未结算累计薪资：S$5 × 1 📌 完成满5个任务即可申请结算，也可继续累计，所有薪资将于当天结算！ 💰需要结算时请发送【结算】，我将为您提交至财务发…"
click at [258, 179] on input "text" at bounding box center [250, 179] width 56 height 19
drag, startPoint x: 369, startPoint y: 448, endPoint x: 327, endPoint y: 290, distance: 163.6
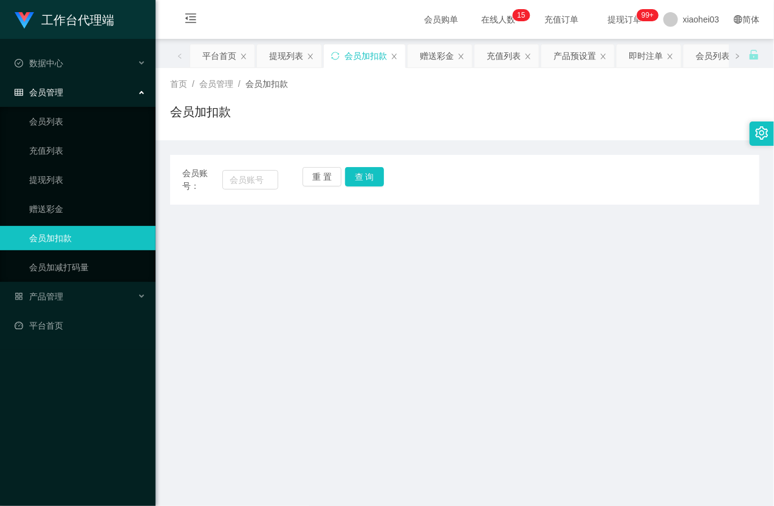
click at [357, 428] on main "关闭左侧 关闭右侧 关闭其它 刷新页面 平台首页 提现列表 会员加扣款 赠送彩金 充值列表 产品预设置 即时注单 会员列表 产品列表 注单管理 会员加减打码量…" at bounding box center [464, 304] width 618 height 530
click at [260, 177] on input "text" at bounding box center [250, 179] width 56 height 19
paste input "81518009"
click at [358, 178] on button "查 询" at bounding box center [364, 176] width 39 height 19
click at [358, 178] on div "重 置 查 询" at bounding box center [350, 180] width 96 height 26
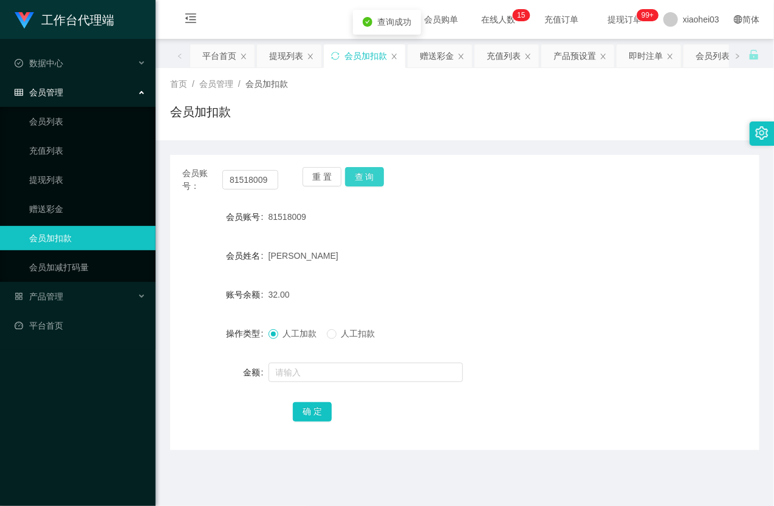
drag, startPoint x: 358, startPoint y: 178, endPoint x: 318, endPoint y: 328, distance: 155.5
click at [358, 179] on button "查 询" at bounding box center [364, 176] width 39 height 19
drag, startPoint x: 299, startPoint y: 385, endPoint x: 300, endPoint y: 377, distance: 8.0
click at [298, 385] on form "会员账号 81518009 会员姓名 Wong Yi Lun 账号余额 32.00 操作类型 人工加款 人工扣款 金额 确 定" at bounding box center [464, 314] width 589 height 219
click at [300, 377] on input "text" at bounding box center [365, 372] width 194 height 19
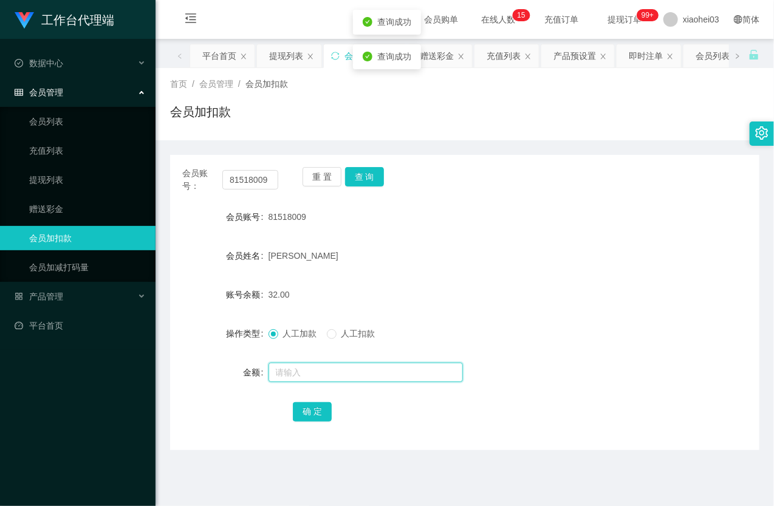
click at [302, 377] on input "text" at bounding box center [365, 372] width 194 height 19
click at [309, 377] on input "text" at bounding box center [365, 372] width 194 height 19
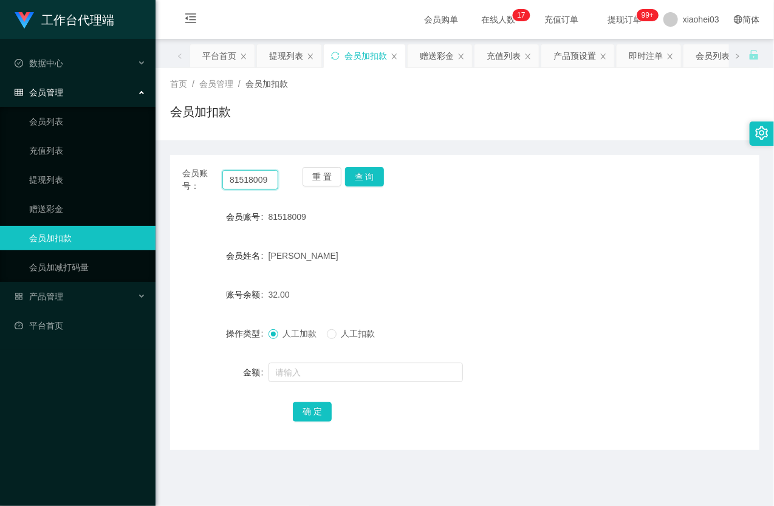
click at [255, 183] on input "81518009" at bounding box center [250, 179] width 56 height 19
paste input "376828"
type input "81376828"
click at [354, 173] on button "查 询" at bounding box center [364, 176] width 39 height 19
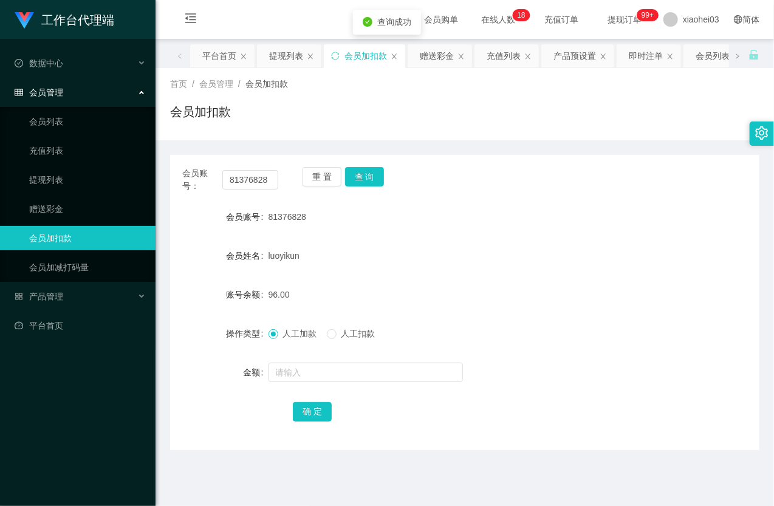
click at [353, 386] on form "会员账号 81376828 会员姓名 luoyikun 账号余额 96.00 操作类型 人工加款 人工扣款 金额 确 定" at bounding box center [464, 314] width 589 height 219
click at [352, 377] on input "text" at bounding box center [365, 372] width 194 height 19
type input "8"
click at [318, 413] on button "确 定" at bounding box center [312, 411] width 39 height 19
click at [252, 183] on input "81376828" at bounding box center [250, 179] width 56 height 19
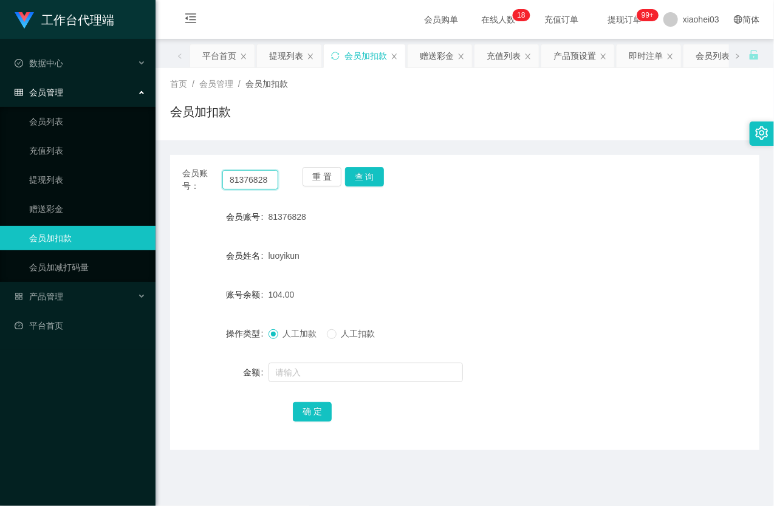
click at [252, 183] on input "81376828" at bounding box center [250, 179] width 56 height 19
click at [45, 188] on link "提现列表" at bounding box center [87, 180] width 117 height 24
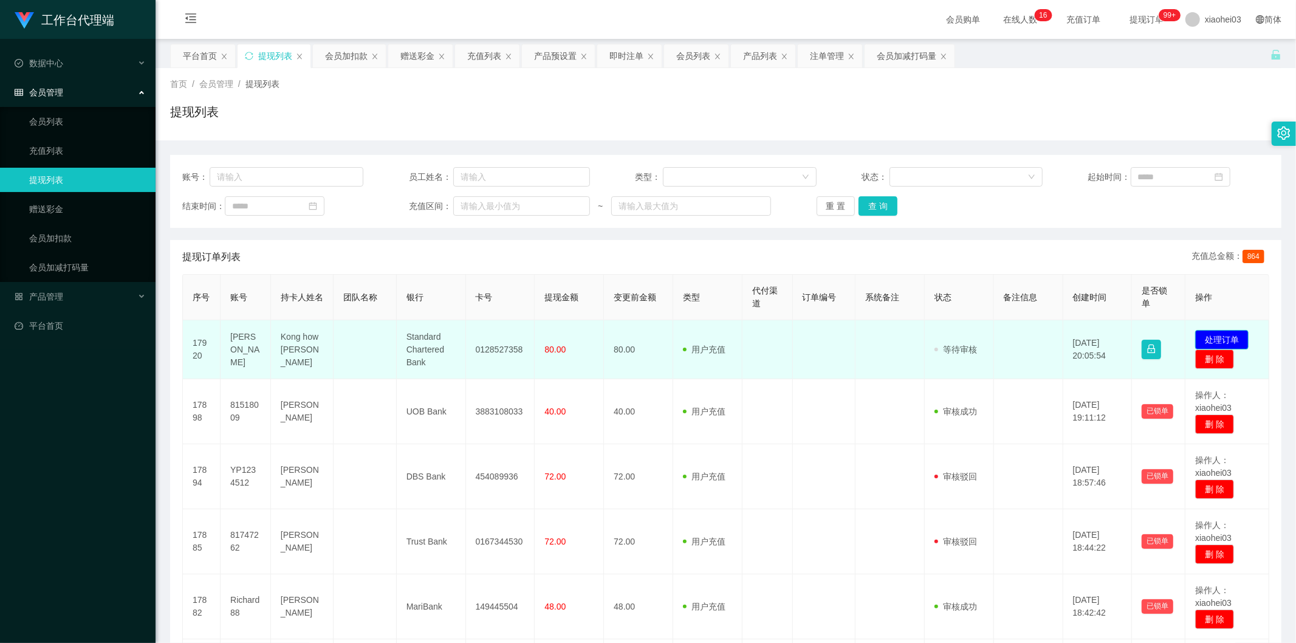
click at [1225, 337] on button "处理订单" at bounding box center [1221, 339] width 53 height 19
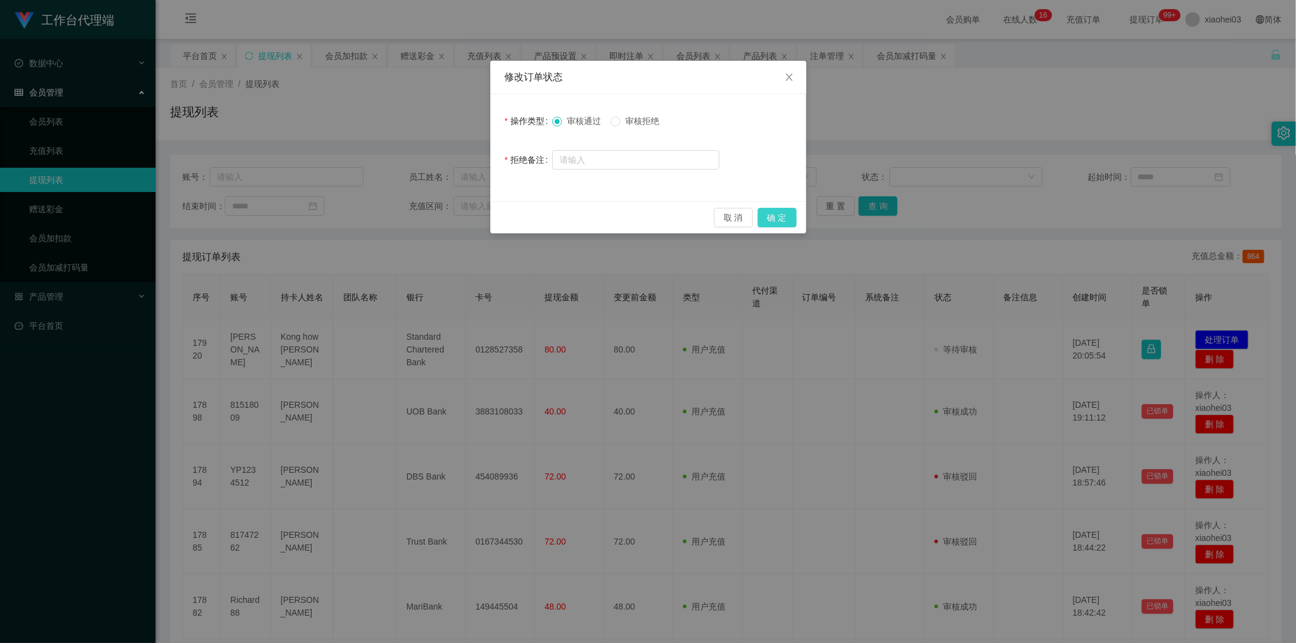
click at [785, 219] on button "确 定" at bounding box center [776, 217] width 39 height 19
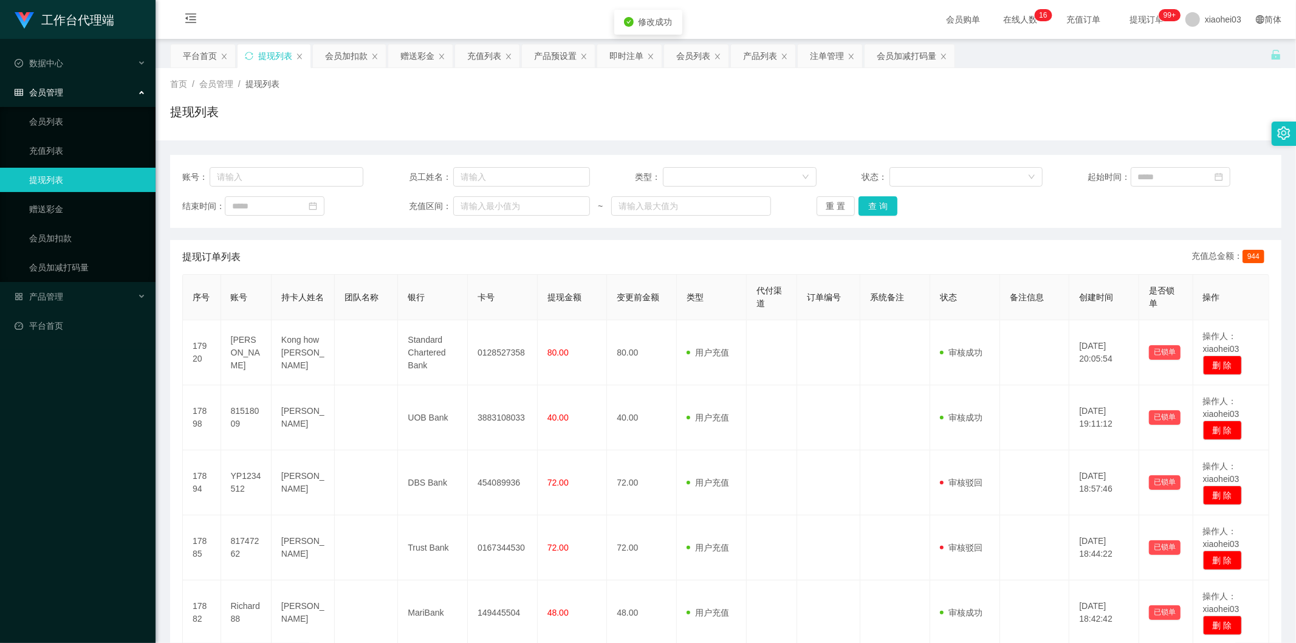
click at [818, 342] on td at bounding box center [828, 352] width 63 height 65
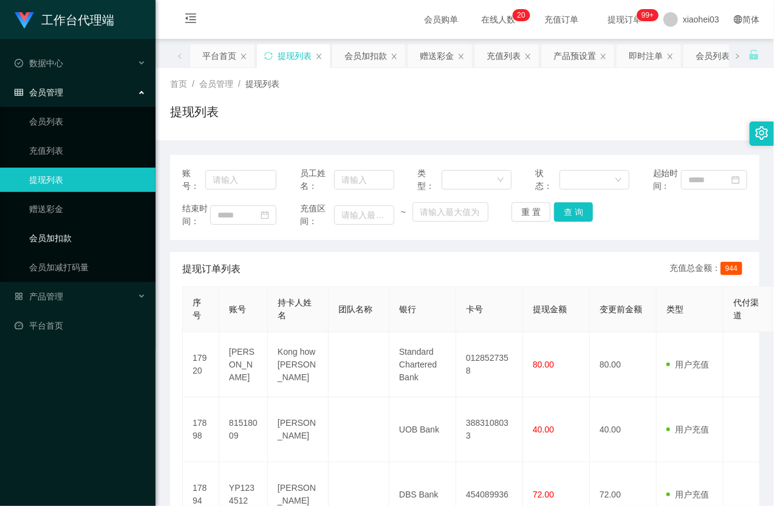
click at [50, 234] on link "会员加扣款" at bounding box center [87, 238] width 117 height 24
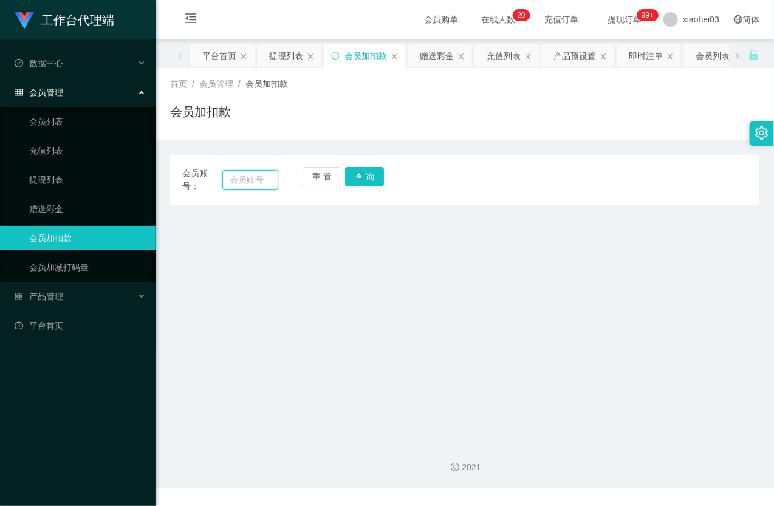
click at [236, 176] on input "text" at bounding box center [250, 179] width 56 height 19
paste input "81376828"
type input "81376828"
click at [374, 177] on button "查 询" at bounding box center [364, 176] width 39 height 19
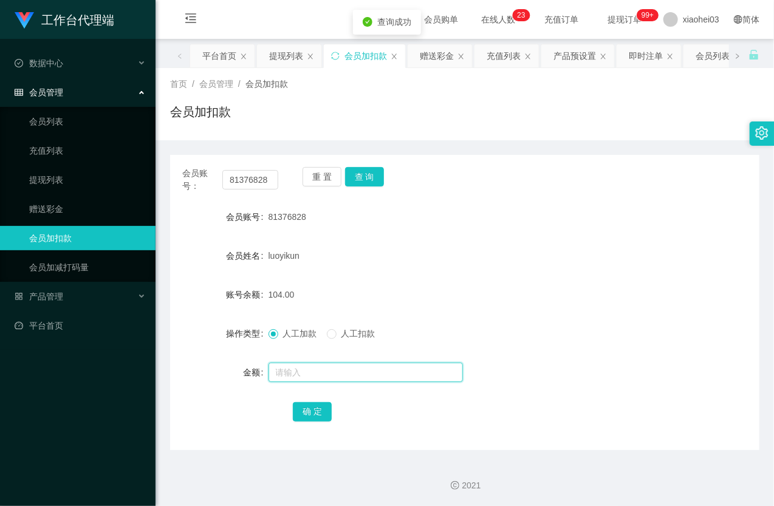
click at [320, 366] on input "text" at bounding box center [365, 372] width 194 height 19
type input "8"
click at [322, 415] on button "确 定" at bounding box center [312, 411] width 39 height 19
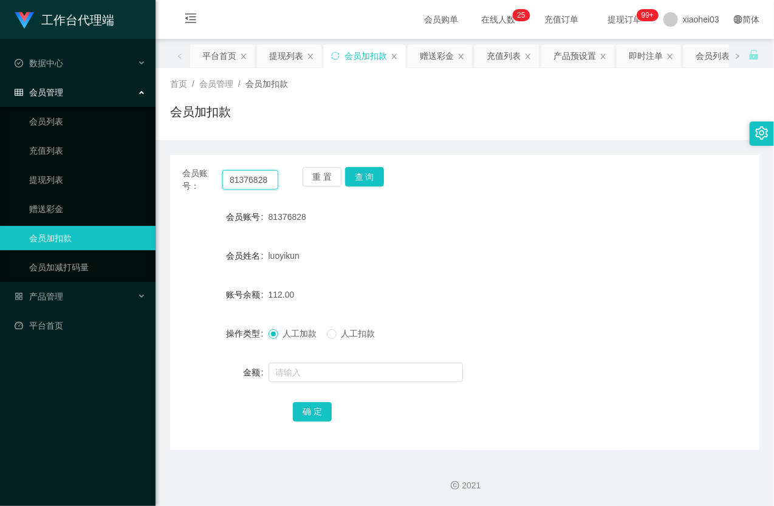
click at [264, 183] on input "81376828" at bounding box center [250, 179] width 56 height 19
paste input "518009"
type input "81518009"
click at [368, 184] on button "查 询" at bounding box center [364, 176] width 39 height 19
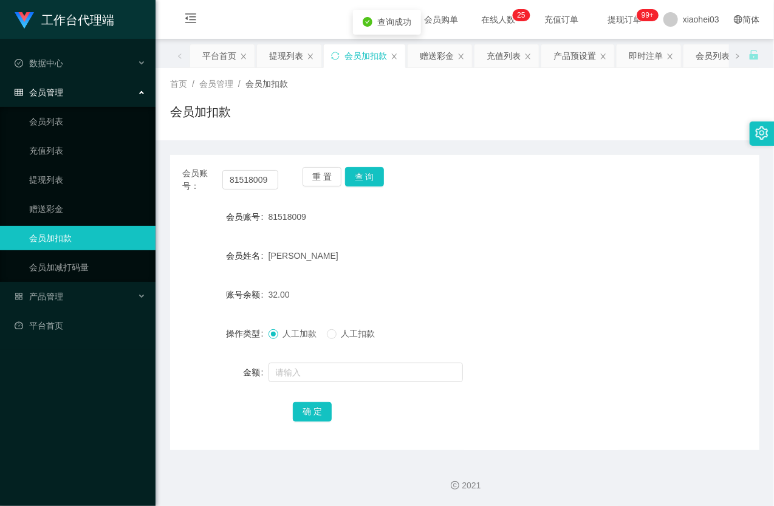
click at [332, 388] on form "会员账号 81518009 会员姓名 Wong Yi Lun 账号余额 32.00 操作类型 人工加款 人工扣款 金额 确 定" at bounding box center [464, 314] width 589 height 219
click at [330, 378] on input "text" at bounding box center [365, 372] width 194 height 19
type input "8"
click at [302, 417] on button "确 定" at bounding box center [312, 411] width 39 height 19
click at [470, 264] on div "[PERSON_NAME]" at bounding box center [440, 256] width 344 height 24
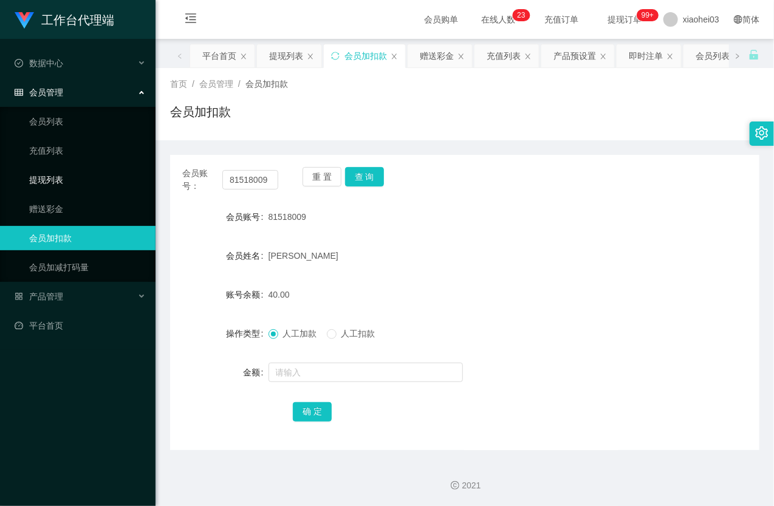
click at [71, 171] on link "提现列表" at bounding box center [87, 180] width 117 height 24
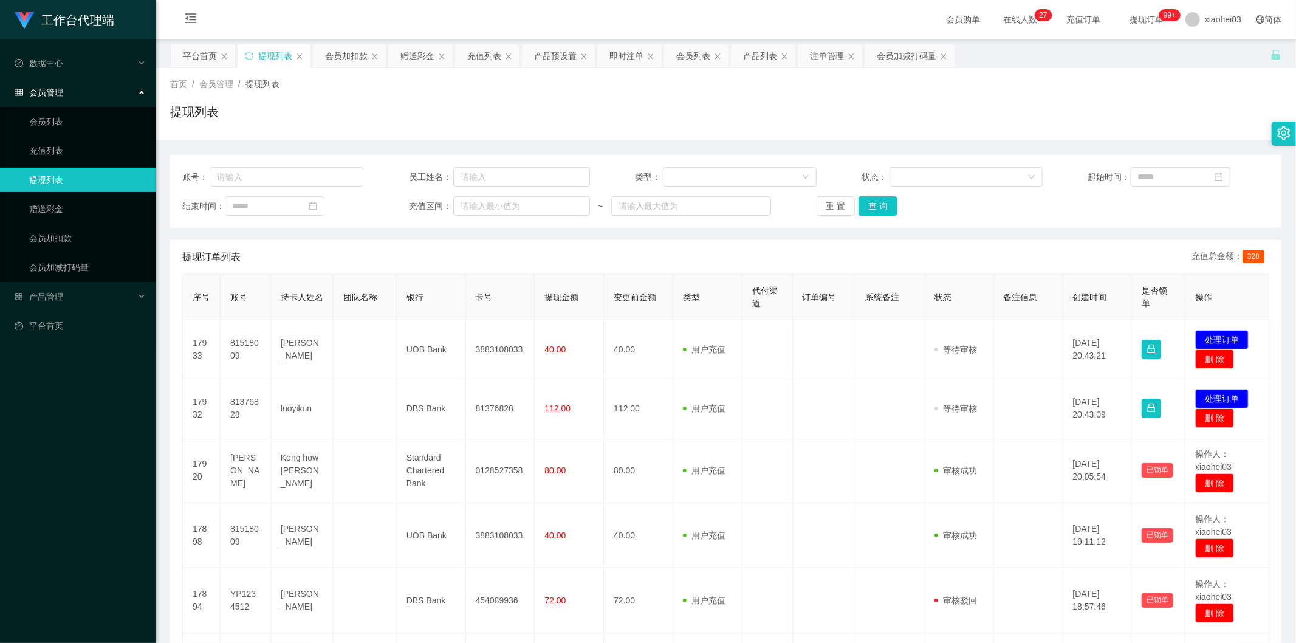
click at [535, 415] on td "112.00" at bounding box center [569, 408] width 69 height 59
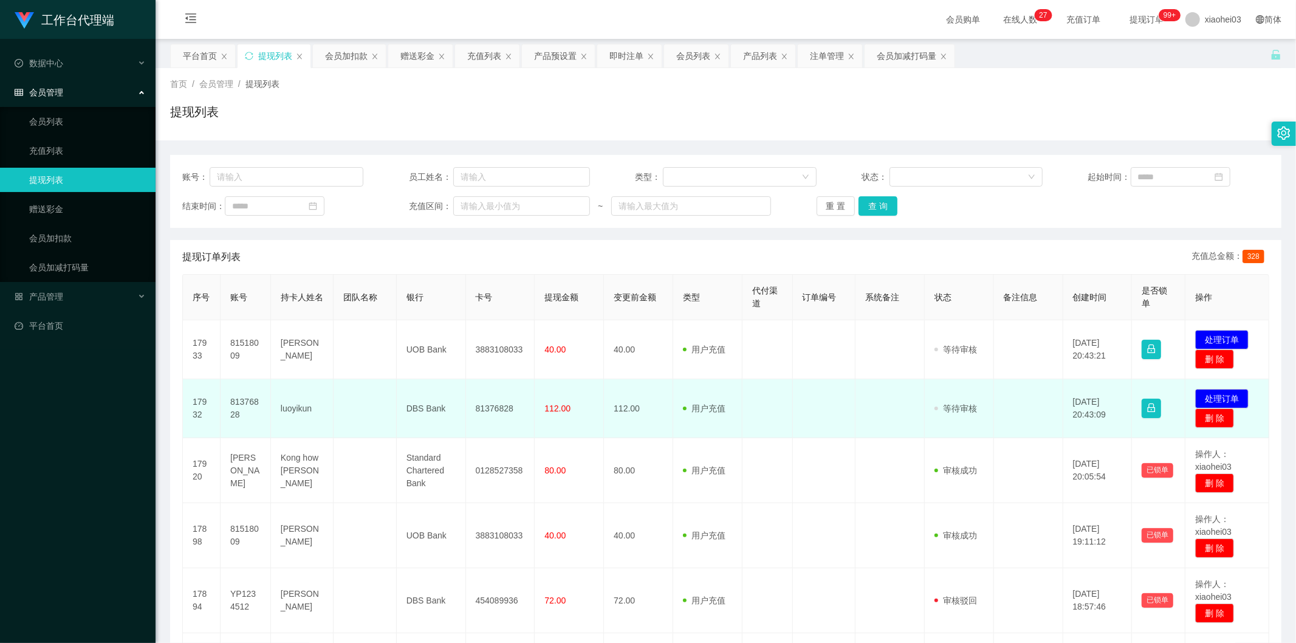
click at [239, 405] on td "81376828" at bounding box center [245, 408] width 50 height 59
copy td "81376828"
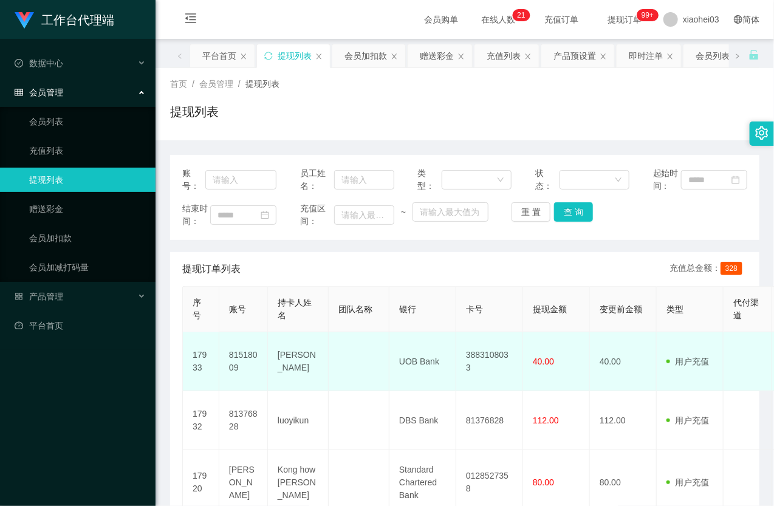
click at [245, 381] on td "81518009" at bounding box center [243, 361] width 49 height 59
click at [244, 381] on td "81518009" at bounding box center [243, 361] width 49 height 59
copy td "81518009"
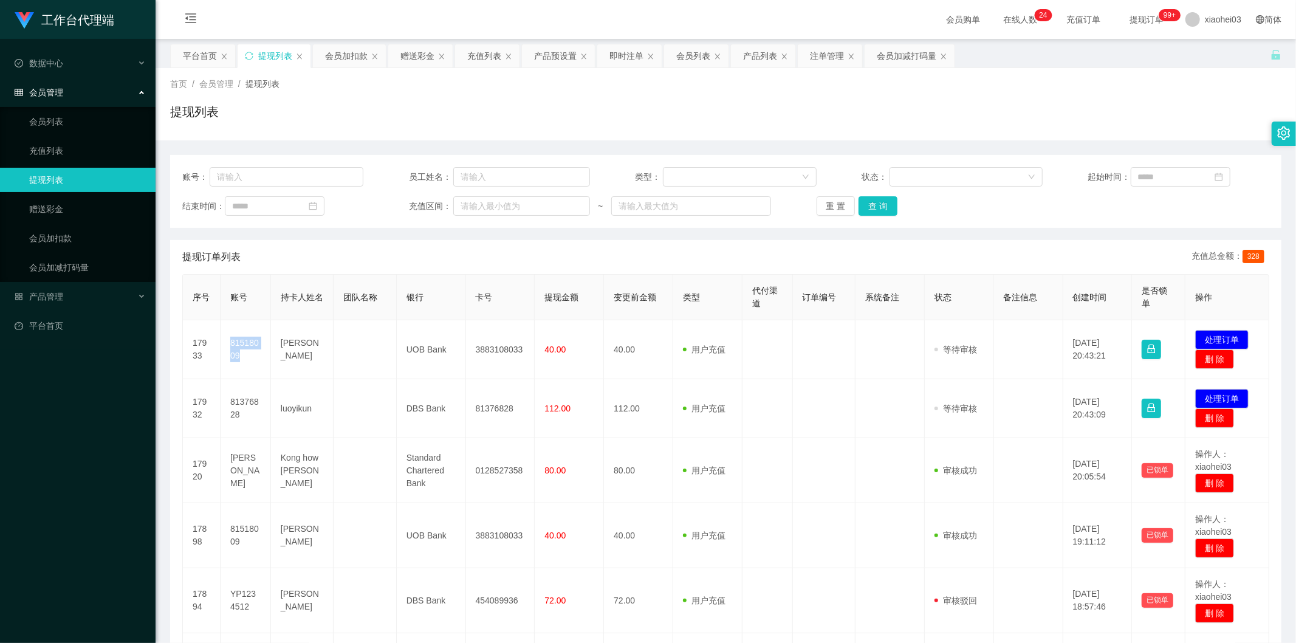
scroll to position [67, 0]
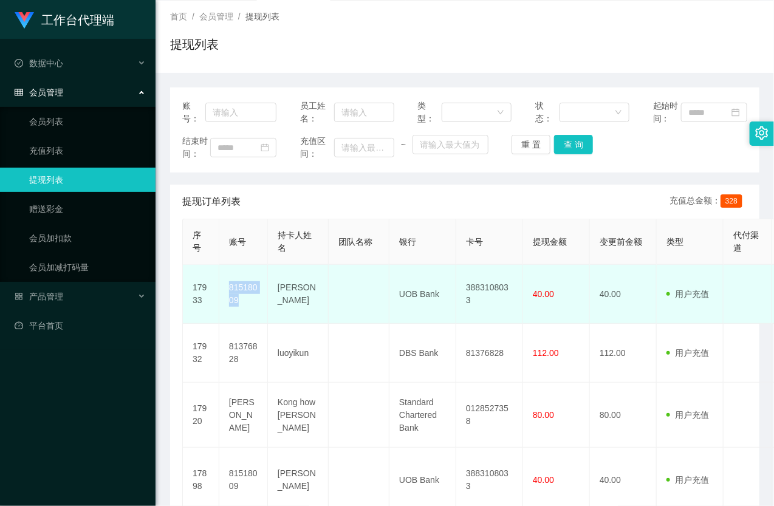
click at [258, 309] on td "81518009" at bounding box center [243, 294] width 49 height 59
click at [245, 309] on td "81518009" at bounding box center [243, 294] width 49 height 59
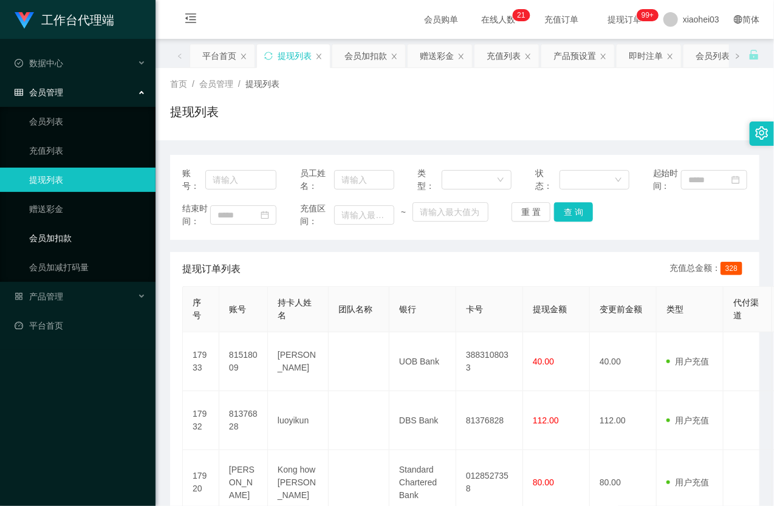
click at [45, 239] on link "会员加扣款" at bounding box center [87, 238] width 117 height 24
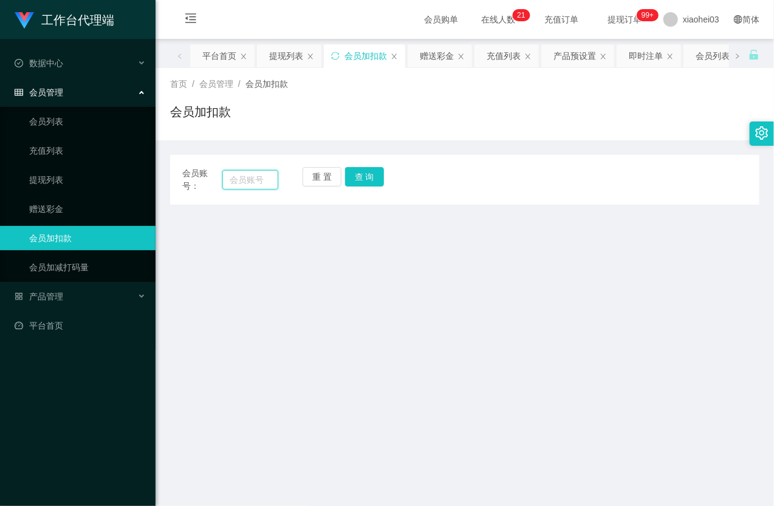
click at [263, 173] on input "text" at bounding box center [250, 179] width 56 height 19
paste input "[PERSON_NAME]"
type input "[PERSON_NAME]"
click at [354, 173] on button "查 询" at bounding box center [364, 176] width 39 height 19
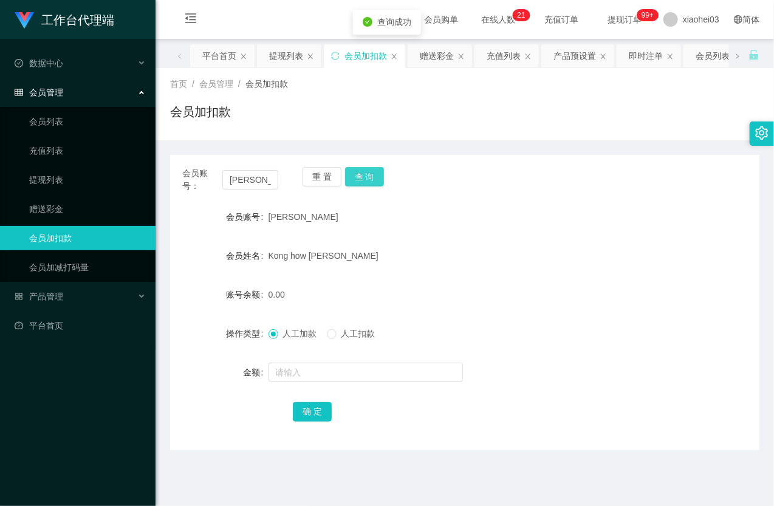
click at [363, 182] on button "查 询" at bounding box center [364, 176] width 39 height 19
drag, startPoint x: 363, startPoint y: 182, endPoint x: 366, endPoint y: 208, distance: 25.7
click at [363, 183] on button "查 询" at bounding box center [364, 176] width 39 height 19
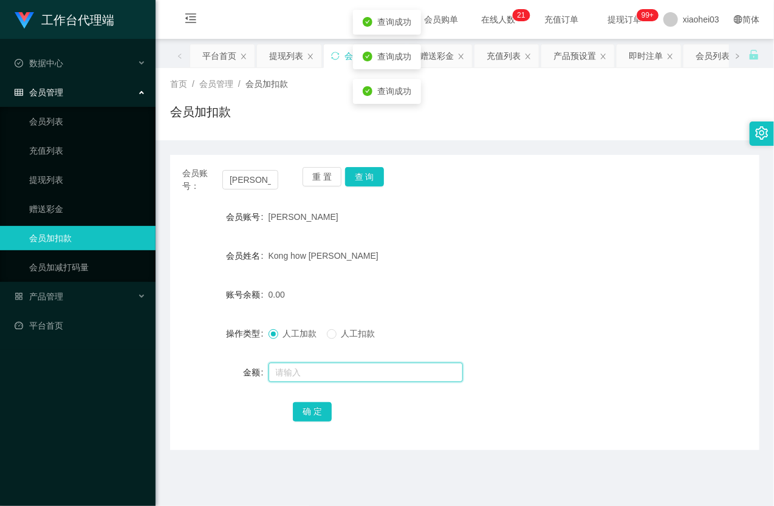
click at [315, 363] on input "text" at bounding box center [365, 372] width 194 height 19
type input "24"
click at [307, 406] on button "确 定" at bounding box center [312, 411] width 39 height 19
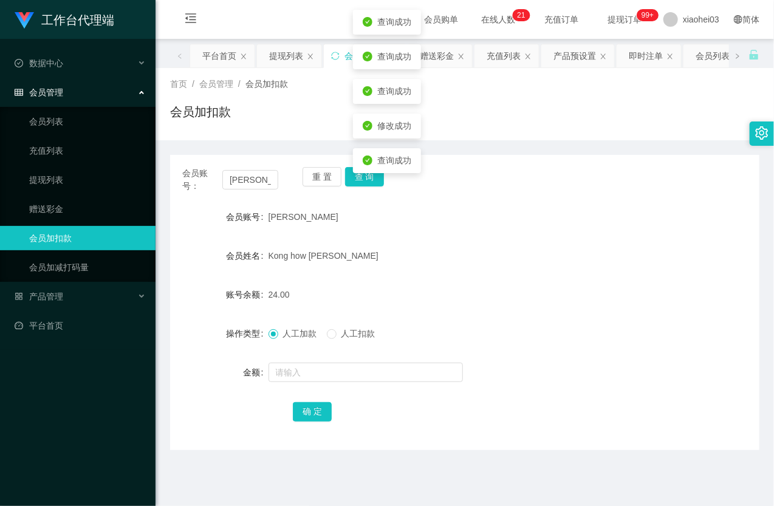
click at [484, 238] on form "会员账号 Samson 会员姓名 Kong how Yin 账号余额 24.00 操作类型 人工加款 人工扣款 金额 确 定" at bounding box center [464, 314] width 589 height 219
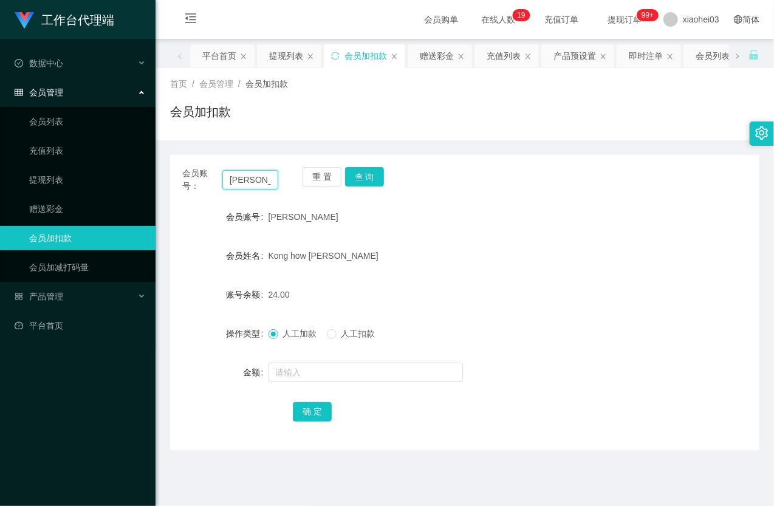
click at [251, 183] on input "[PERSON_NAME]" at bounding box center [250, 179] width 56 height 19
click at [38, 182] on link "提现列表" at bounding box center [87, 180] width 117 height 24
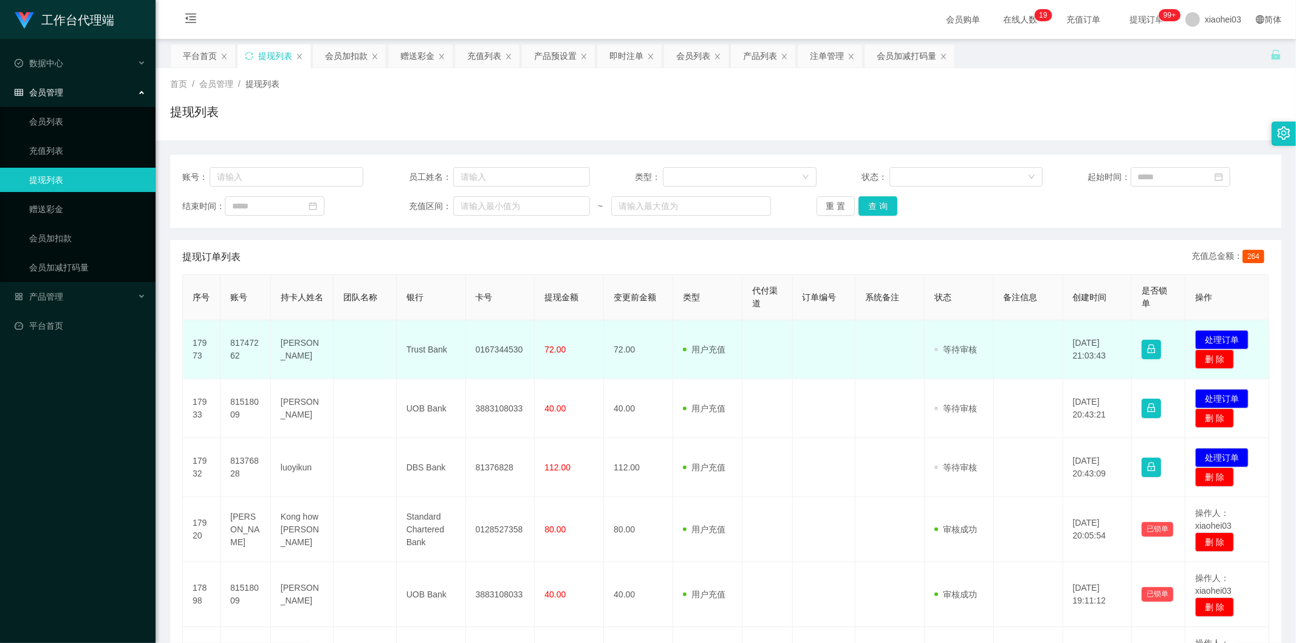
click at [462, 372] on td "Trust Bank" at bounding box center [431, 349] width 69 height 59
click at [255, 344] on td "81747262" at bounding box center [245, 349] width 50 height 59
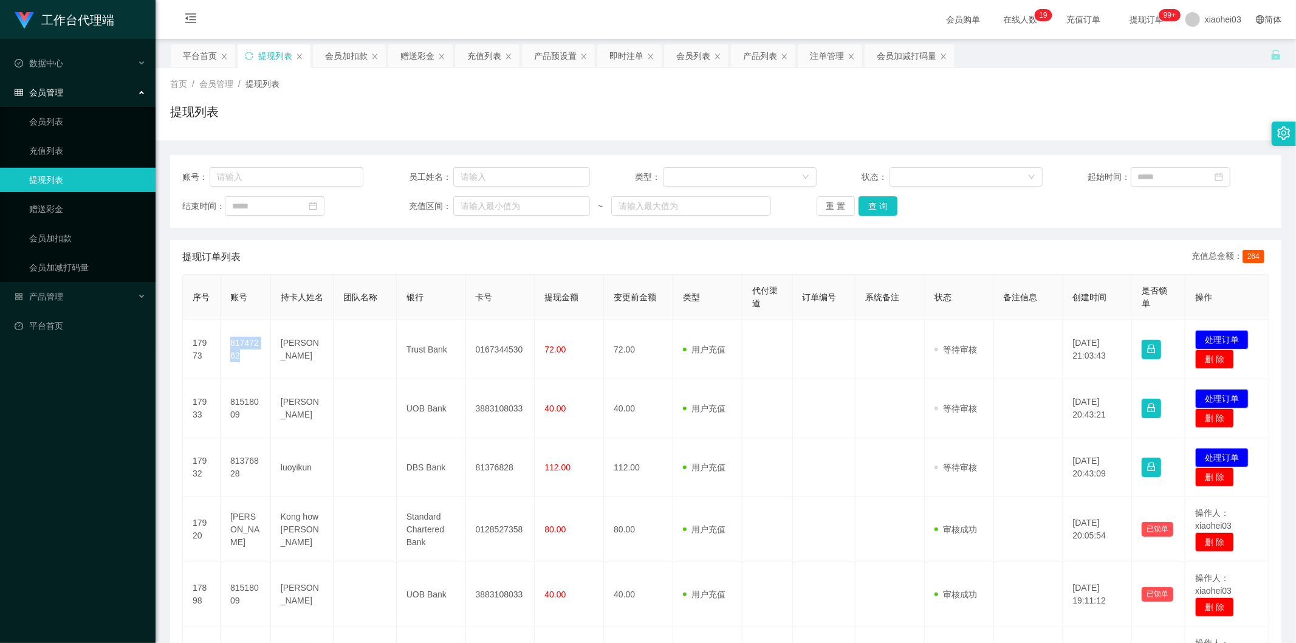
copy td "81747262"
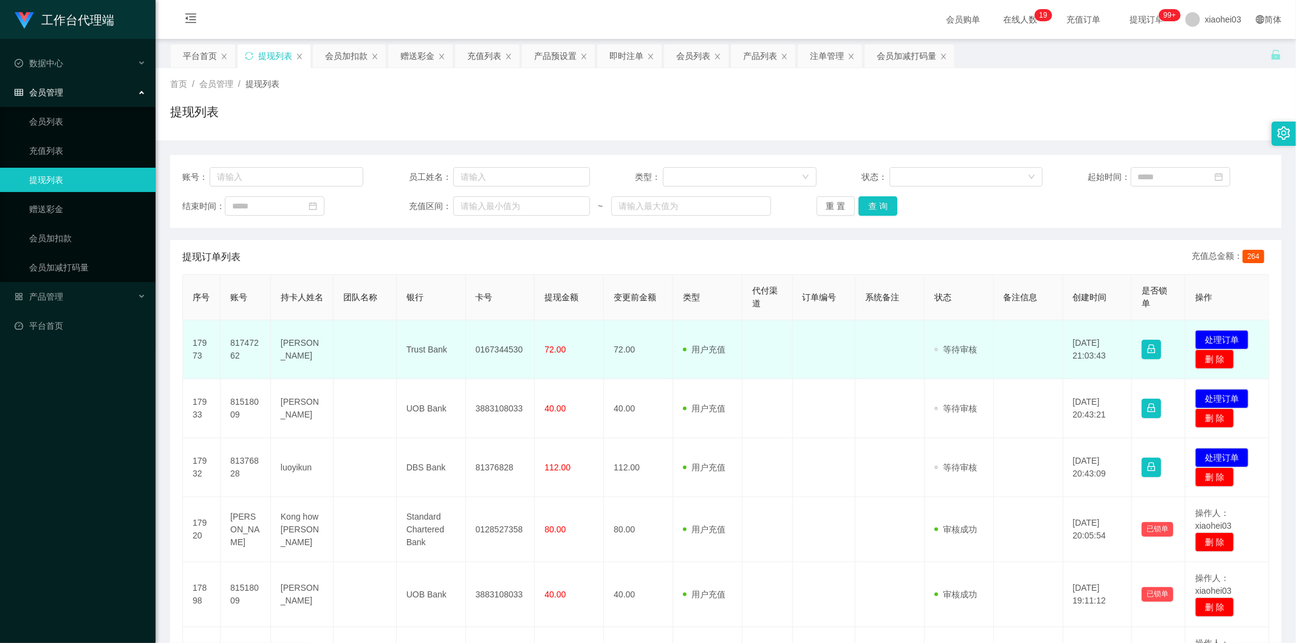
click at [584, 349] on td "72.00" at bounding box center [569, 349] width 69 height 59
click at [482, 344] on td "0167344530" at bounding box center [500, 349] width 69 height 59
click at [302, 347] on td "[PERSON_NAME]" at bounding box center [302, 349] width 63 height 59
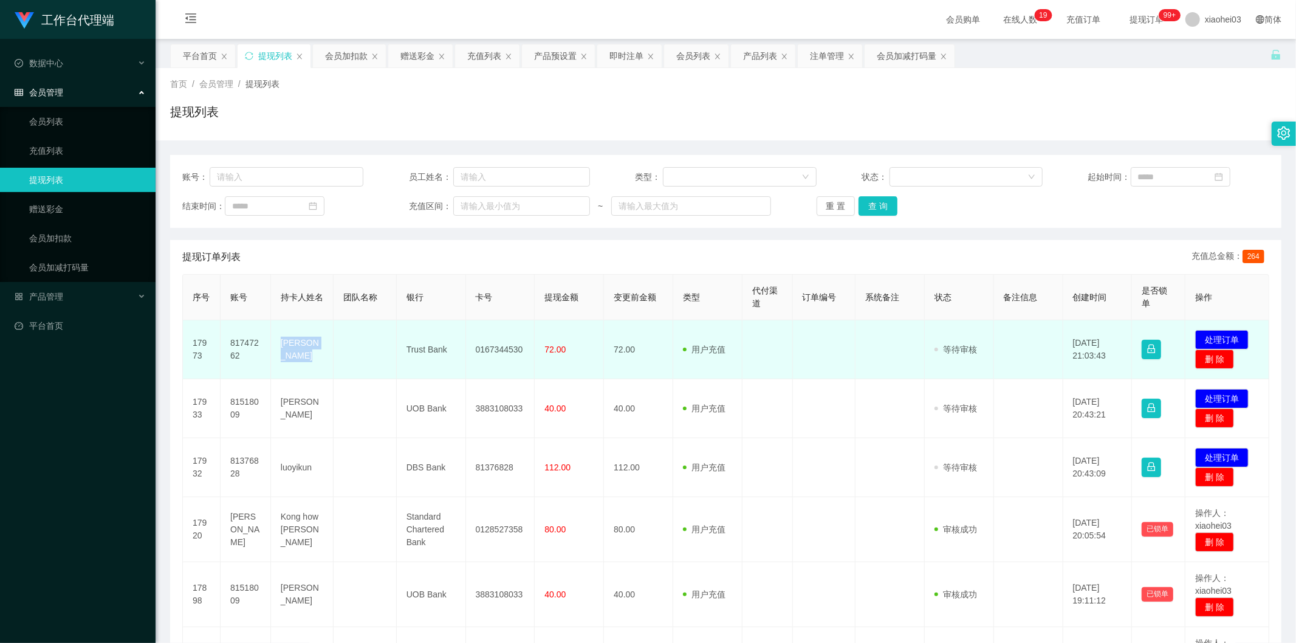
click at [302, 347] on td "[PERSON_NAME]" at bounding box center [302, 349] width 63 height 59
copy td "[PERSON_NAME]"
click at [1142, 344] on button "button" at bounding box center [1150, 349] width 19 height 19
click at [1069, 341] on td "[DATE] 21:03:43" at bounding box center [1097, 349] width 69 height 59
click at [1024, 358] on td at bounding box center [1028, 349] width 69 height 59
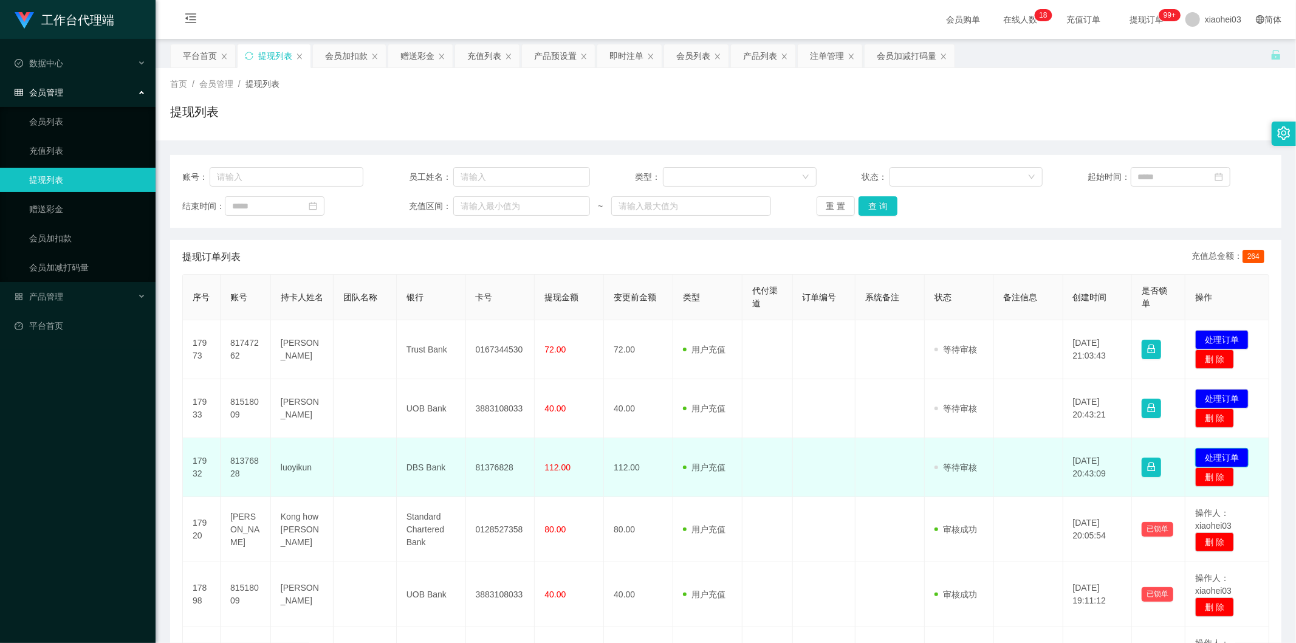
click at [1219, 456] on button "处理订单" at bounding box center [1221, 457] width 53 height 19
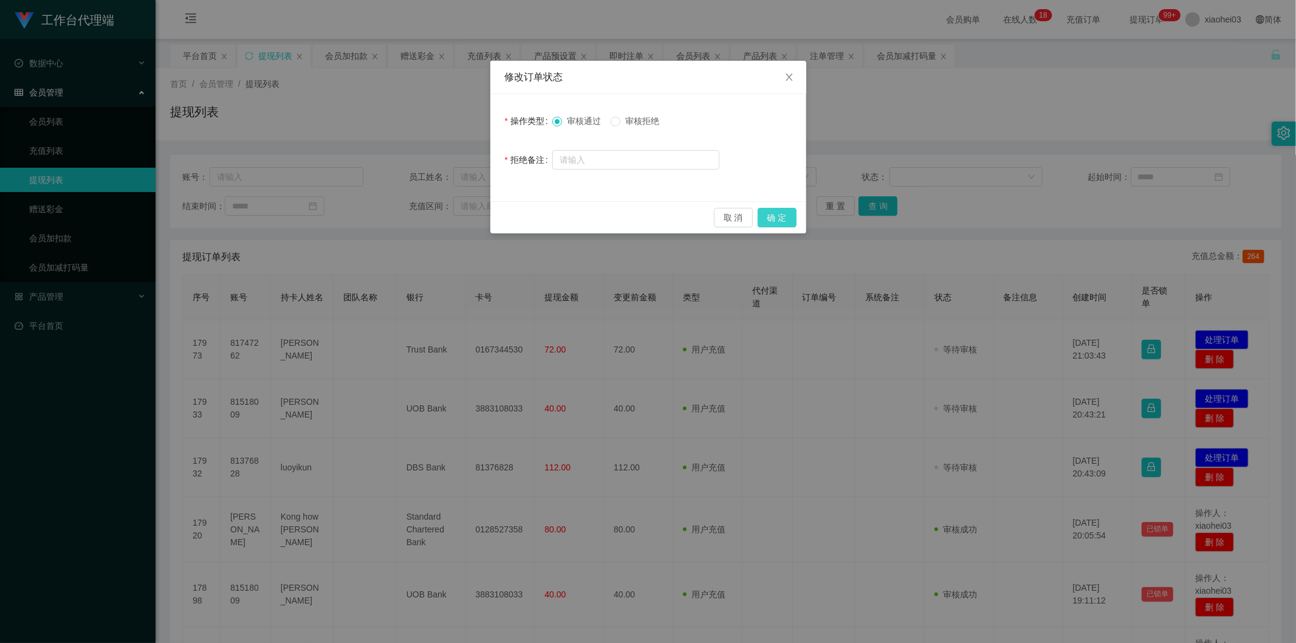
click at [775, 221] on button "确 定" at bounding box center [776, 217] width 39 height 19
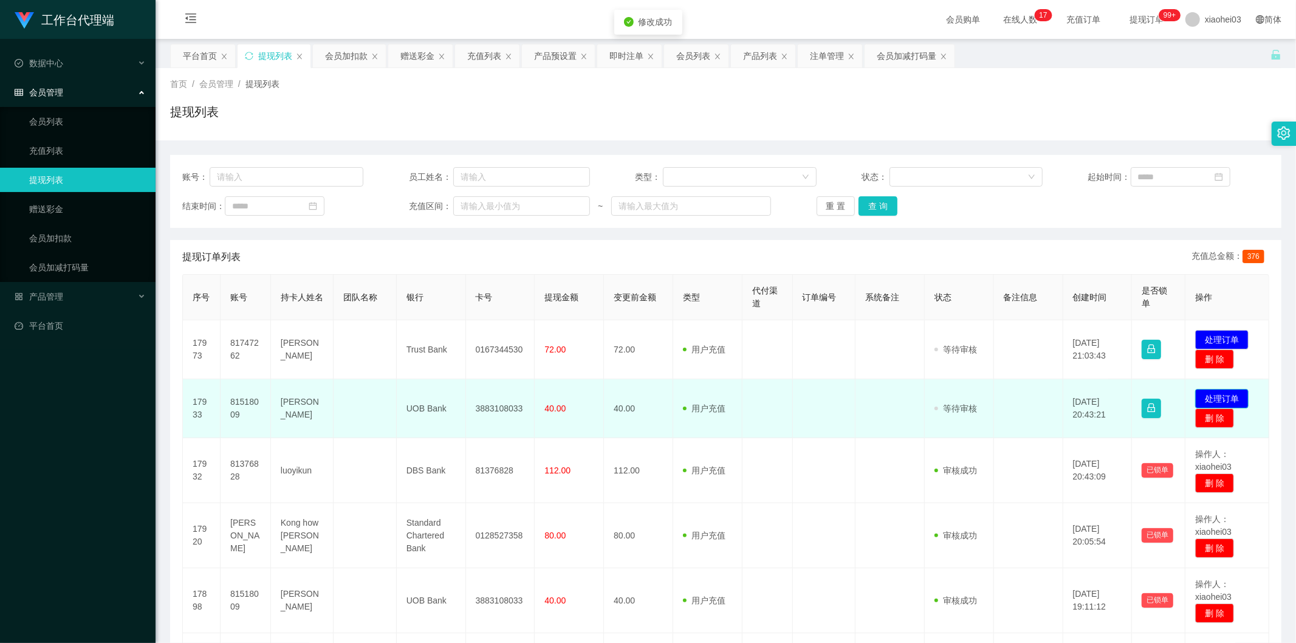
click at [1212, 391] on button "处理订单" at bounding box center [1221, 398] width 53 height 19
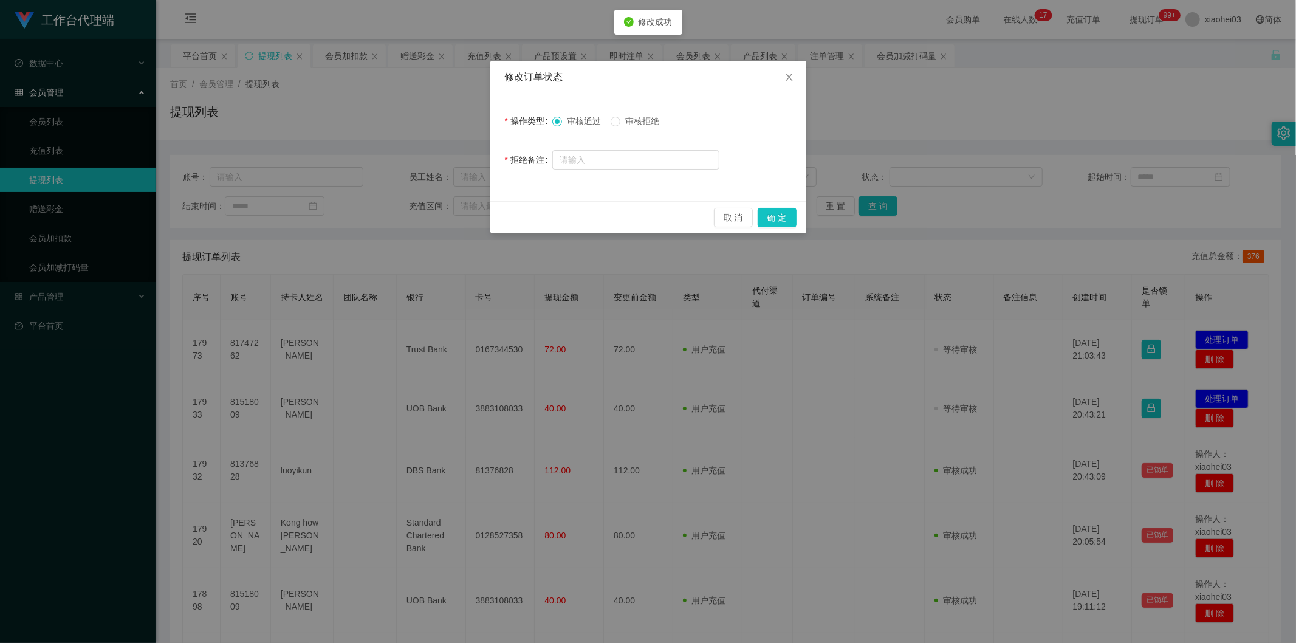
click at [770, 205] on div "取 消 确 定" at bounding box center [648, 217] width 316 height 32
click at [771, 216] on button "确 定" at bounding box center [776, 217] width 39 height 19
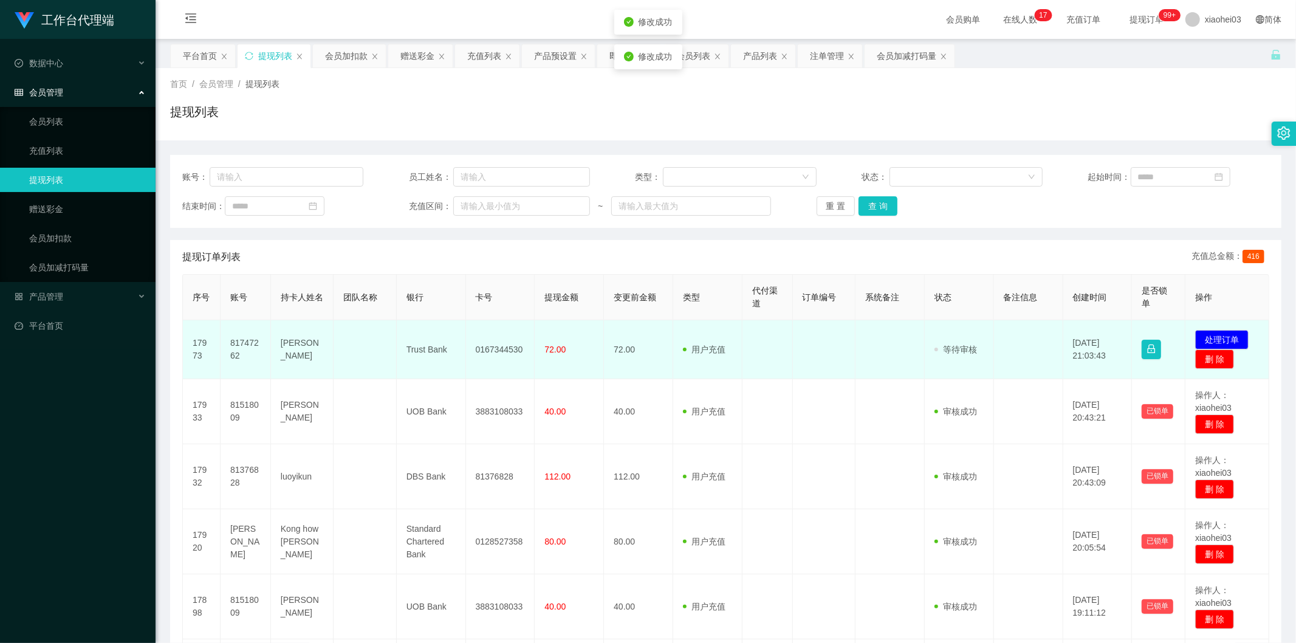
click at [827, 355] on td at bounding box center [824, 349] width 63 height 59
click at [1101, 349] on td "[DATE] 21:03:43" at bounding box center [1097, 349] width 69 height 59
click at [1149, 350] on button "button" at bounding box center [1150, 349] width 19 height 19
click at [1218, 338] on button "处理订单" at bounding box center [1221, 339] width 53 height 19
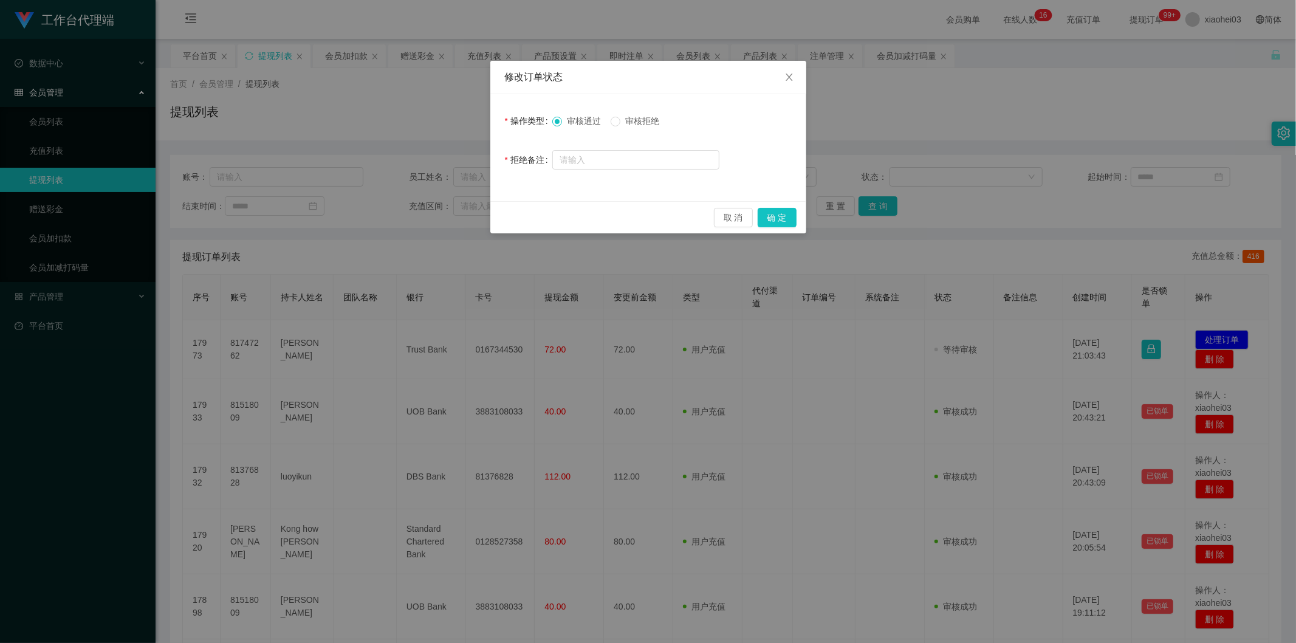
click at [641, 126] on label "审核拒绝" at bounding box center [636, 121] width 53 height 13
click at [793, 220] on button "确 定" at bounding box center [776, 217] width 39 height 19
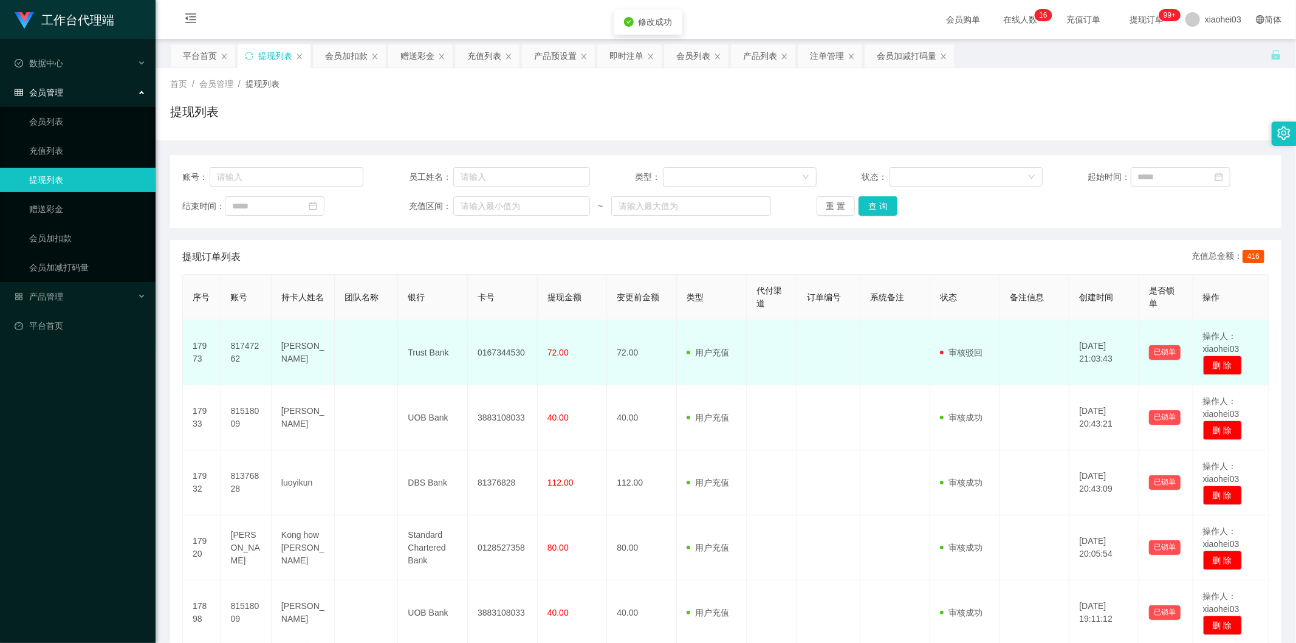
drag, startPoint x: 849, startPoint y: 342, endPoint x: 841, endPoint y: 341, distance: 7.3
click at [848, 342] on td at bounding box center [828, 352] width 63 height 65
click at [241, 353] on td "81747262" at bounding box center [246, 352] width 50 height 65
click at [241, 350] on td "81747262" at bounding box center [246, 352] width 50 height 65
click at [241, 348] on td "81747262" at bounding box center [246, 352] width 50 height 65
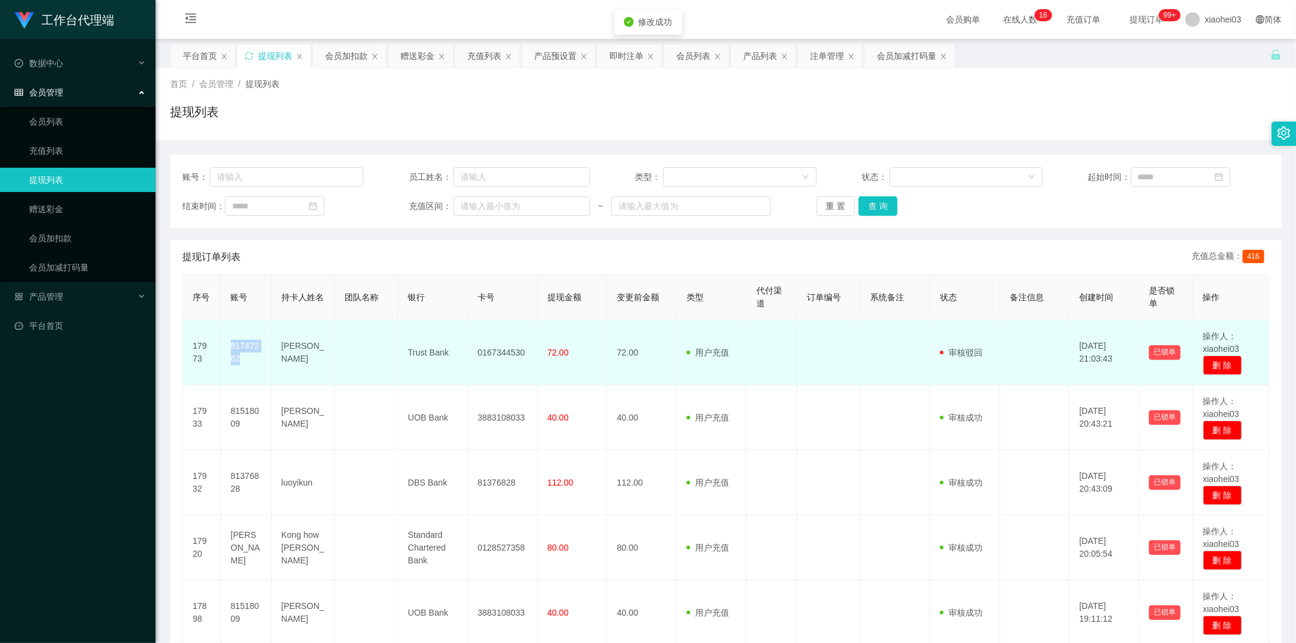
click at [241, 348] on td "81747262" at bounding box center [246, 352] width 50 height 65
copy td "81747262"
